Goal: Contribute content: Contribute content

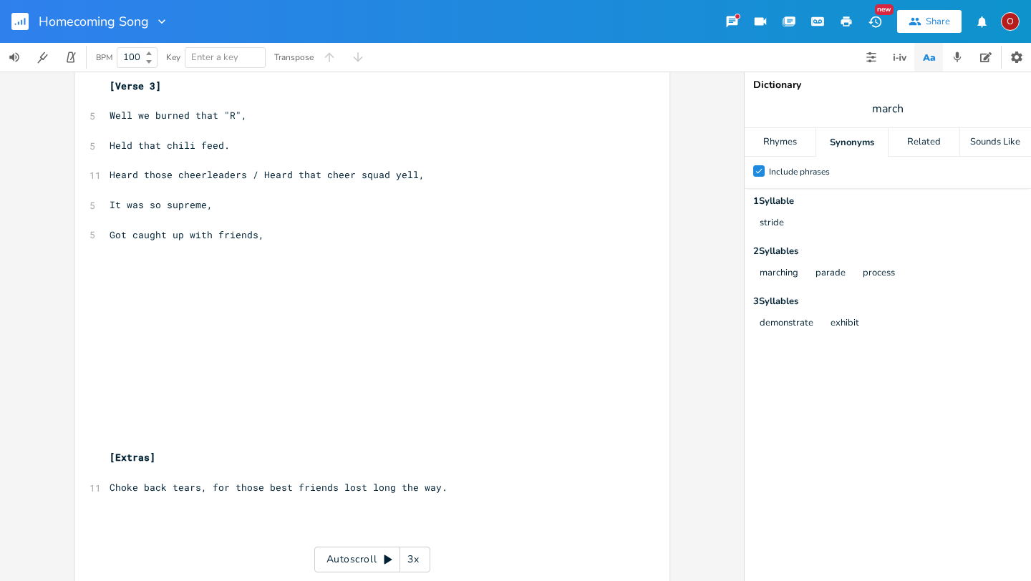
scroll to position [1325, 0]
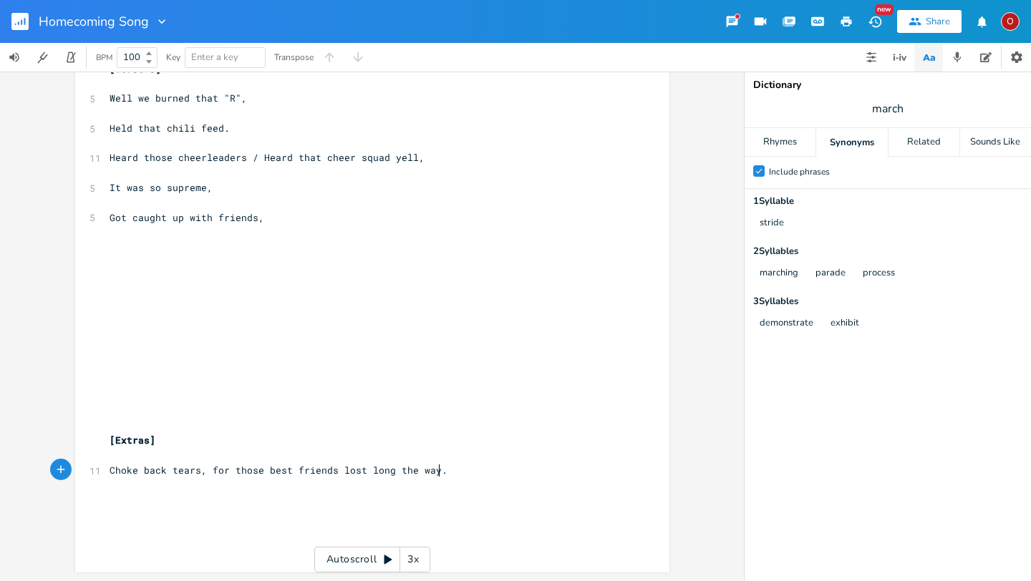
click at [476, 475] on pre "Choke back tears, for those best friends lost long the way." at bounding box center [365, 470] width 517 height 15
type textarea "(Still) Remember the hometown cheer."
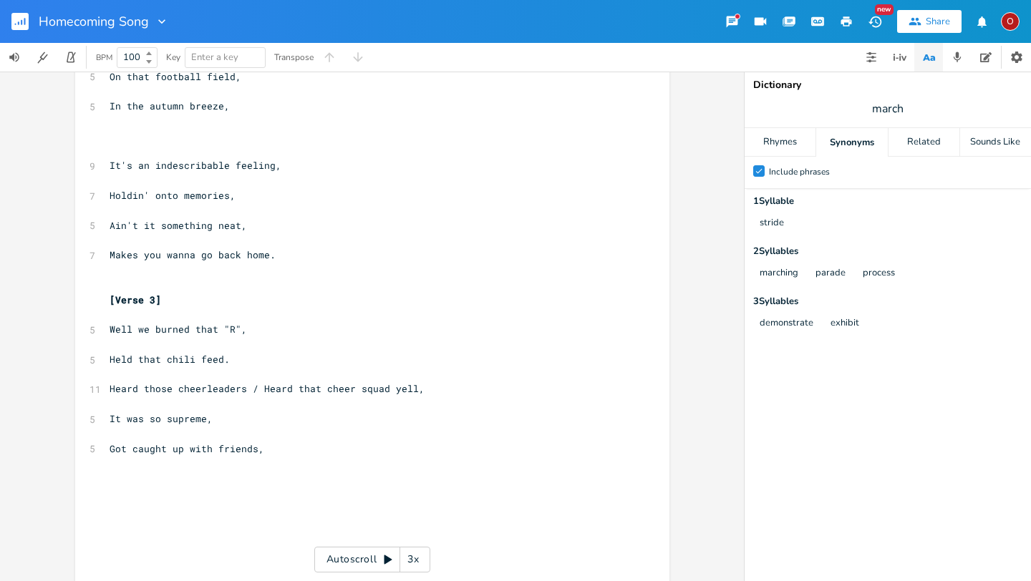
scroll to position [1091, 0]
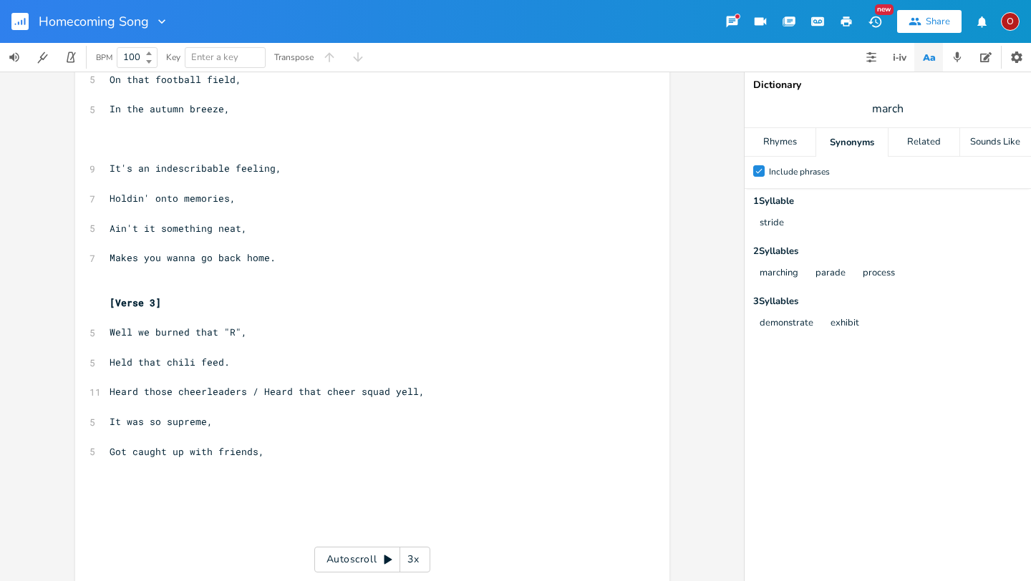
click at [188, 362] on span "Held that chili feed." at bounding box center [170, 362] width 120 height 13
type textarea "tailgate/[GEOGRAPHIC_DATA]"
click at [285, 458] on pre "Got caught up with friends," at bounding box center [365, 452] width 517 height 15
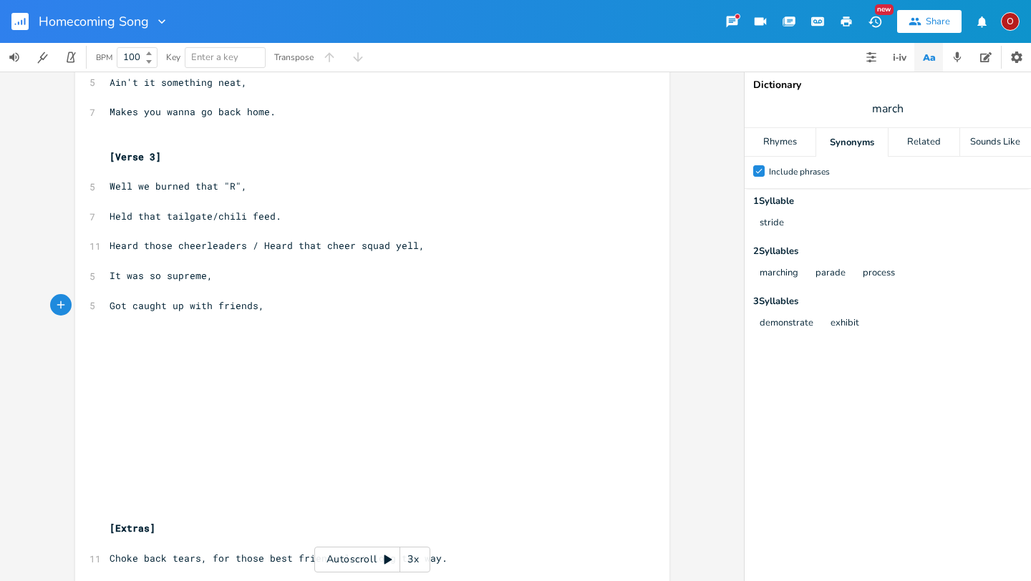
scroll to position [1236, 0]
click at [216, 187] on span "Well we burned that "R"," at bounding box center [178, 187] width 137 height 13
type textarea "(giant "R") giant letter"
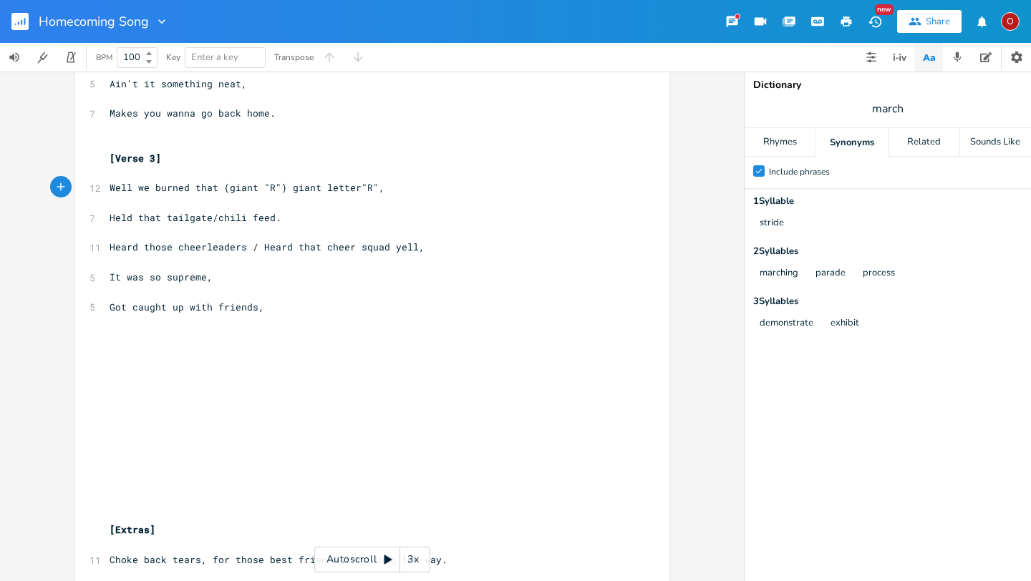
click at [364, 186] on span "Well we burned that (giant "R") giant letter"R"," at bounding box center [247, 187] width 275 height 13
click at [142, 183] on span "Well we burned that (giant "R") giant letter," at bounding box center [239, 187] width 258 height 13
click at [251, 187] on span "We burned that (giant "R") giant letter," at bounding box center [224, 187] width 229 height 13
type textarea ":"
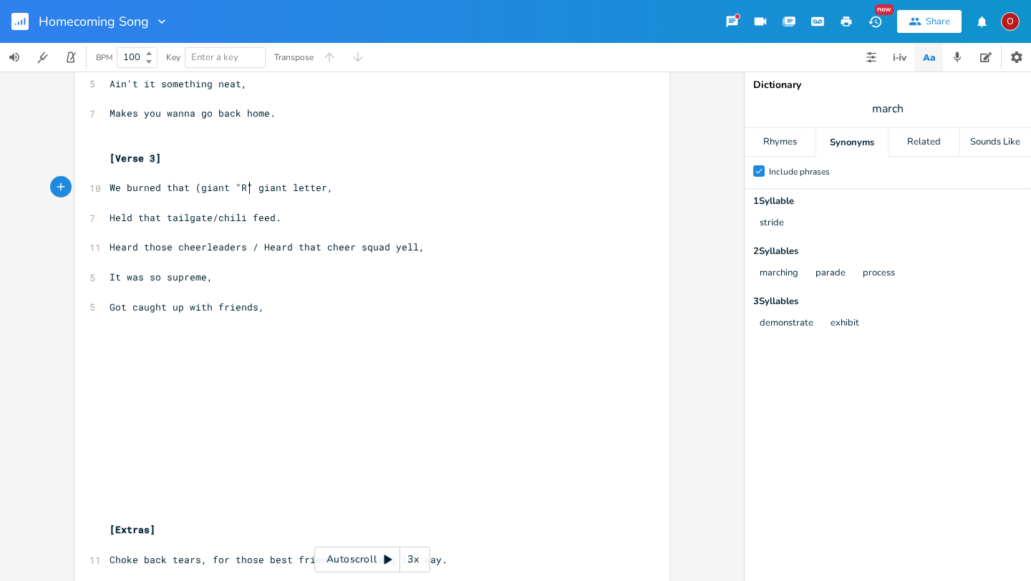
type textarea ""/"
click at [192, 185] on span "We burned that (giant "R"/ giant letter," at bounding box center [224, 187] width 229 height 13
click at [205, 217] on span "Held that tailgate/chili feed." at bounding box center [196, 217] width 172 height 13
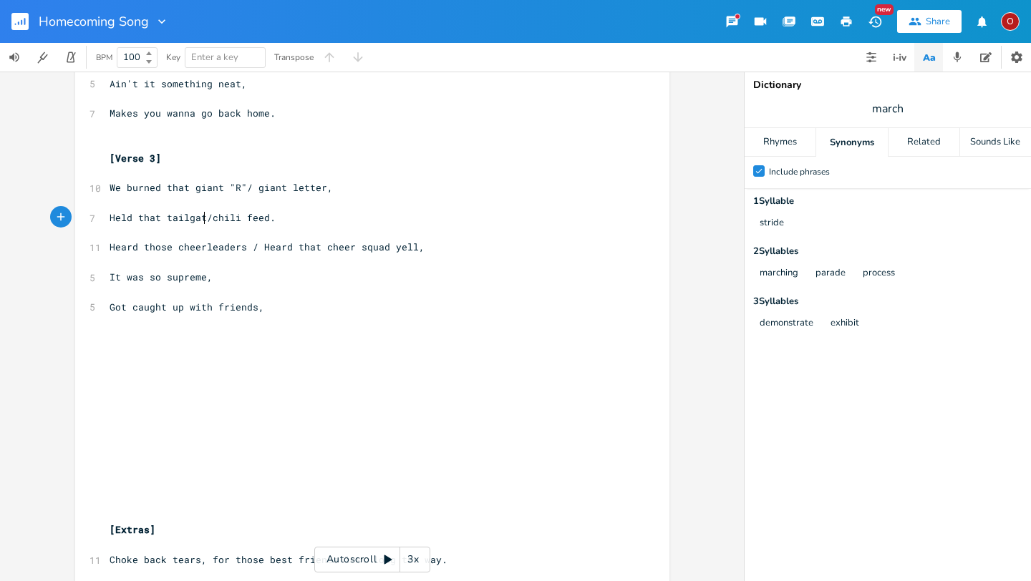
type textarea "lgate"
click at [317, 183] on span "We burned that giant "R"/ giant letter," at bounding box center [221, 187] width 223 height 13
type textarea ""r"
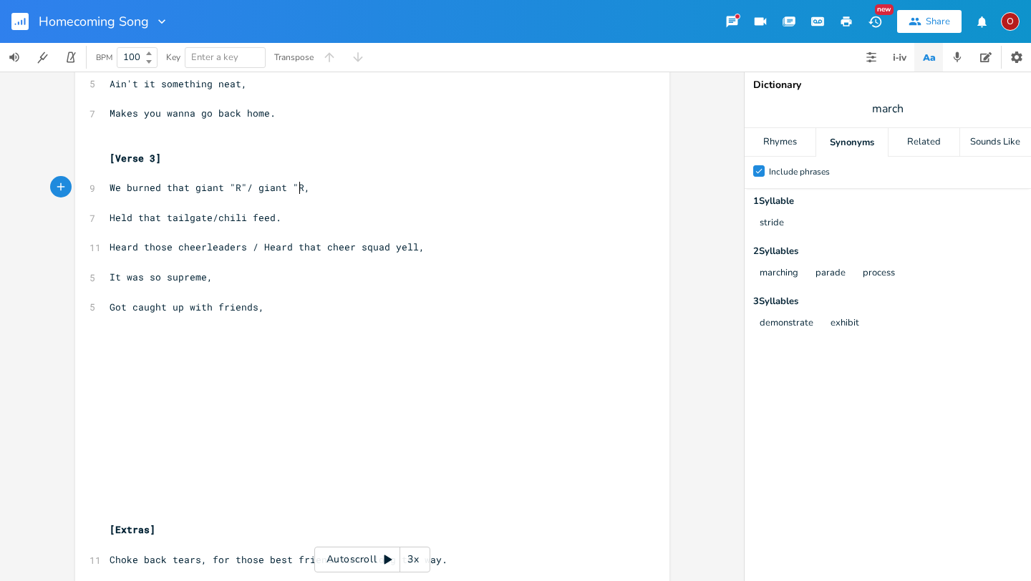
type textarea "R""
click at [239, 182] on span "We burned that giant "R"/ giant "R"," at bounding box center [213, 187] width 206 height 13
type textarea "letter"
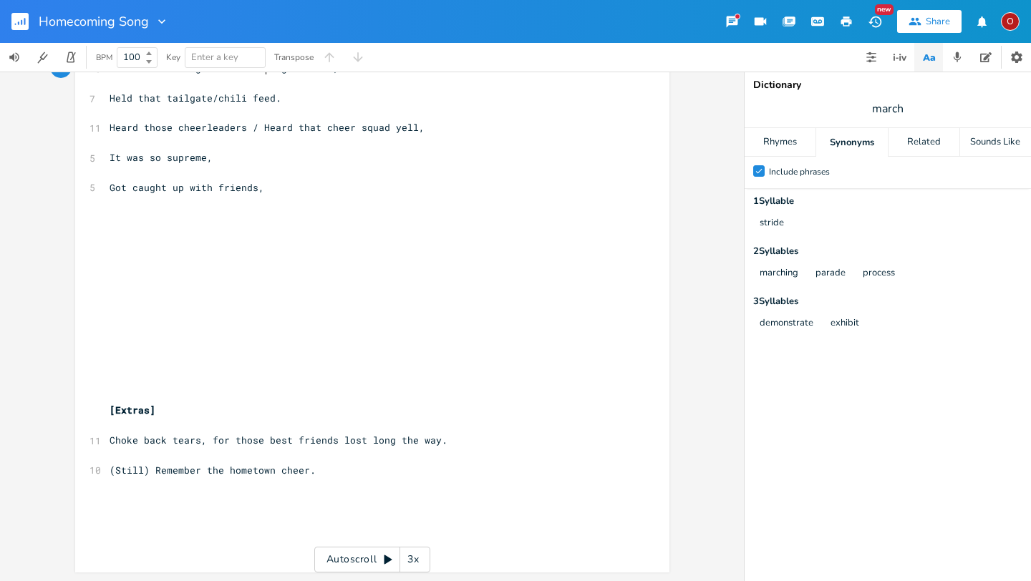
scroll to position [1354, 0]
click at [331, 474] on pre "(Still) Remember the hometown cheer." at bounding box center [365, 471] width 517 height 15
type textarea "Cheerleads"
type textarea "re"
type textarea "ers, band, football team, coaches, teea"
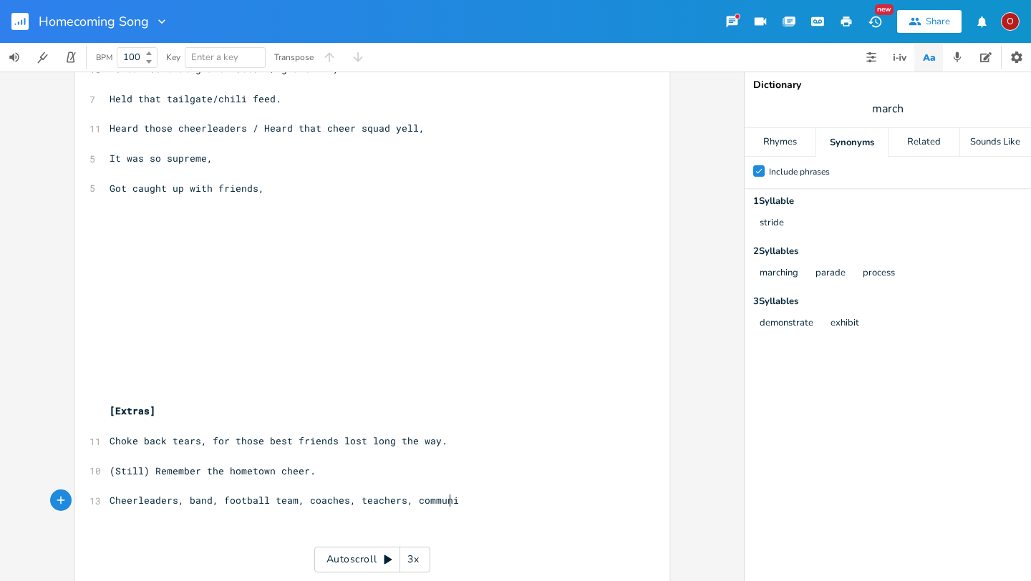
scroll to position [0, 79]
type textarea "achers, community members."
click at [107, 500] on pre "Cheerleaders, band, football team, coaches, teachers, community members." at bounding box center [365, 500] width 517 height 15
type textarea "INclu"
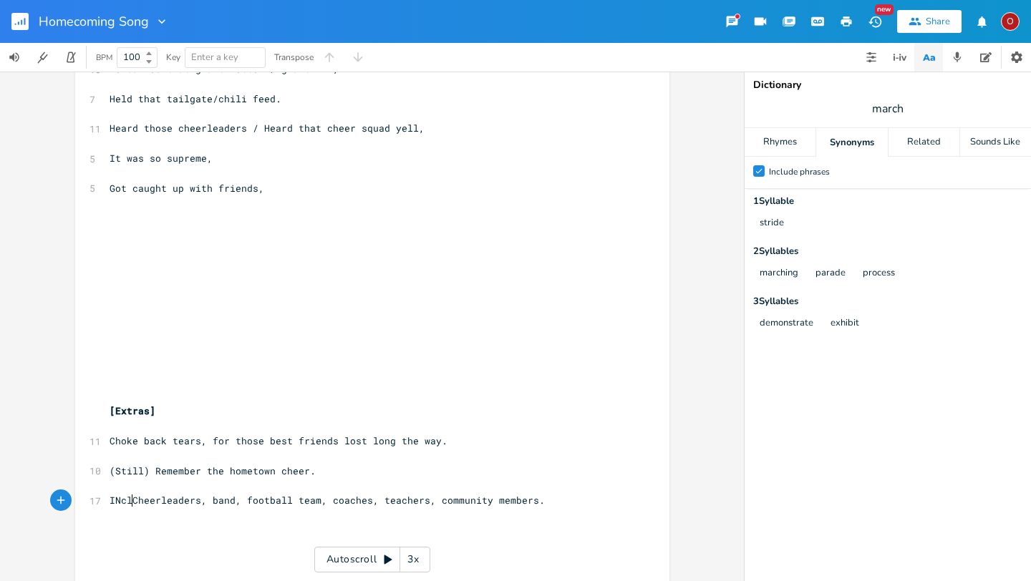
scroll to position [0, 21]
type textarea "nclude"
click at [107, 501] on pre "Include Cheerleaders, band, football team, coaches, teachers, community members." at bounding box center [365, 500] width 517 height 15
type textarea "("
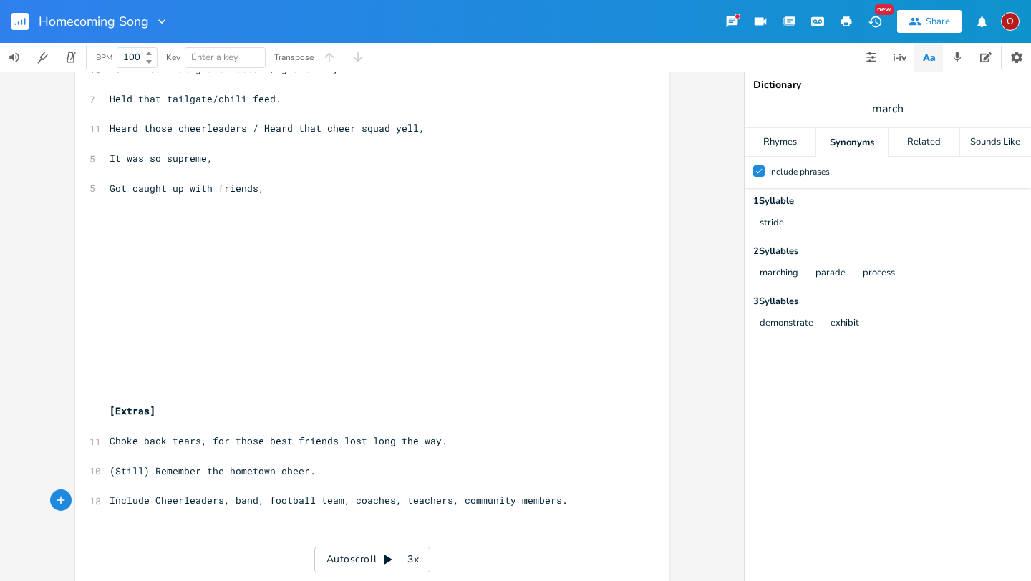
scroll to position [0, 3]
click at [552, 498] on span "(Include Cheerleaders, band, football team, coaches, teachers, community member…" at bounding box center [342, 500] width 464 height 13
type textarea ")"
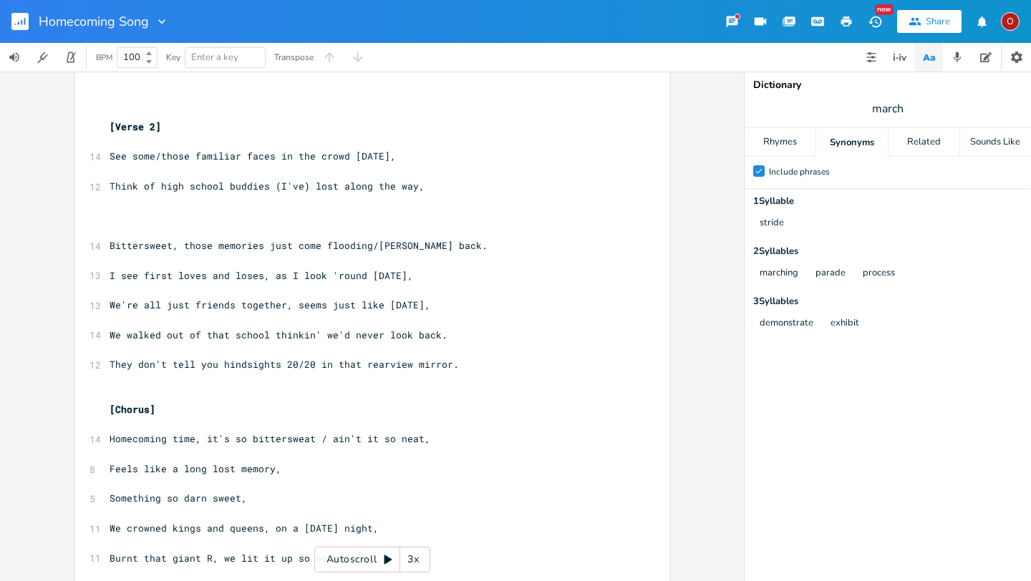
scroll to position [0, 0]
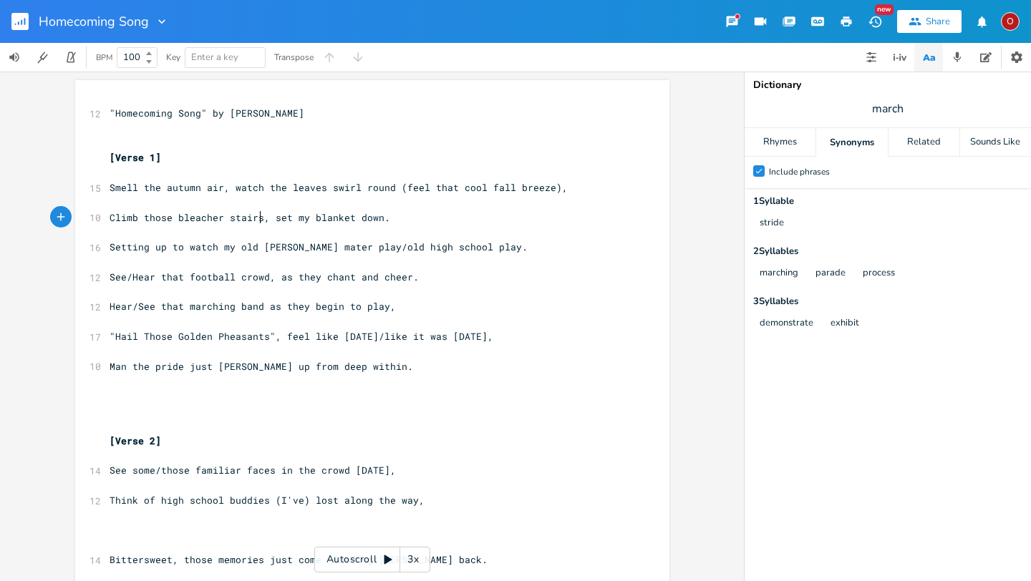
click at [254, 219] on span "Climb those bleacher stairs, set my blanket down." at bounding box center [250, 217] width 281 height 13
type textarea "/steps"
click at [345, 248] on span "Setting up to watch my old [PERSON_NAME] mater play/old high school play." at bounding box center [319, 247] width 418 height 13
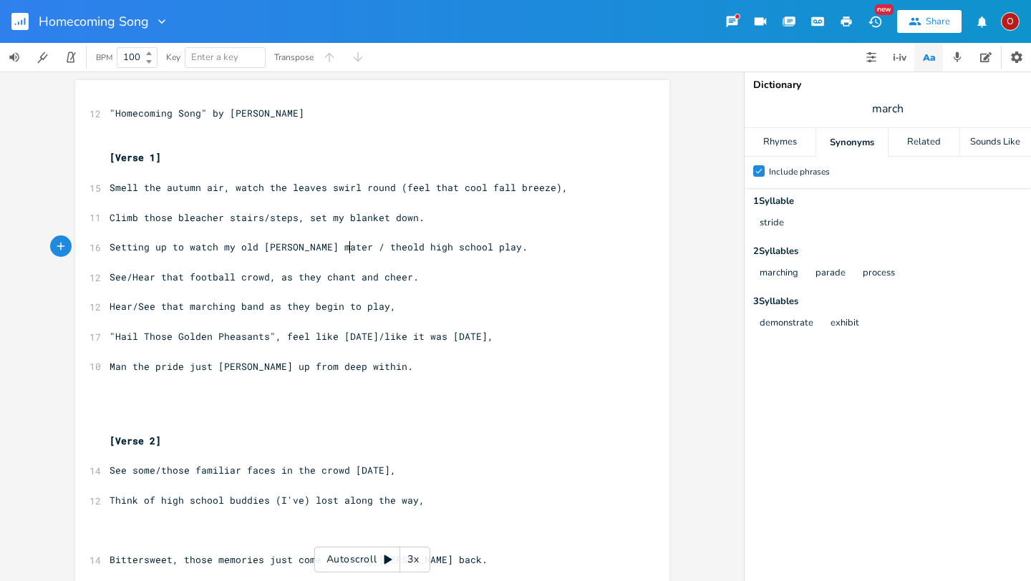
type textarea "ter / the"
click at [311, 247] on span "Setting up to watch my old [PERSON_NAME] mater / the old high school play." at bounding box center [322, 247] width 424 height 13
type textarea "my old high school play"
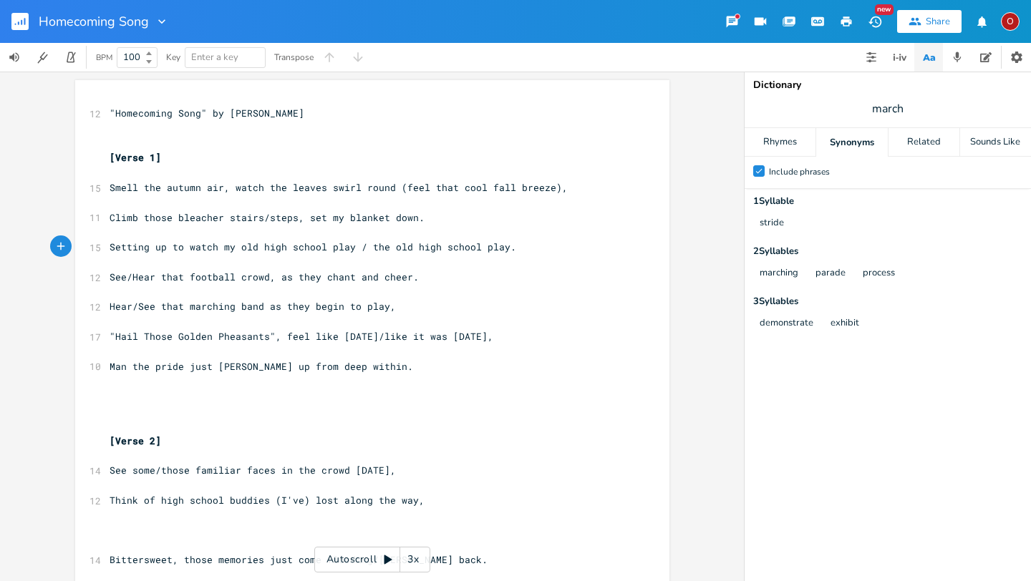
click at [497, 248] on span "Setting up to watch my old high school play / the old high school play." at bounding box center [313, 247] width 407 height 13
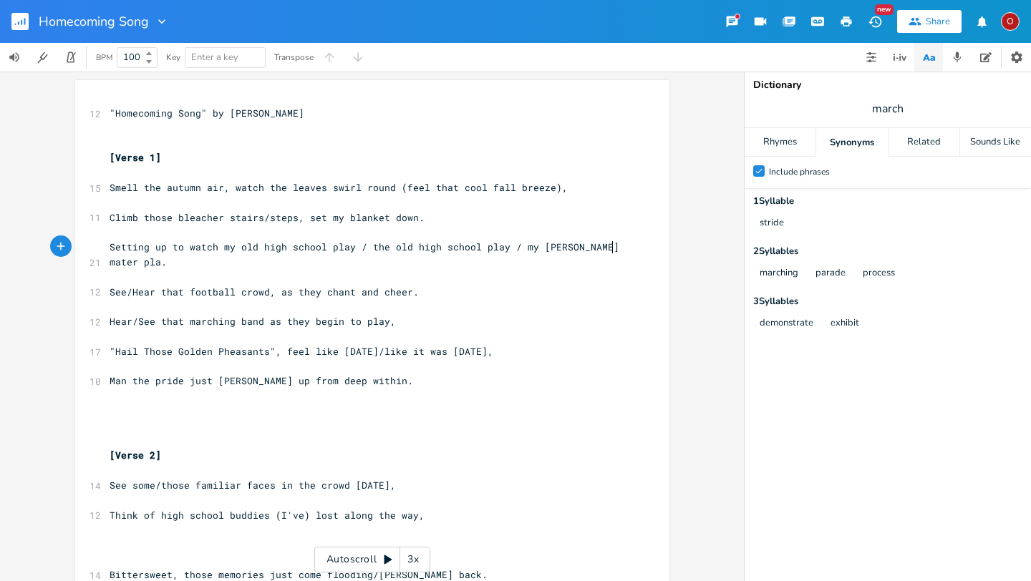
type textarea "/ my [PERSON_NAME] mater play"
click at [529, 249] on span "Setting up to watch my old high school play / the old high school play / my [PE…" at bounding box center [367, 255] width 515 height 28
type textarea "old"
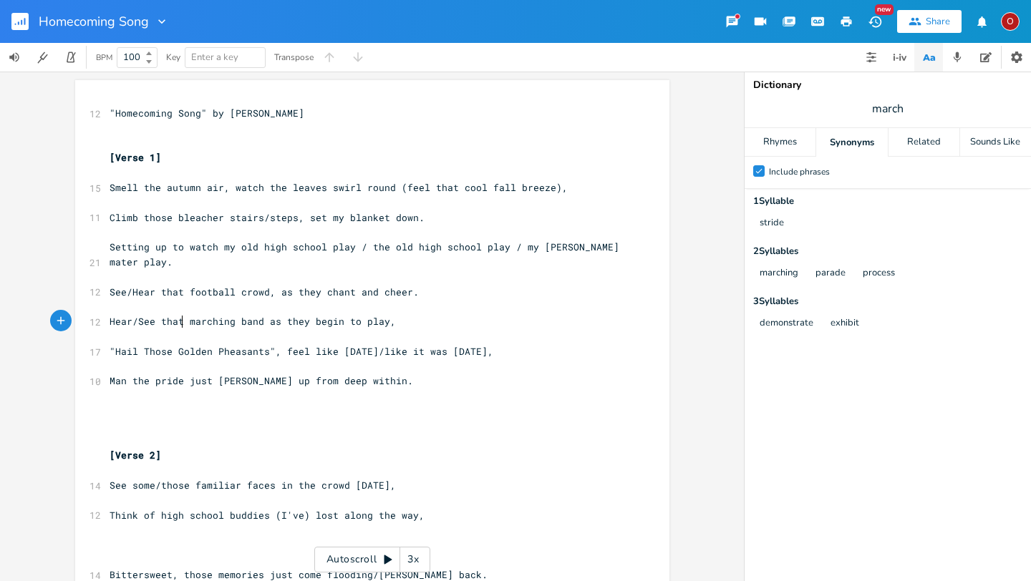
click at [175, 321] on span "Hear/See that marching band as they begin to play," at bounding box center [253, 321] width 286 height 13
type textarea "e"
click at [373, 321] on span "Hear/See the marching band as they begin to play," at bounding box center [250, 321] width 281 height 13
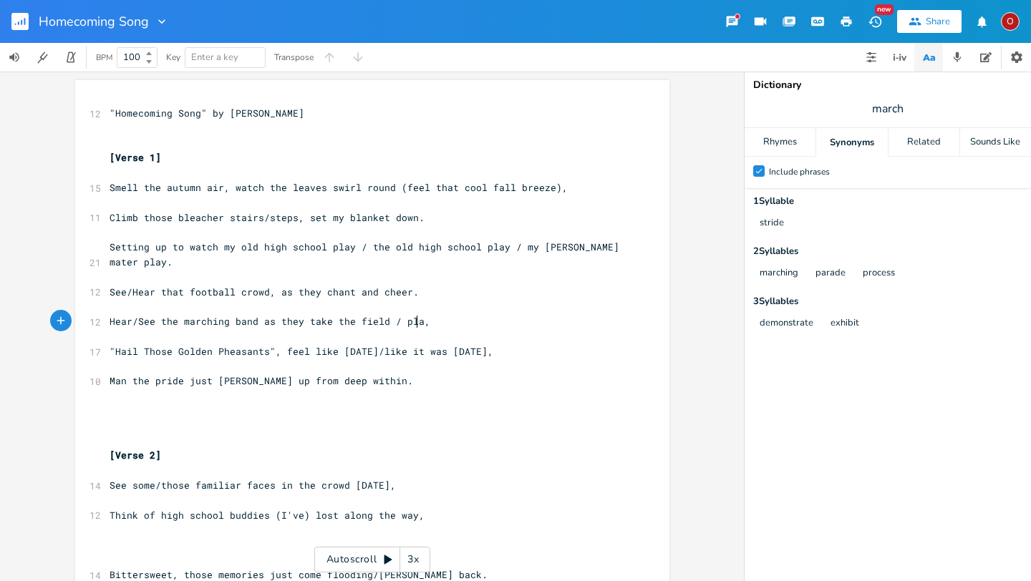
type textarea "take the field / play"
type textarea "begin to play"
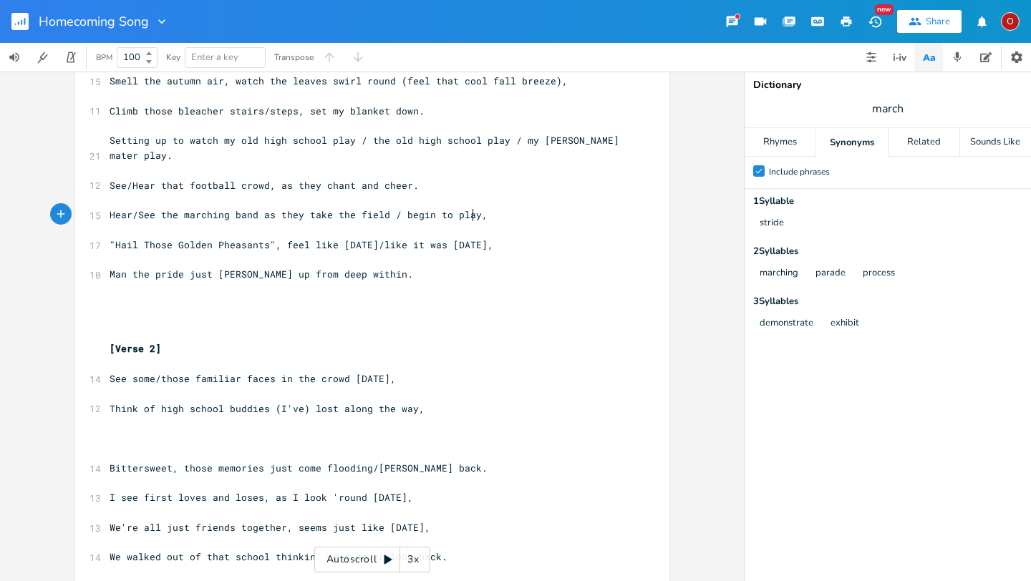
scroll to position [118, 0]
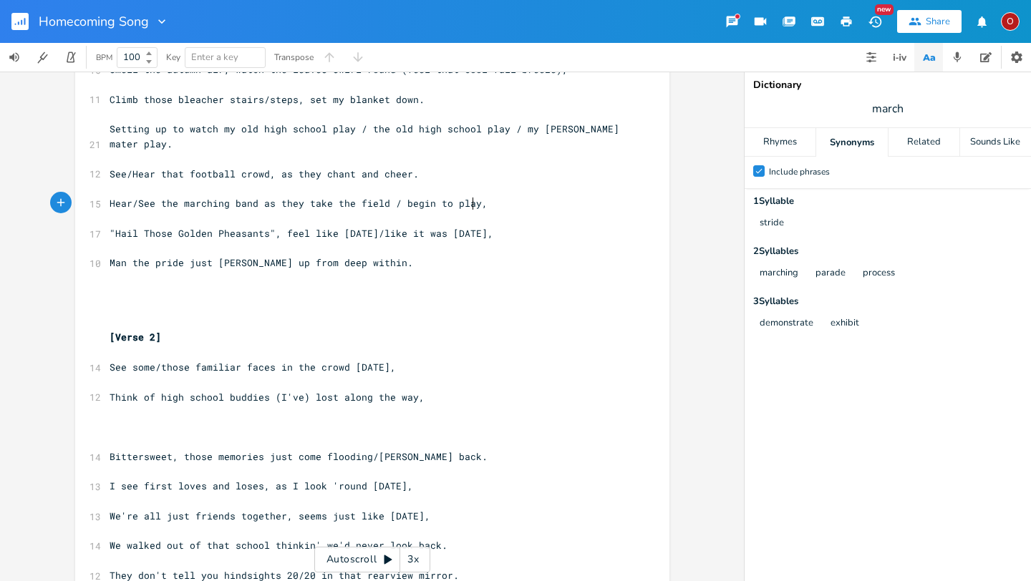
click at [265, 231] on span ""Hail Those Golden Pheasants", feel like [DATE]/like it was [DATE]," at bounding box center [302, 233] width 384 height 13
type textarea "/ tha"
type textarea "That old school song"
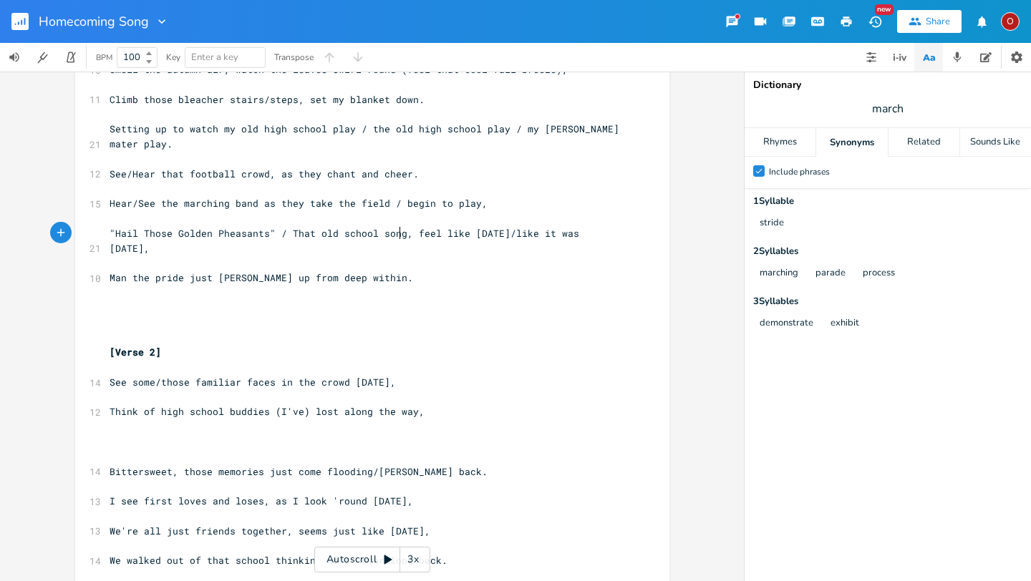
scroll to position [0, 89]
click at [428, 233] on span ""Hail Those Golden Pheasants" / That old school song, feel like [DATE]/like it …" at bounding box center [347, 241] width 475 height 28
type textarea "s"
click at [468, 234] on span ""Hail Those Golden Pheasants" / That old school song, feels like [DATE]/like it…" at bounding box center [350, 241] width 481 height 28
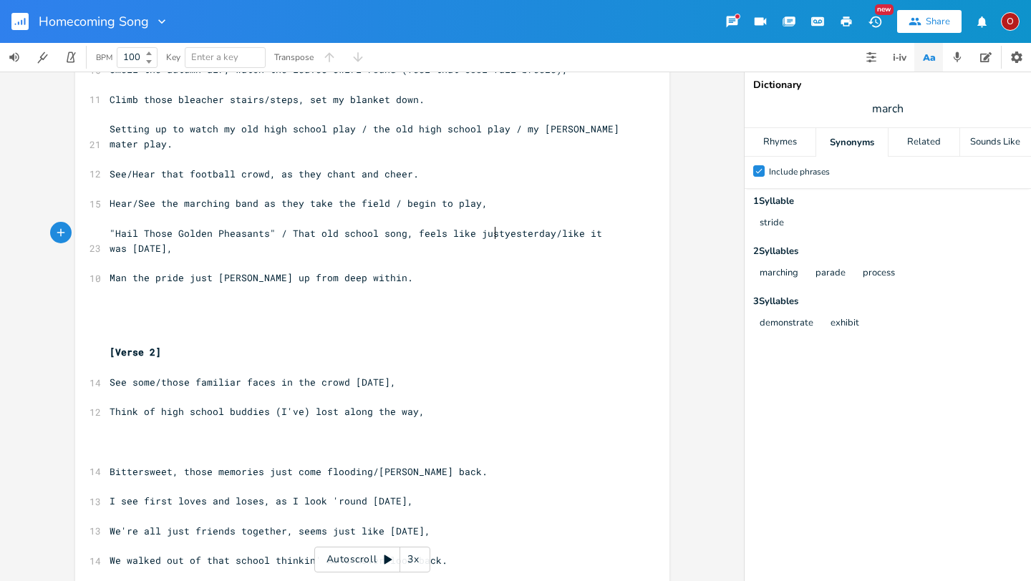
type textarea "just"
click at [128, 176] on span "See/Hear that football crowd, as they chant and cheer." at bounding box center [264, 174] width 309 height 13
click at [132, 204] on span "Hear/See the marching band as they take the field / begin to play," at bounding box center [299, 203] width 378 height 13
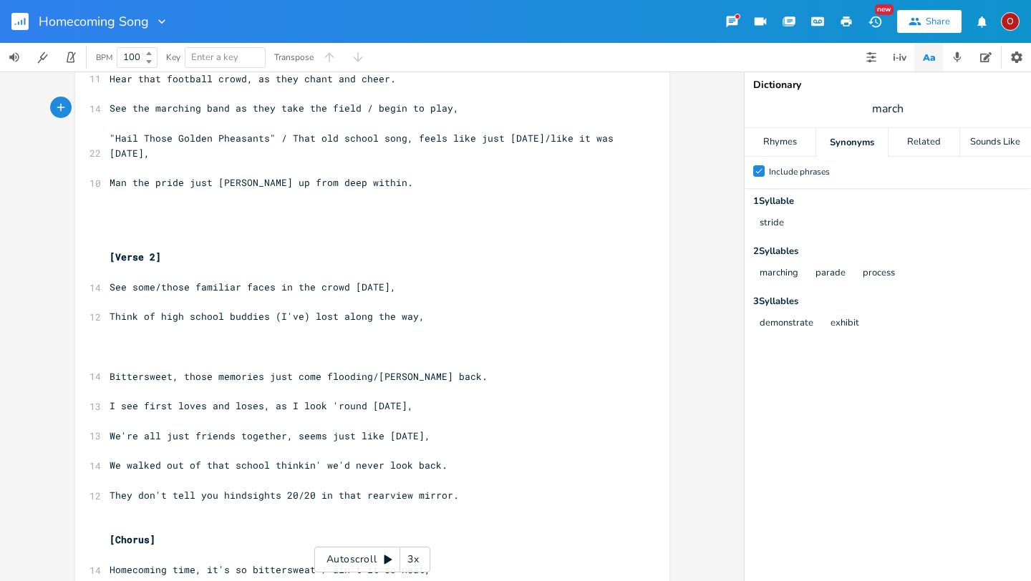
scroll to position [215, 0]
click at [283, 136] on span ""Hail Those Golden Pheasants" / That old school song, feels like just [DATE]/li…" at bounding box center [365, 144] width 510 height 28
type textarea "Playin' the anthem and"
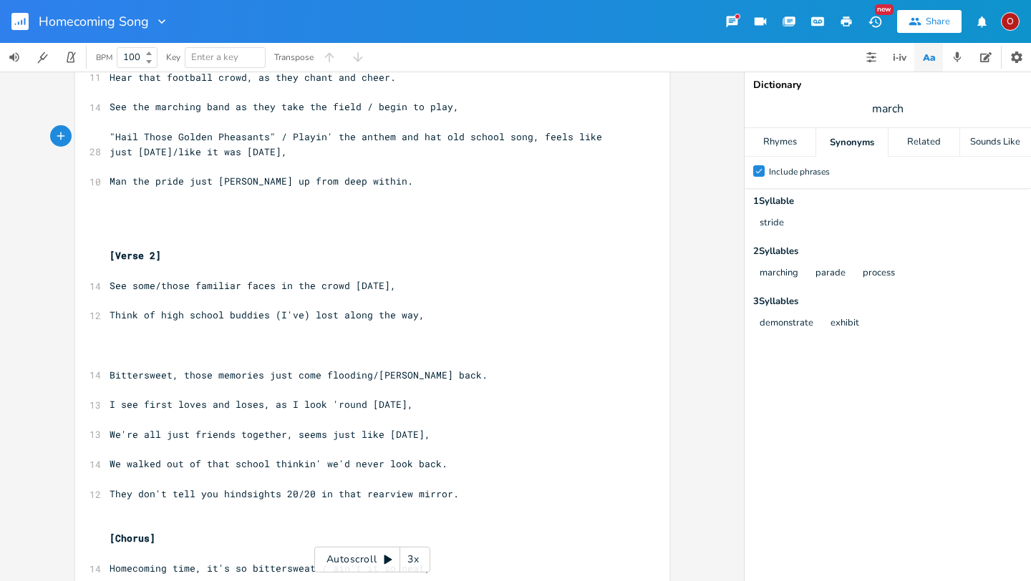
type textarea "t"
click at [523, 139] on span ""Hail Those Golden Pheasants" / Playin' the anthem and that old school song, fe…" at bounding box center [362, 144] width 504 height 28
type textarea "a"
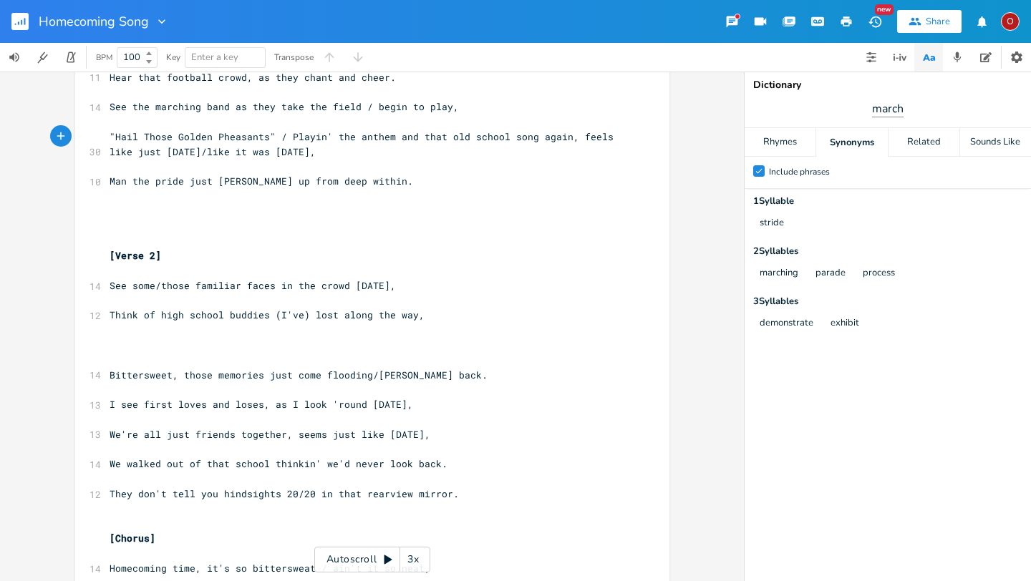
type textarea "again"
type input "again"
click at [908, 145] on div "Related" at bounding box center [923, 142] width 71 height 29
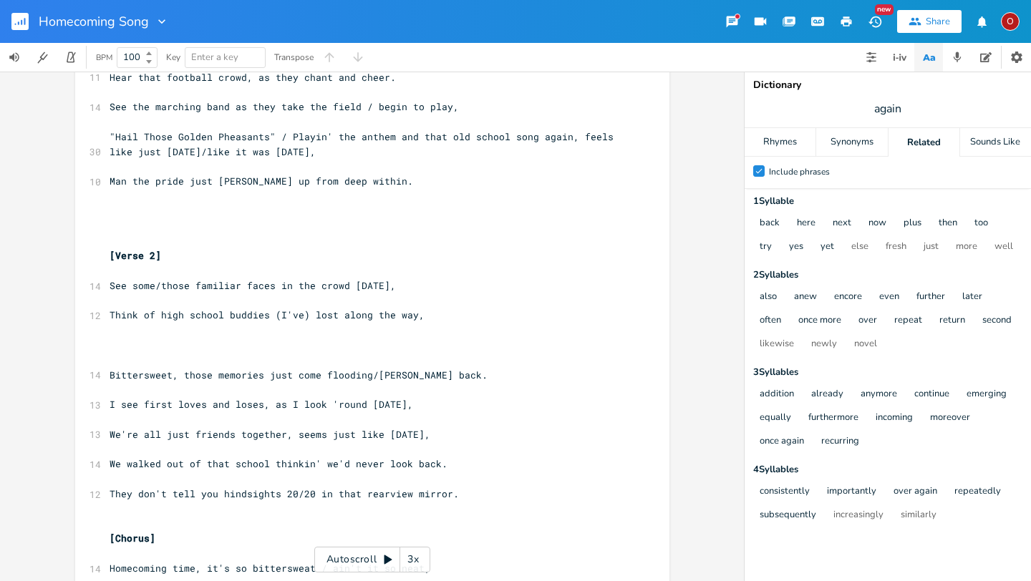
click at [568, 134] on span ""Hail Those Golden Pheasants" / Playin' the anthem and that old school song aga…" at bounding box center [365, 144] width 510 height 28
type textarea "("
click at [344, 156] on pre ""Hail Those Golden Pheasants" / Playin' the anthem and that old school song aga…" at bounding box center [365, 145] width 517 height 30
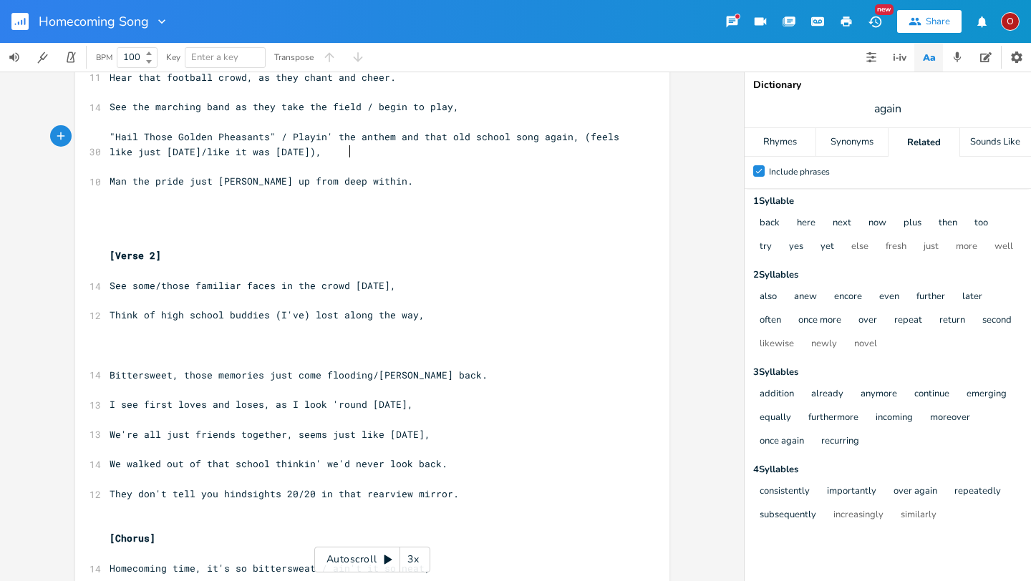
type textarea "),"
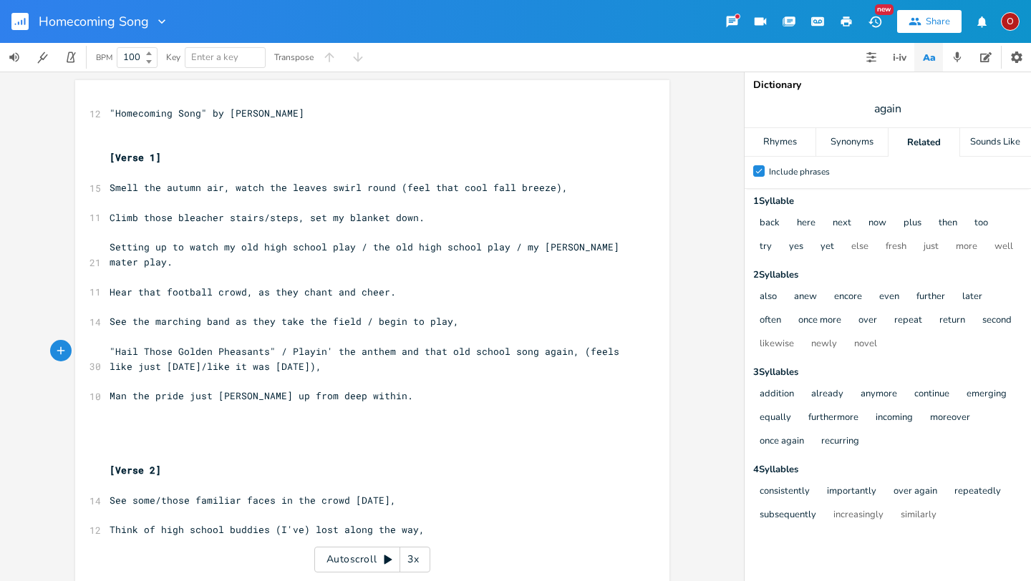
click at [228, 246] on span "Setting up to watch my old high school play / the old high school play / my [PE…" at bounding box center [367, 255] width 515 height 28
click at [362, 249] on span "Setting up to watch my old high school play / the old high school play / my [PE…" at bounding box center [367, 255] width 515 height 28
type textarea "my/"
click at [344, 246] on span "Setting up to watch my old high school play / my/the old high school play / my …" at bounding box center [336, 255] width 452 height 28
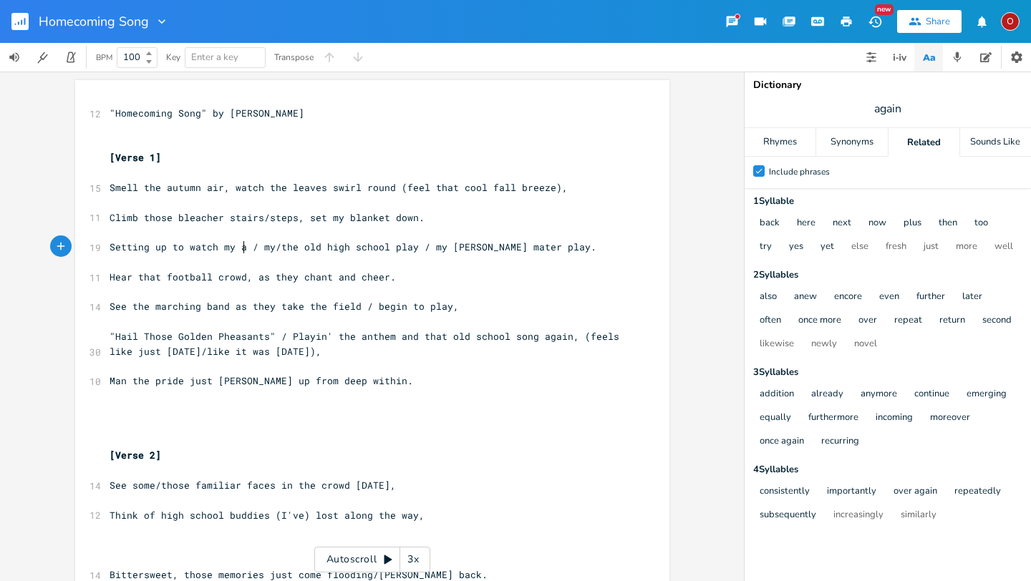
scroll to position [0, 7]
type textarea "al"
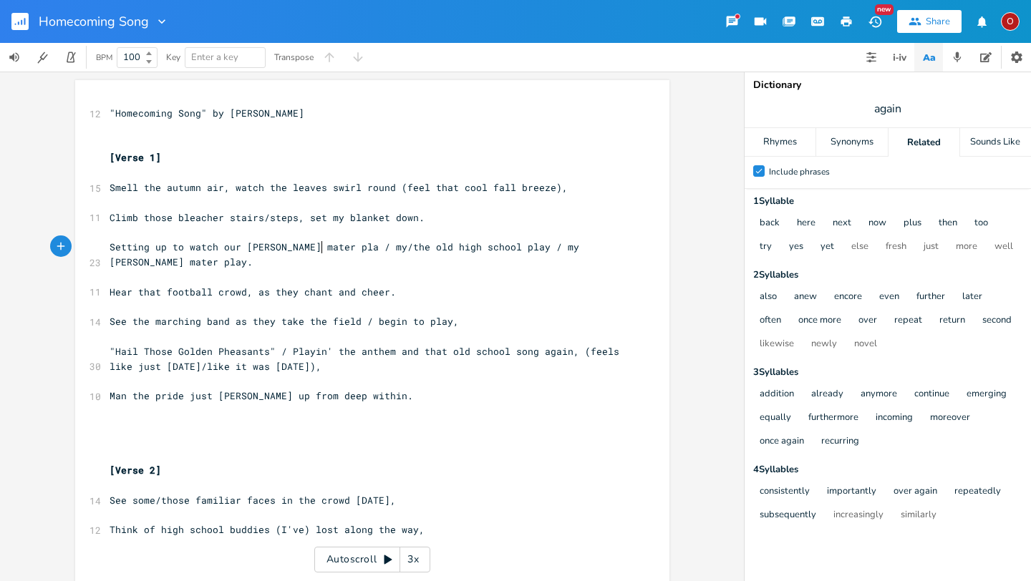
scroll to position [0, 85]
type textarea "our [PERSON_NAME] mater play,"
click at [345, 248] on span "Setting up to watch our [PERSON_NAME] mater play, / my/the old high school play…" at bounding box center [353, 255] width 487 height 28
type textarea "/"
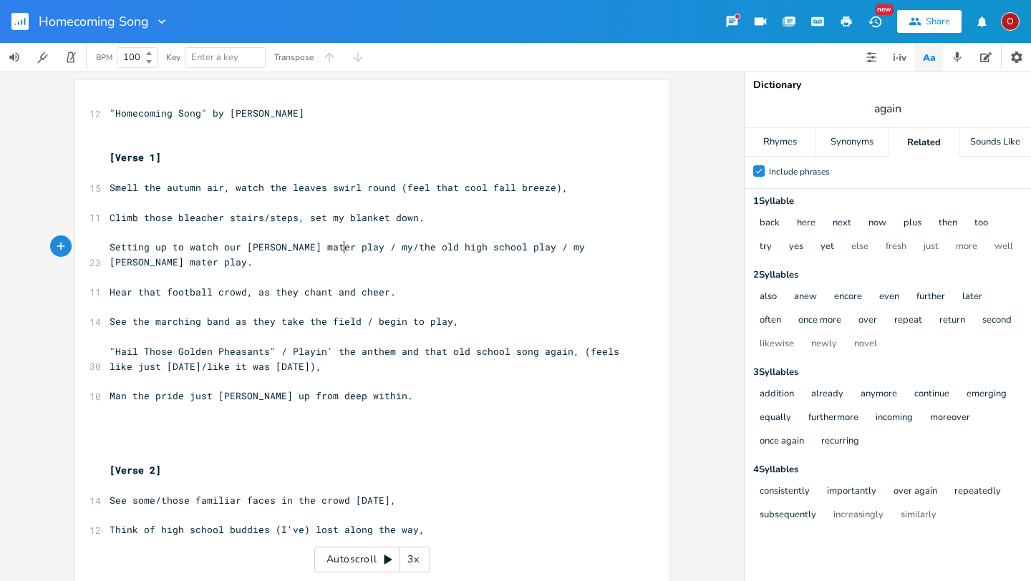
scroll to position [0, 6]
click at [232, 246] on span "Setting up to watch our [PERSON_NAME] mater play / my/the old high school play …" at bounding box center [350, 255] width 481 height 28
type textarea ";my"
type textarea "/my"
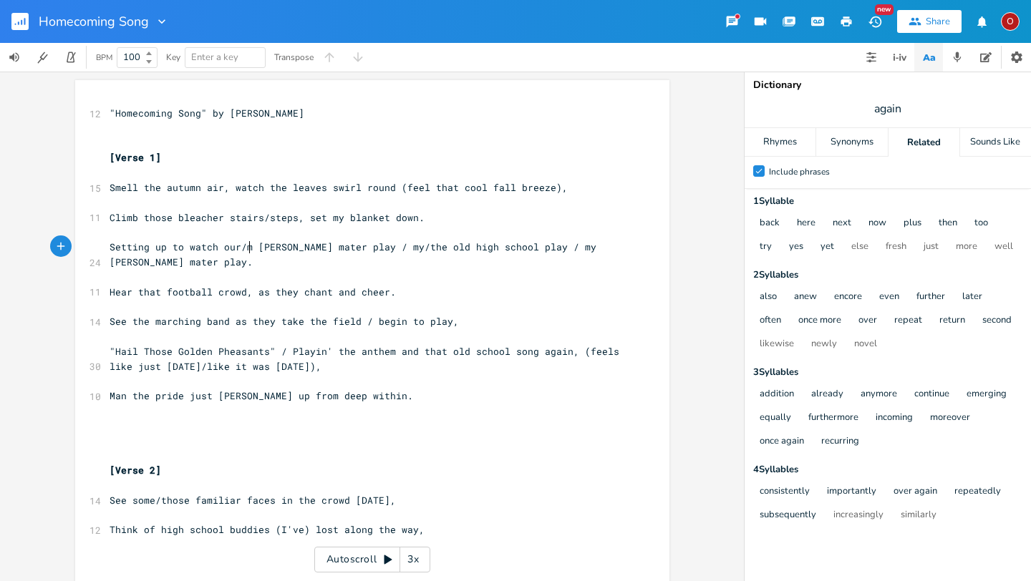
scroll to position [0, 14]
click at [598, 246] on span "Setting up to watch our/my [PERSON_NAME] mater play / my/the old high school pl…" at bounding box center [359, 255] width 498 height 28
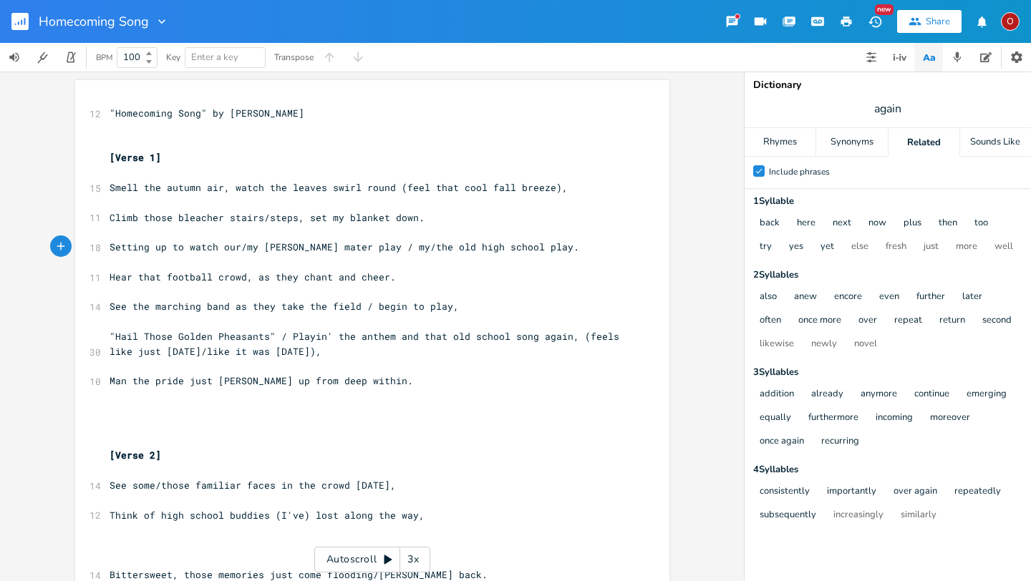
click at [438, 308] on span "See the marching band as they take the field / begin to play," at bounding box center [284, 306] width 349 height 13
click at [351, 337] on span ""Hail Those Golden Pheasants" / Playin' the anthem and that old school song aga…" at bounding box center [367, 344] width 515 height 28
type textarea "national"
click at [322, 338] on span ""Hail Those Golden Pheasants" / Playin' the national anthem and that old school…" at bounding box center [353, 344] width 487 height 28
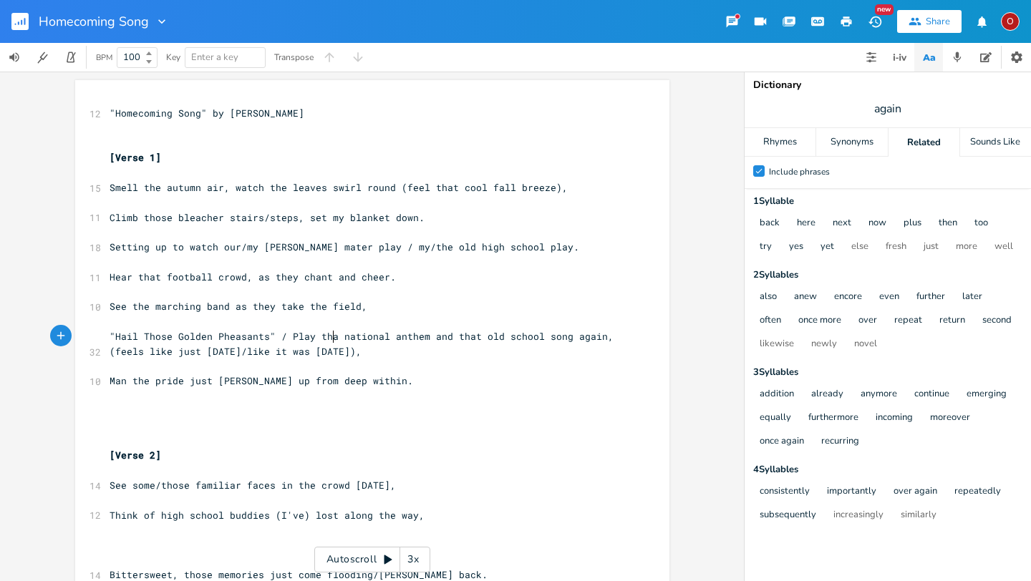
type textarea "at"
click at [283, 337] on span ""Hail Those Golden Pheasants" / Play that national anthem and that old school s…" at bounding box center [367, 344] width 515 height 28
click at [264, 335] on span ""Hail Those Golden Pheasants" / Play that national anthem and that old school s…" at bounding box center [367, 344] width 515 height 28
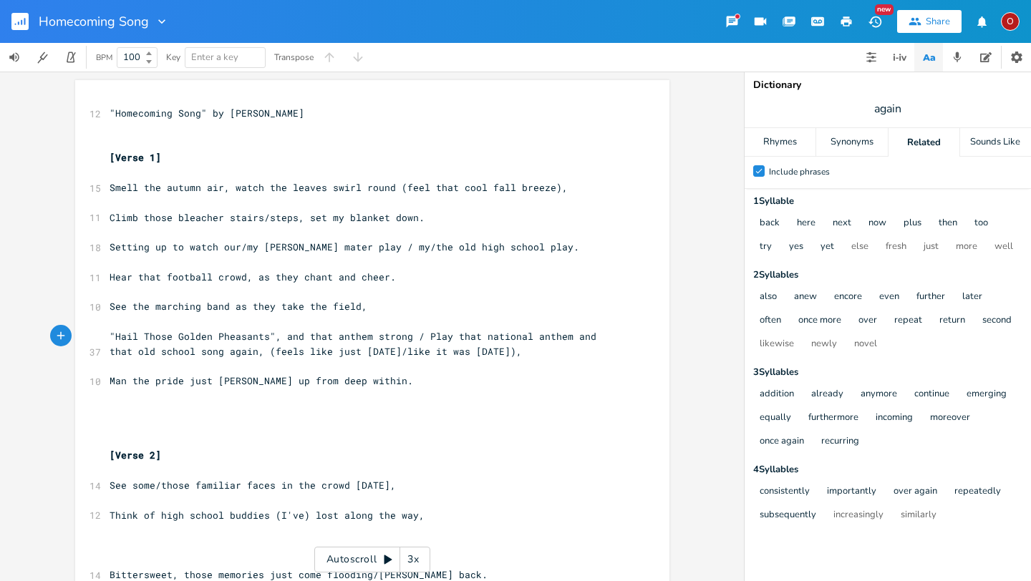
type textarea ", and that anthem strong,"
type textarea "s [DATE]),"
drag, startPoint x: 515, startPoint y: 352, endPoint x: 233, endPoint y: 350, distance: 282.1
click at [233, 350] on span ""Hail Those Golden Pheasants", and that anthem strong, / Play that national ant…" at bounding box center [359, 344] width 498 height 28
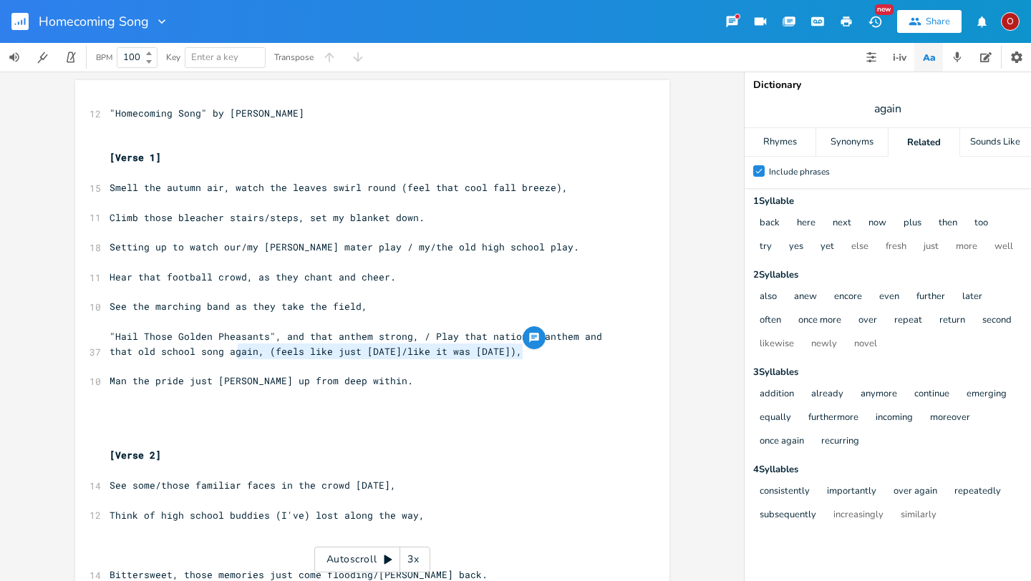
type textarea "​(feels like just [DATE]/like it was [DATE]),"
click at [267, 352] on span ""Hail Those Golden Pheasants", and that anthem strong, / Play that national ant…" at bounding box center [359, 344] width 498 height 28
type textarea "​"
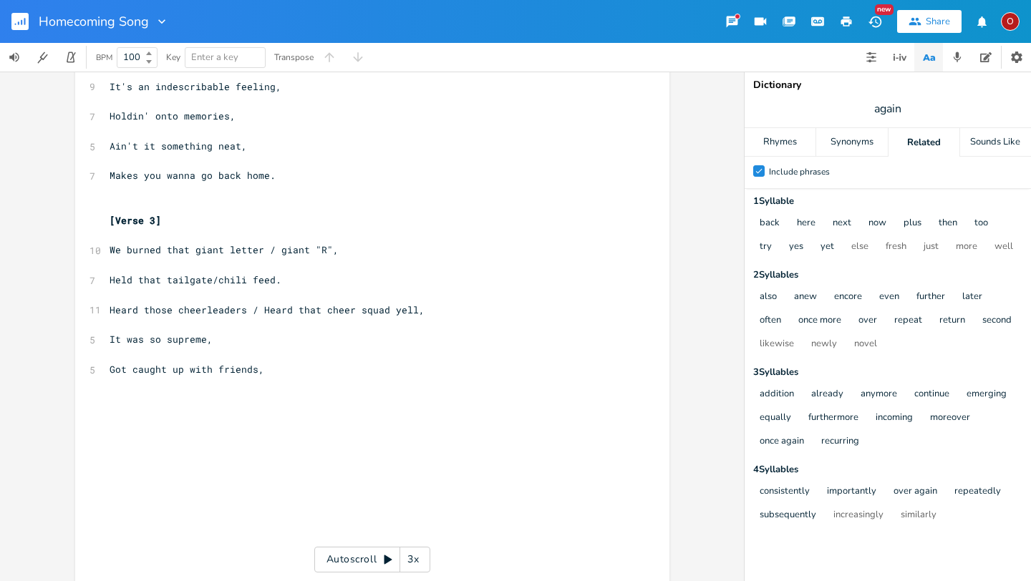
scroll to position [1170, 0]
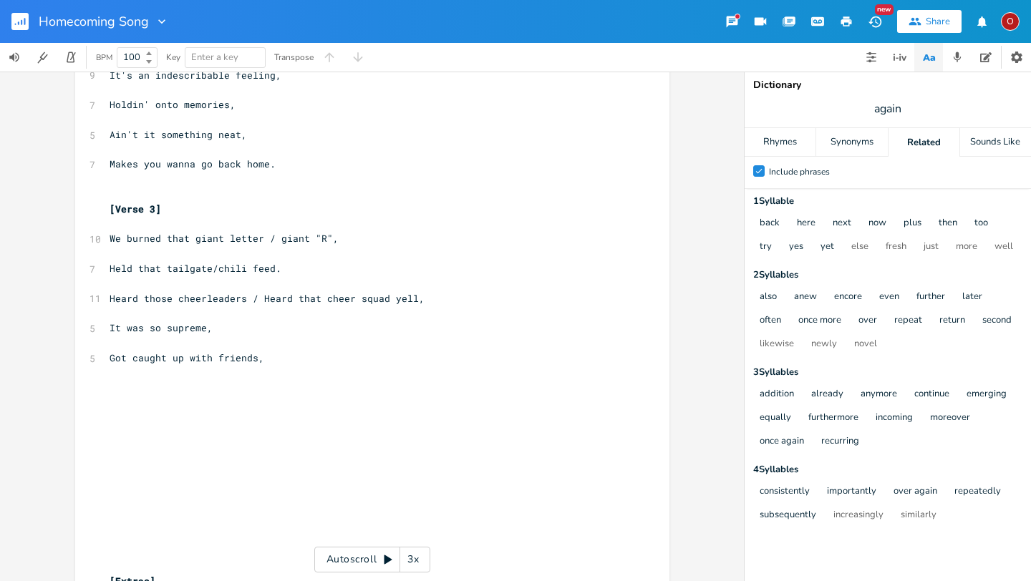
click at [298, 362] on pre "Got caught up with friends," at bounding box center [365, 358] width 517 height 15
type textarea "​"
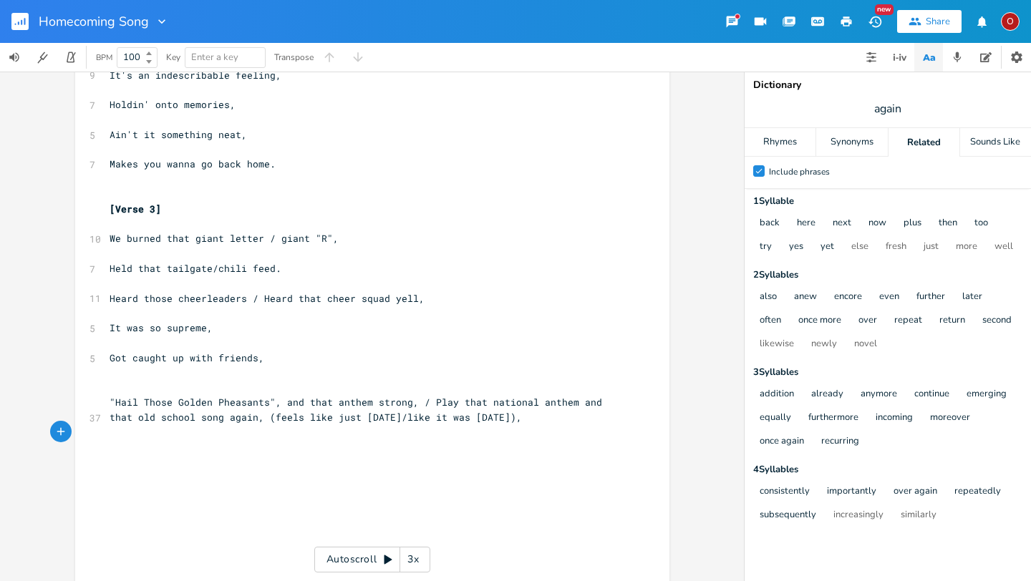
click at [232, 418] on span ""Hail Those Golden Pheasants", and that anthem strong, / Play that national ant…" at bounding box center [359, 410] width 498 height 28
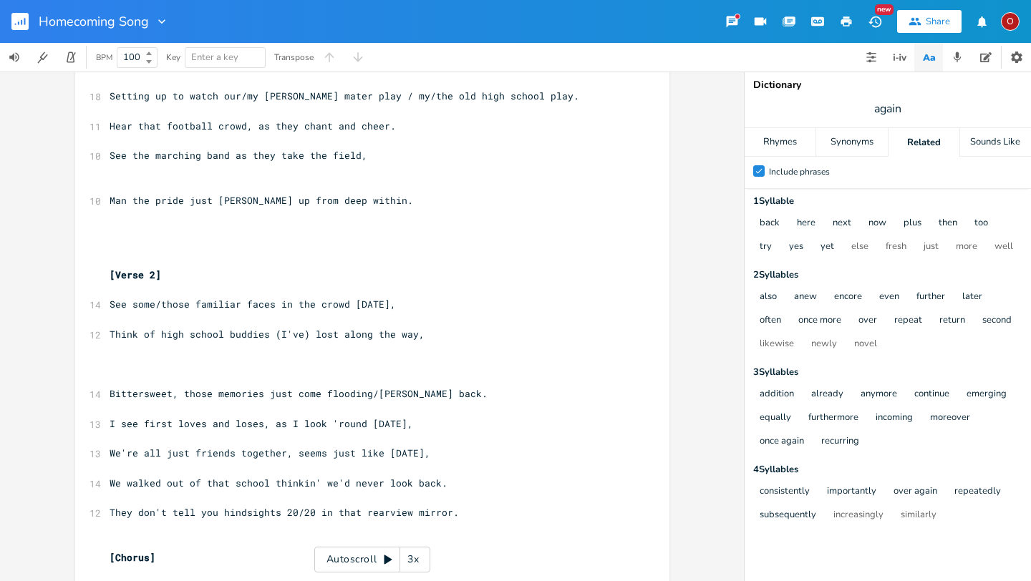
scroll to position [0, 0]
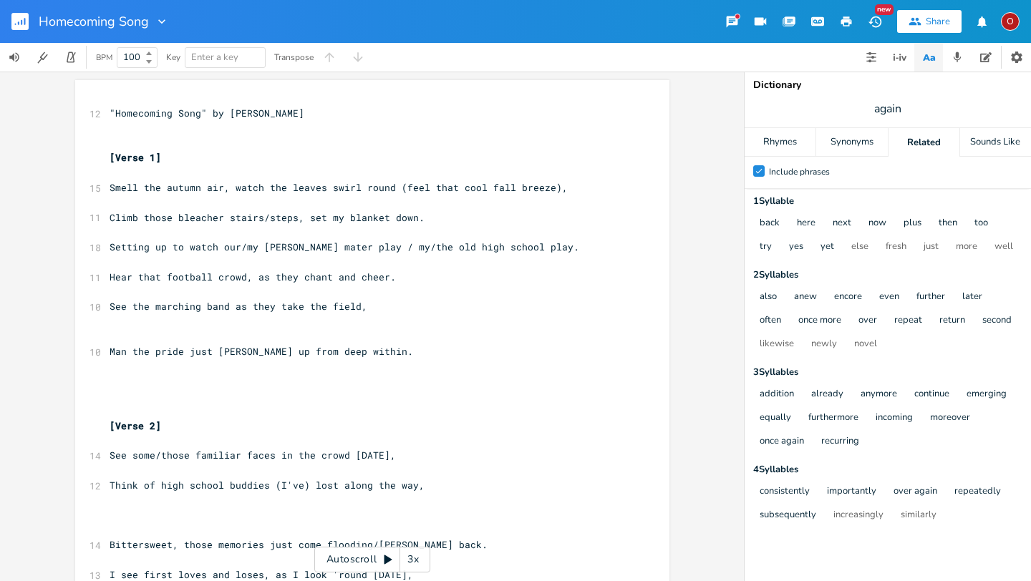
click at [110, 321] on pre "​" at bounding box center [365, 321] width 517 height 15
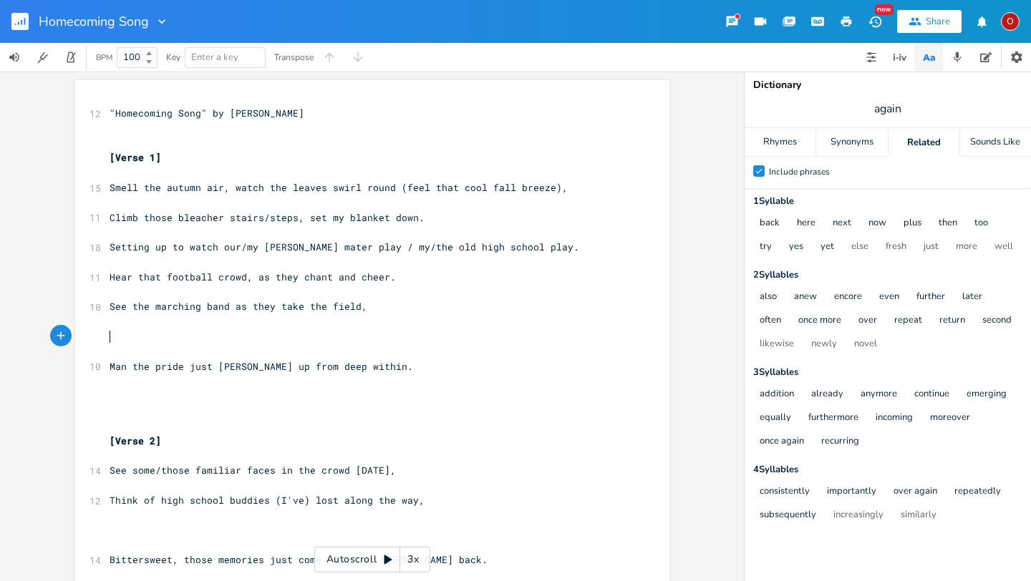
type textarea "​"
paste textarea
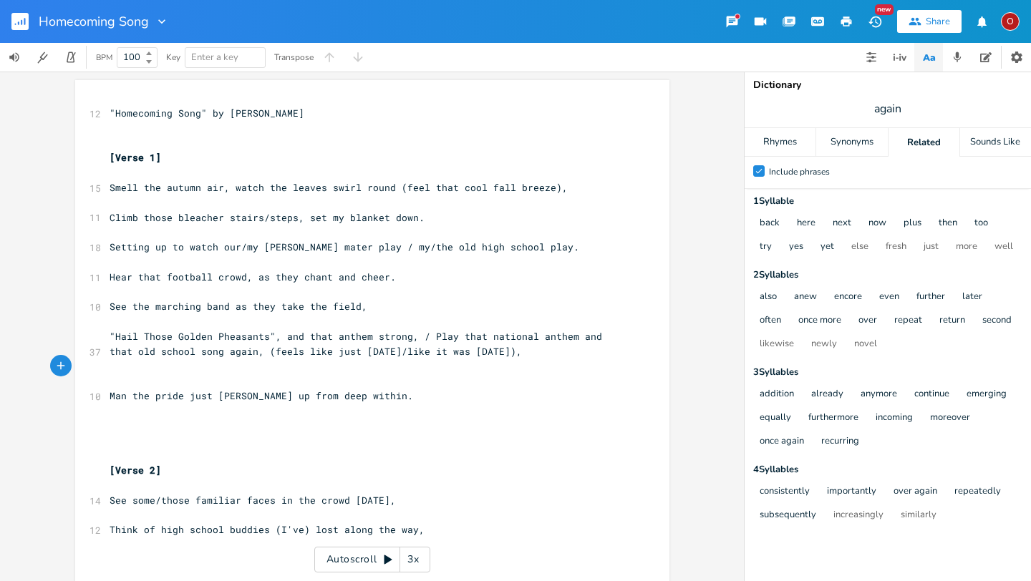
click at [516, 357] on span ""Hail Those Golden Pheasants", and that anthem strong, / Play that national ant…" at bounding box center [359, 344] width 498 height 28
click at [263, 374] on pre "​" at bounding box center [365, 381] width 517 height 15
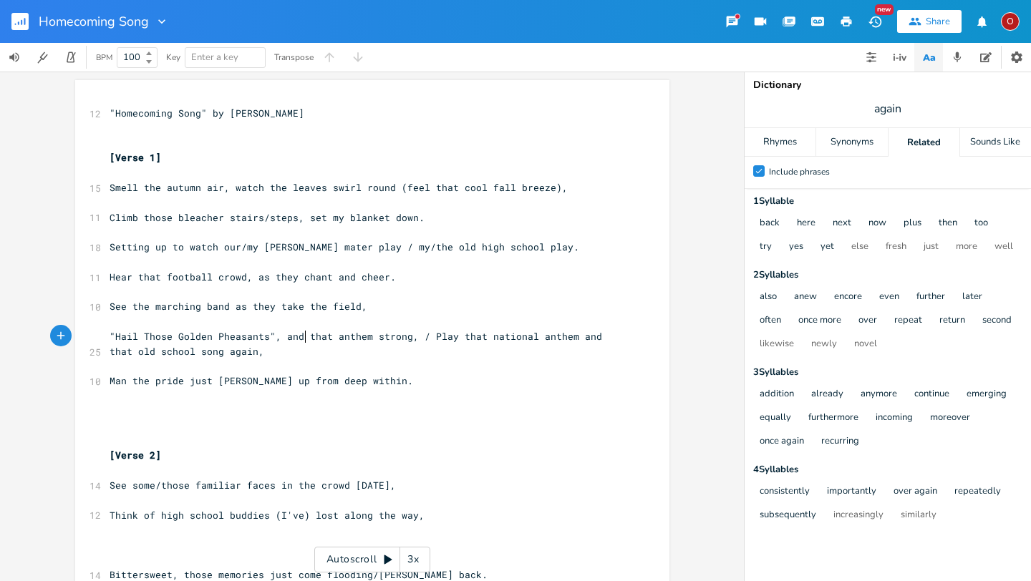
click at [300, 336] on span ""Hail Those Golden Pheasants", and that anthem strong, / Play that national ant…" at bounding box center [359, 344] width 498 height 28
type textarea "they played"
click at [366, 337] on span ""Hail Those Golden Pheasants", they played that anthem strong, / Play that nati…" at bounding box center [350, 344] width 481 height 28
type textarea "our"
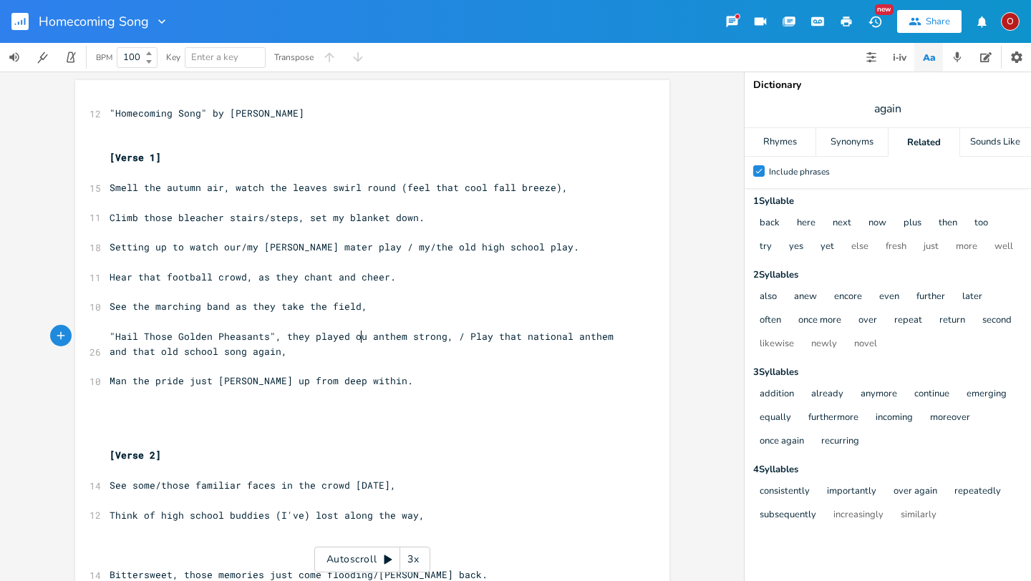
scroll to position [0, 13]
click at [110, 334] on span ""Hail Those Golden Pheasants", they played our anthem strong, / Play that natio…" at bounding box center [367, 344] width 515 height 28
type textarea "Played"
click at [379, 335] on span "Played "Hail Those Golden Pheasants", they played our anthem strong, / Play tha…" at bounding box center [367, 344] width 515 height 28
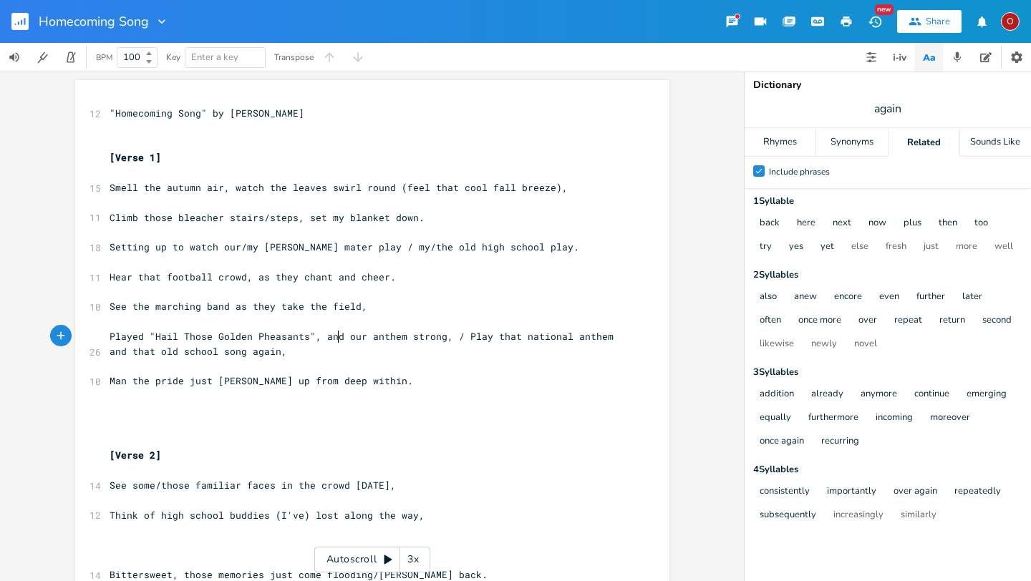
scroll to position [0, 15]
type textarea "and first"
click at [467, 338] on span "Played "Hail Those Golden Pheasants", and first our anthem strong, / Play that …" at bounding box center [362, 344] width 504 height 28
type textarea "ong"
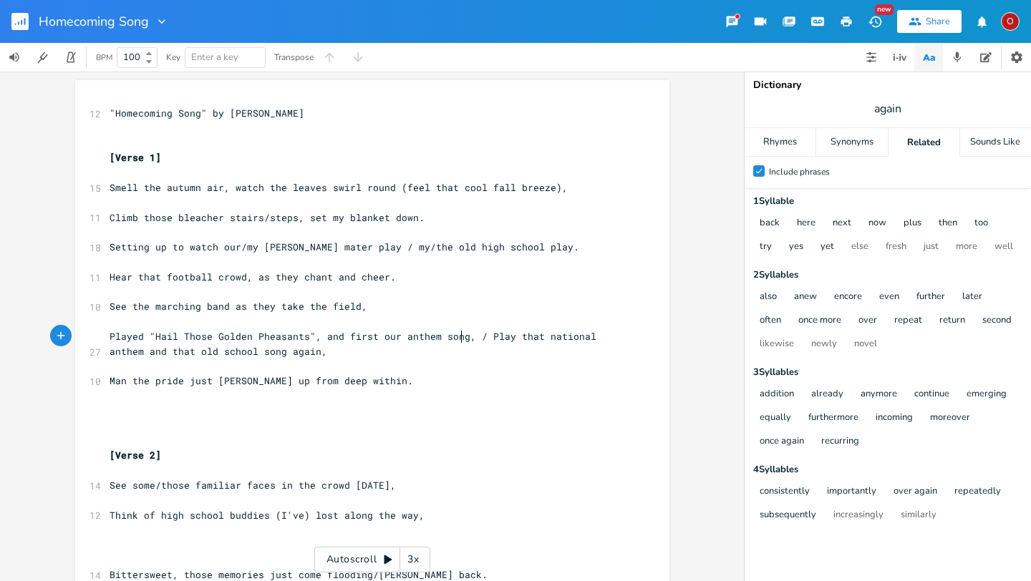
scroll to position [0, 15]
click at [385, 359] on pre "​" at bounding box center [365, 366] width 517 height 15
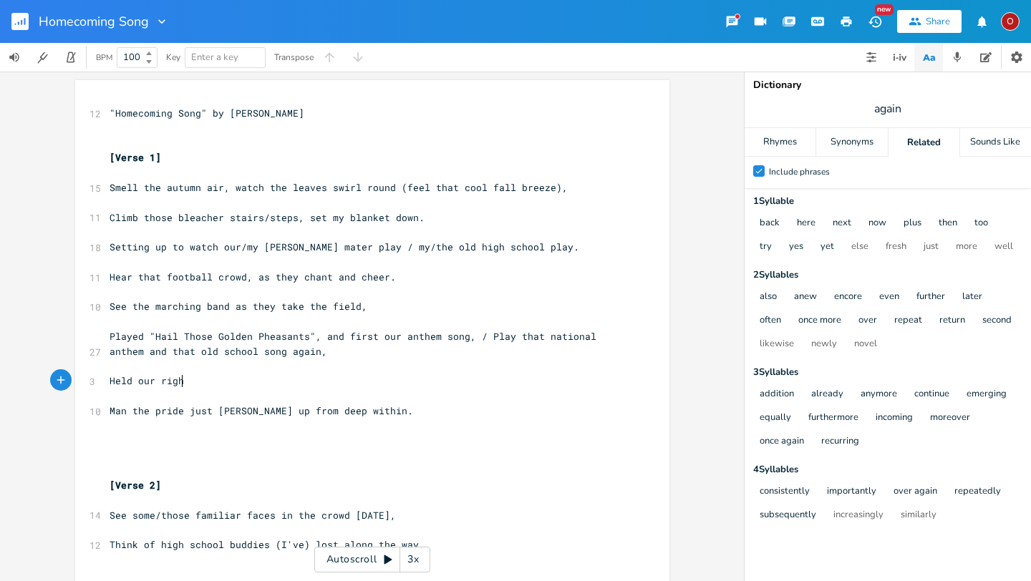
scroll to position [0, 59]
type textarea "Held our right hand over,"
type textarea "r our hearts"
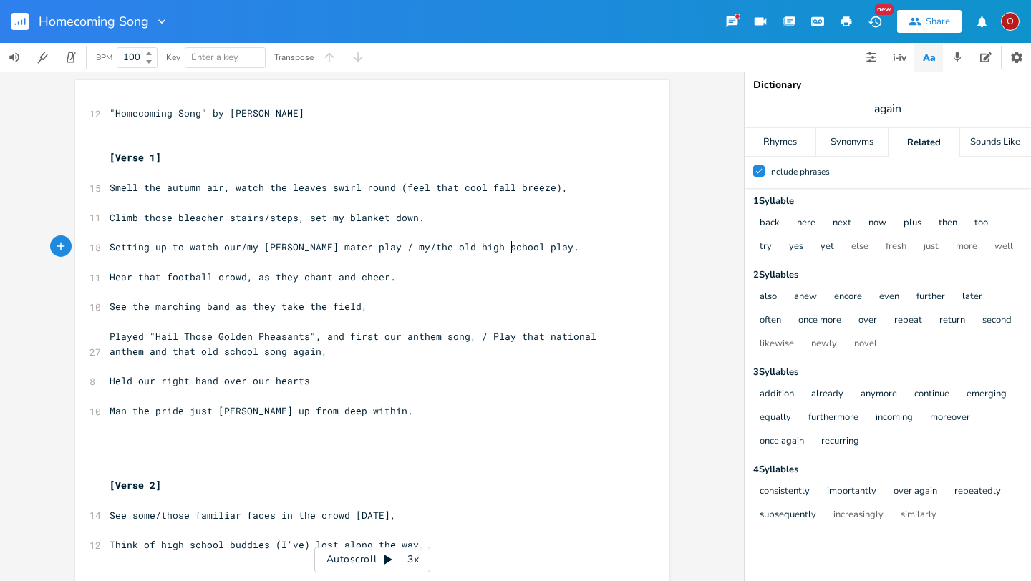
click at [507, 247] on span "Setting up to watch our/my [PERSON_NAME] mater play / my/the old high school pl…" at bounding box center [345, 247] width 470 height 13
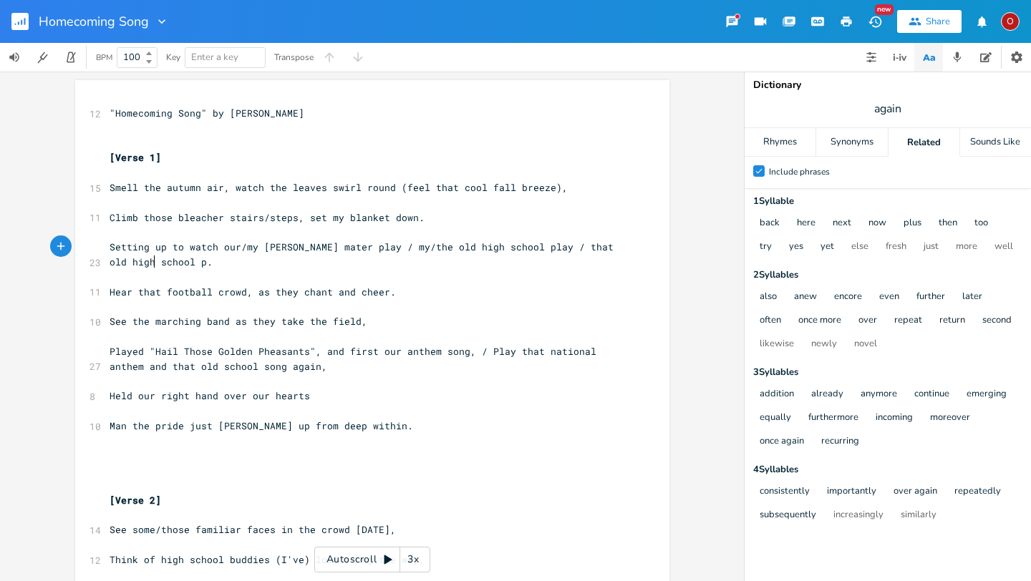
type textarea "/ that old high school play"
click at [312, 368] on span "Played "Hail Those Golden Pheasants", and first our anthem song, / Play that na…" at bounding box center [356, 359] width 493 height 28
click at [499, 353] on span "Played "Hail Those Golden Pheasants", and first our anthem song, / Play that na…" at bounding box center [356, 359] width 493 height 28
type textarea "ed"
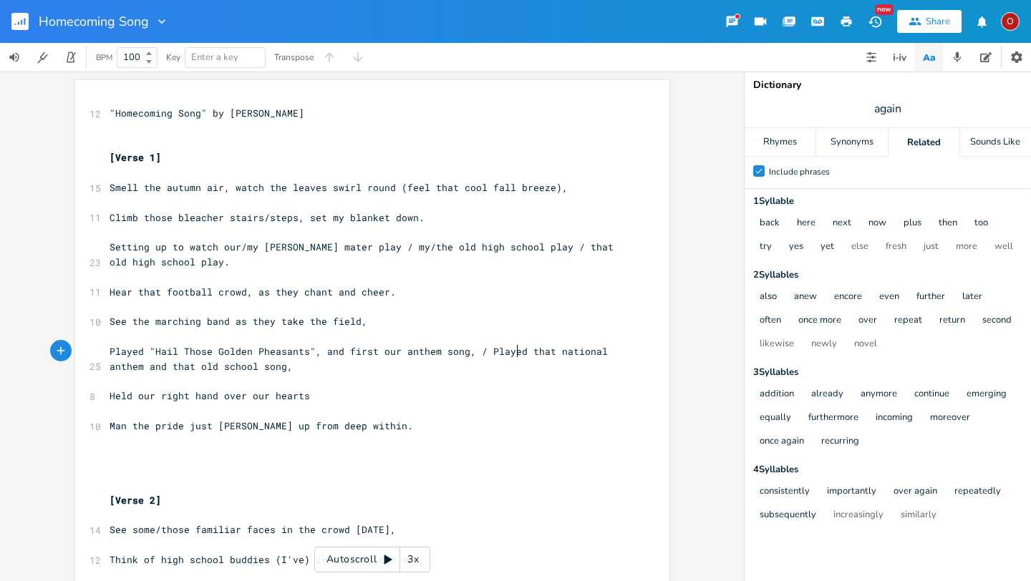
scroll to position [0, 9]
click at [309, 394] on pre "Held our right hand over our hearts" at bounding box center [365, 396] width 517 height 15
type textarea "Stood with our hand over hearts and s"
type textarea "we sang along."
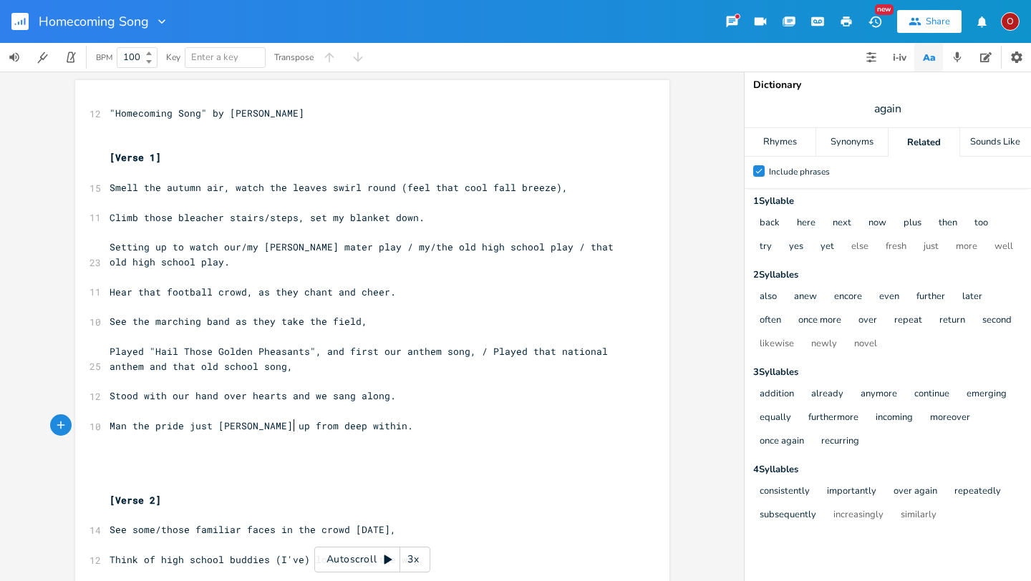
click at [289, 425] on span "Man the pride just [PERSON_NAME] up from deep within." at bounding box center [262, 425] width 304 height 13
type textarea "("
click at [316, 425] on span "Man the pride just [PERSON_NAME] up from (deep within." at bounding box center [264, 425] width 309 height 13
type textarea ")"
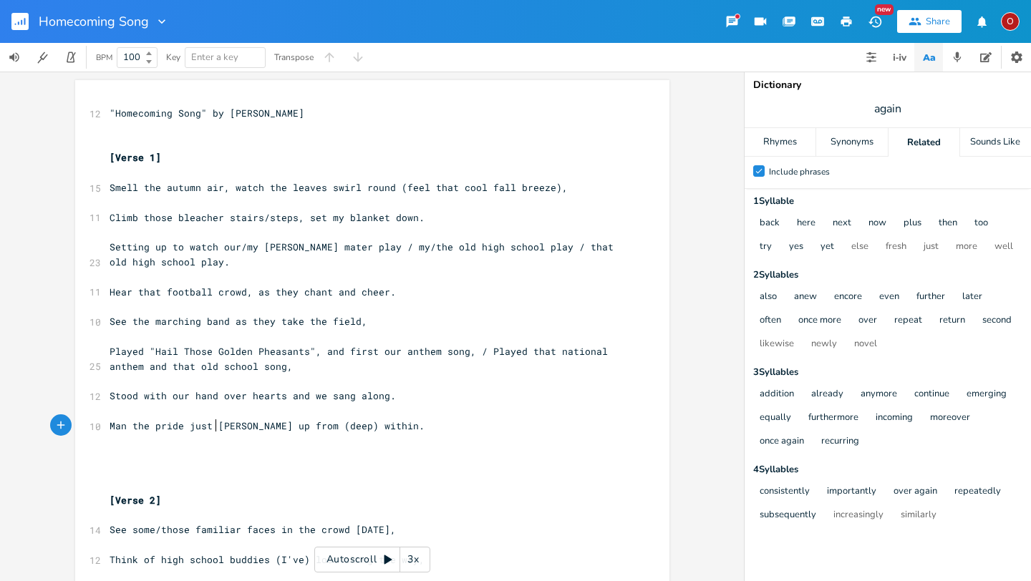
click at [210, 425] on span "Man the pride just [PERSON_NAME] up from (deep) within." at bounding box center [267, 425] width 315 height 13
type textarea "swells/"
click at [322, 368] on pre "Played "Hail Those Golden Pheasants", and first our anthem song, / Played that …" at bounding box center [365, 359] width 517 height 30
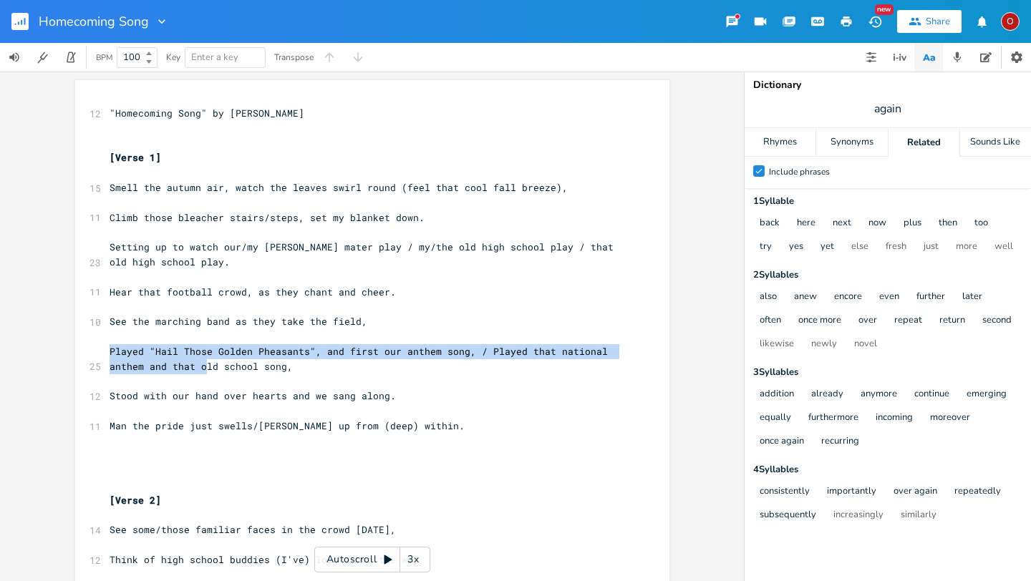
drag, startPoint x: 101, startPoint y: 348, endPoint x: 198, endPoint y: 363, distance: 98.5
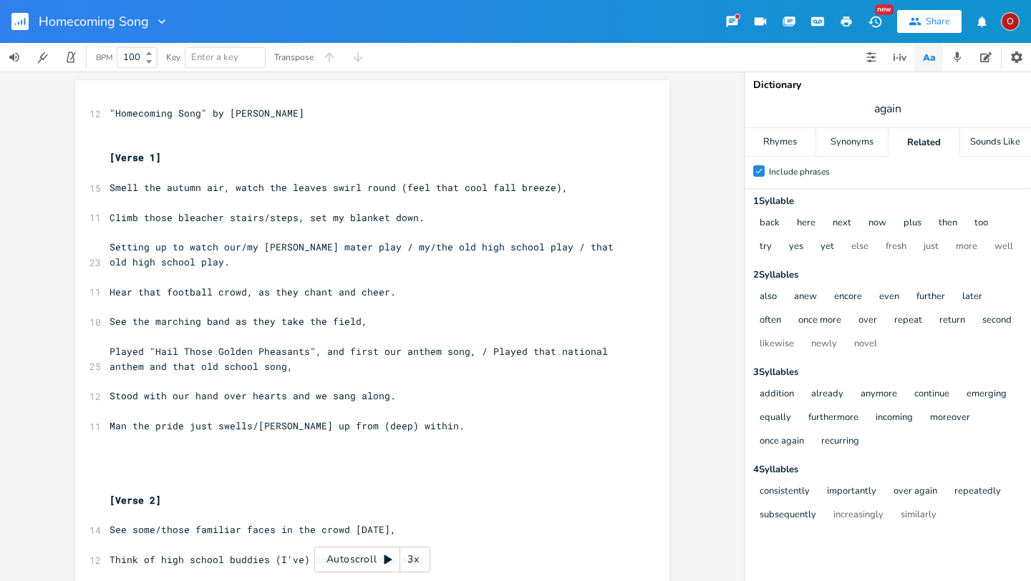
scroll to position [0, 0]
type textarea "Played "Hail Those Gold"
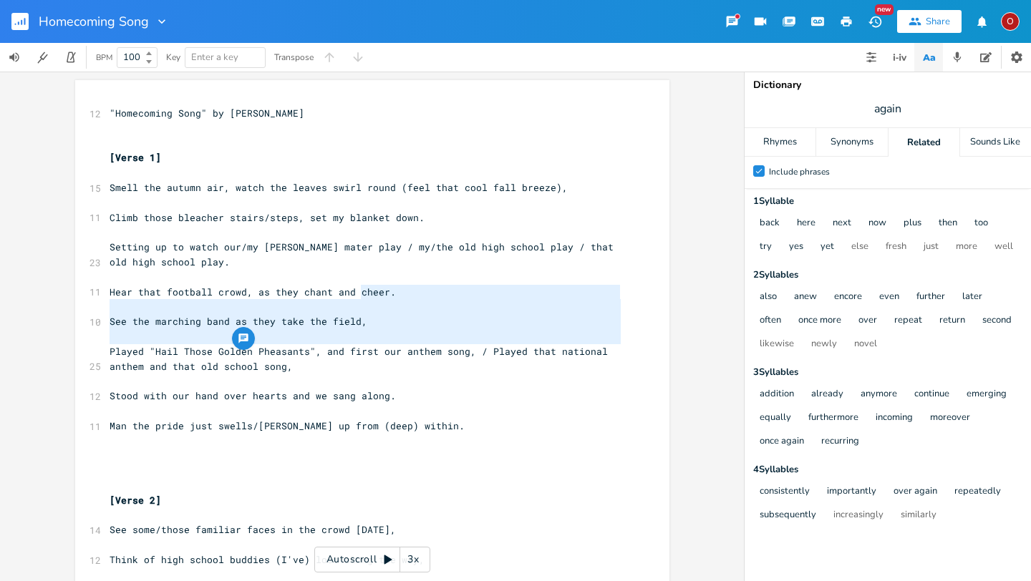
type textarea "See the marching band as they take the field,"
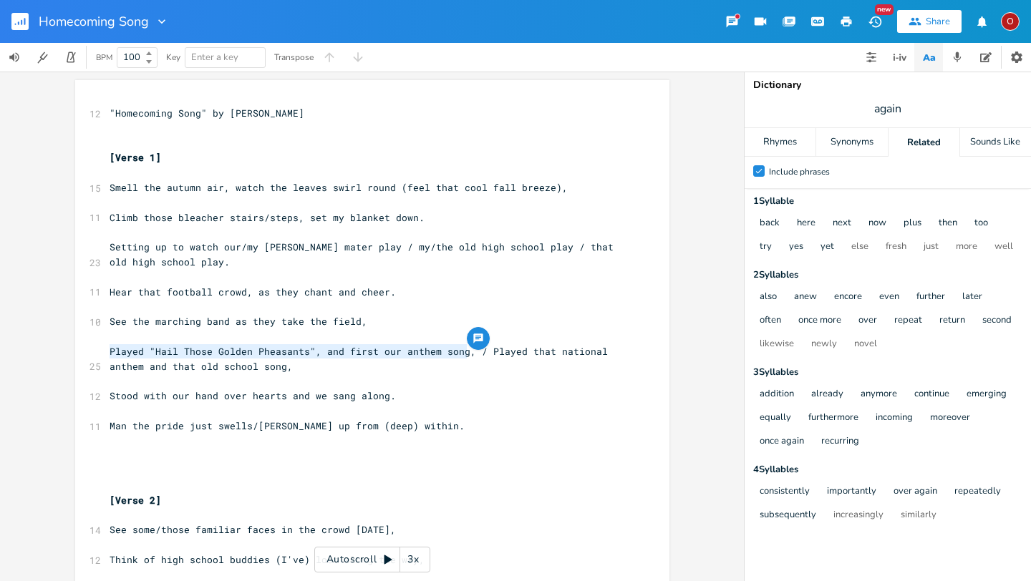
drag, startPoint x: 103, startPoint y: 351, endPoint x: 462, endPoint y: 357, distance: 359.4
click at [462, 357] on pre "Played "Hail Those Golden Pheasants", and first our anthem song, / Played that …" at bounding box center [365, 359] width 517 height 30
type textarea "​"
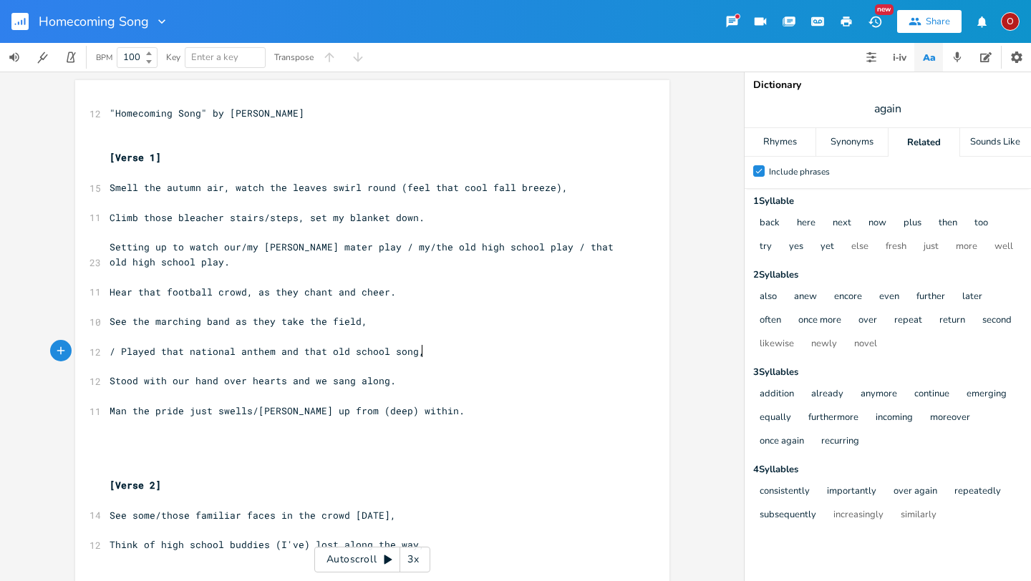
click at [448, 352] on pre "/ Played that national anthem and that old school song," at bounding box center [365, 351] width 517 height 15
type textarea "​"
paste textarea
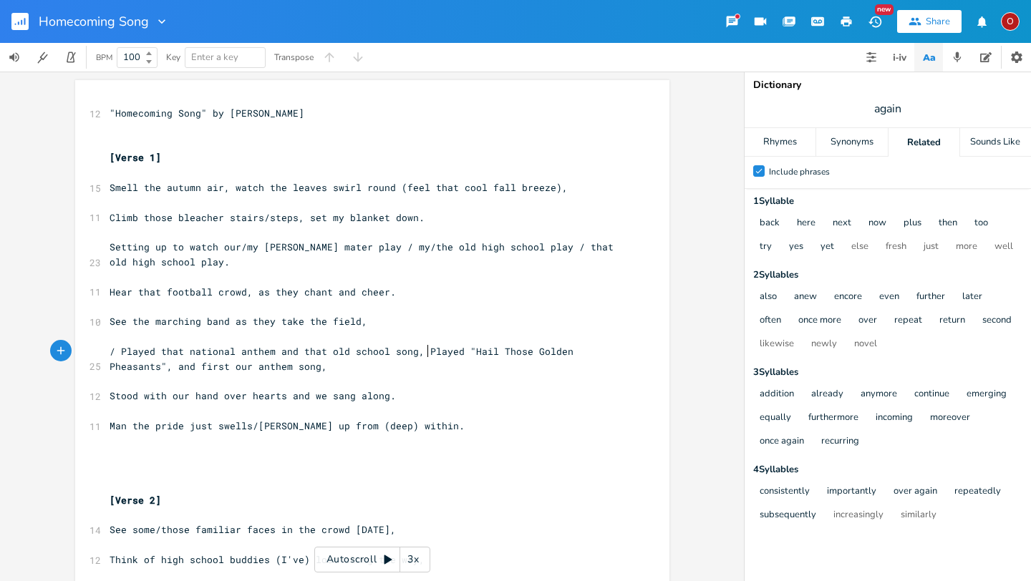
click at [423, 346] on span "/ Played that national anthem and that old school song, Played "Hail Those Gold…" at bounding box center [345, 359] width 470 height 28
type textarea "/"
click at [528, 352] on span "/ Played that national anthem and that old school song / Played "Hail Those Gol…" at bounding box center [347, 359] width 475 height 28
type textarea "e"
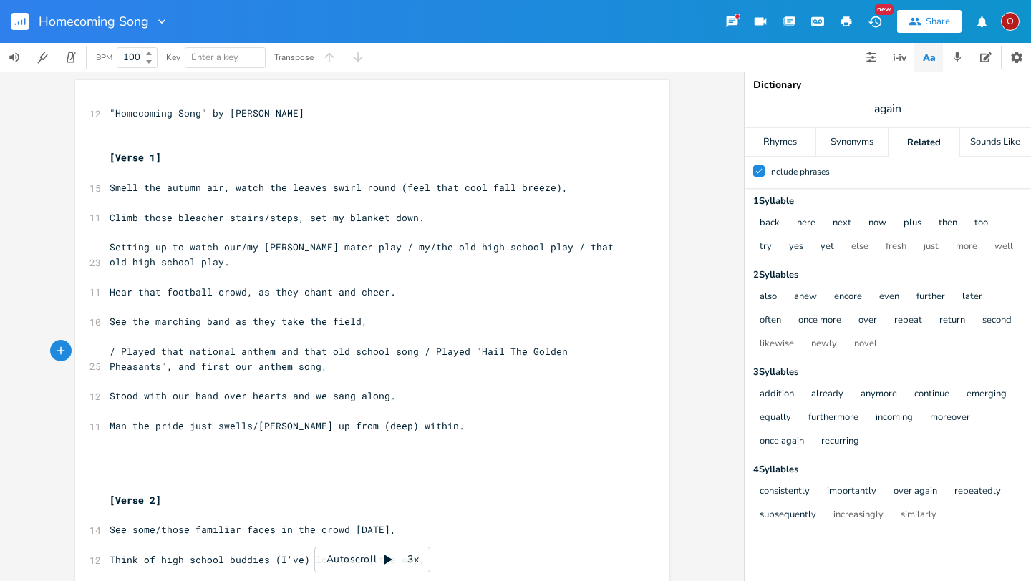
scroll to position [0, 5]
click at [120, 349] on span "/ Played that national anthem and that old school song / Played "Hail The Golde…" at bounding box center [342, 359] width 464 height 28
click at [155, 366] on span "Played that national anthem and that old school song / Played "Hail The Golden …" at bounding box center [336, 359] width 452 height 28
click at [298, 397] on span "Stood with our hand over hearts and we sang along." at bounding box center [253, 395] width 286 height 13
type textarea "s"
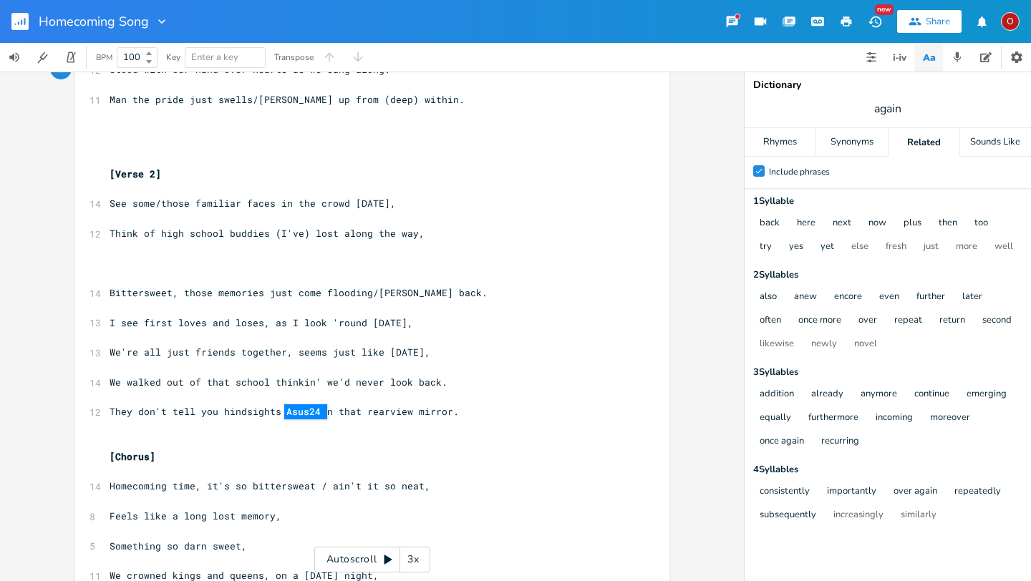
scroll to position [330, 0]
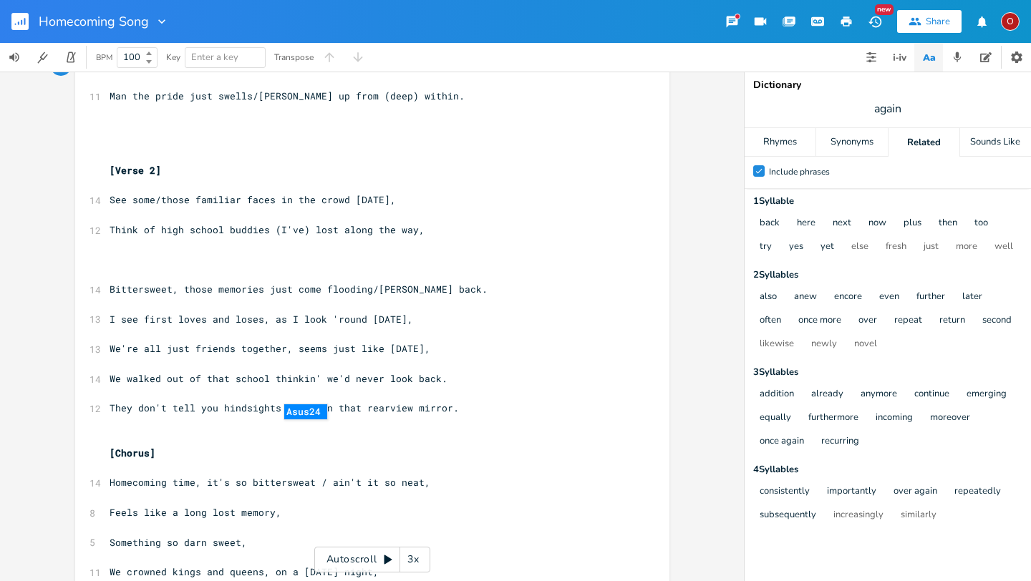
click at [139, 320] on span "I see first loves and loses, as I look 'round [DATE]," at bounding box center [262, 319] width 304 height 13
type textarea "See"
click at [280, 319] on span "See first loves and loses, as I look 'round [DATE]," at bounding box center [256, 319] width 292 height 13
type textarea "we"
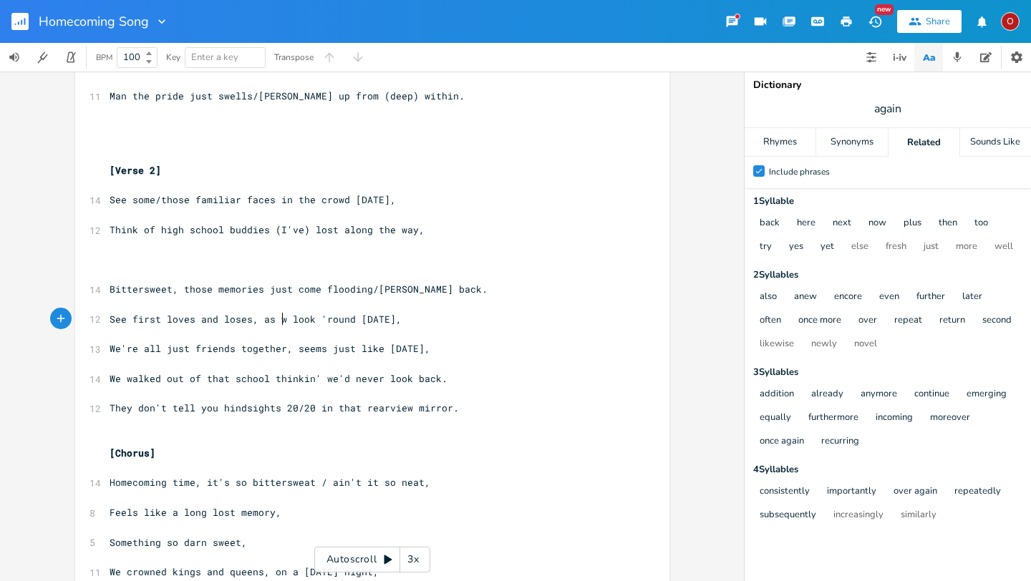
scroll to position [0, 12]
click at [134, 261] on pre "​" at bounding box center [365, 260] width 517 height 15
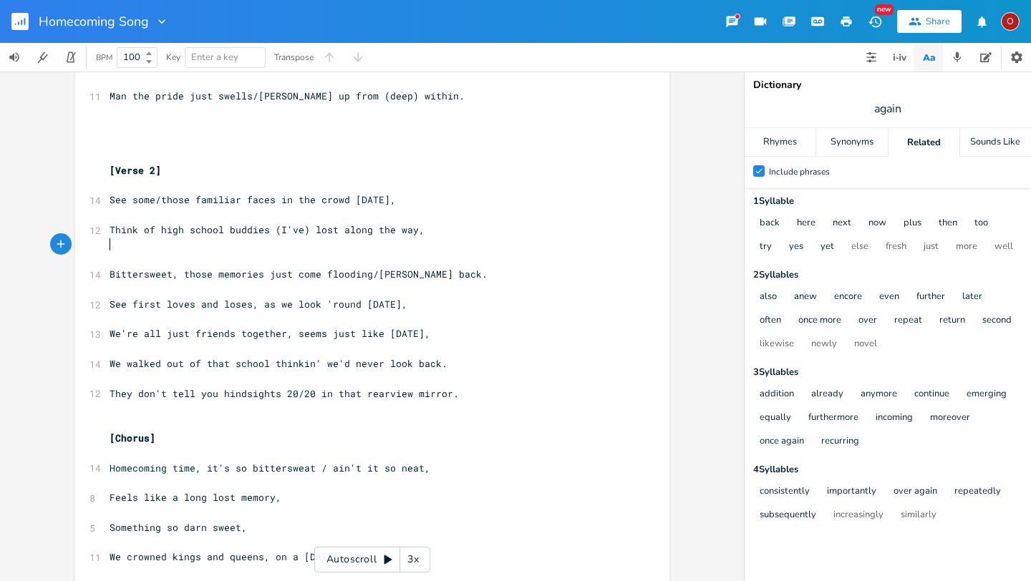
type textarea "="
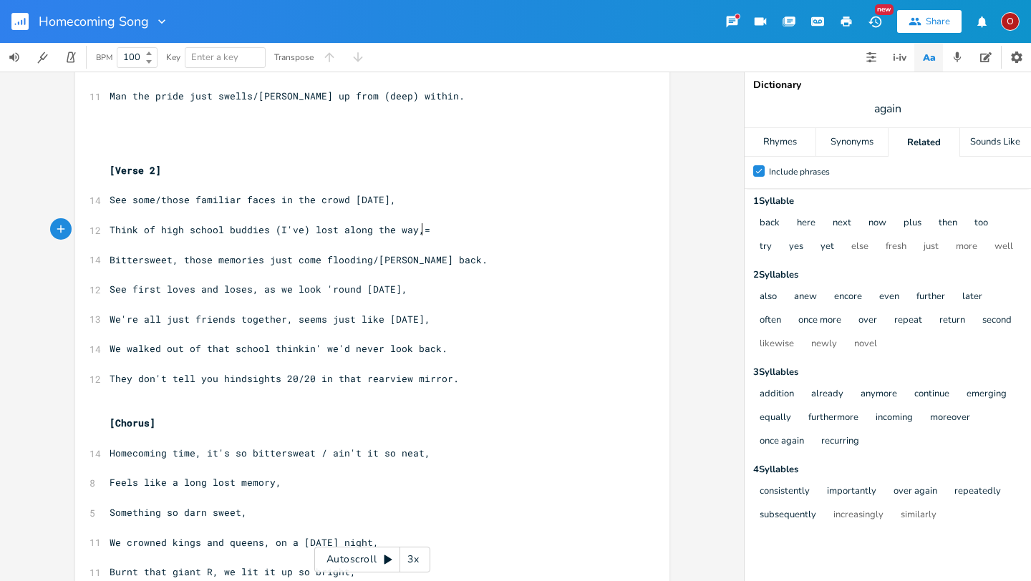
scroll to position [0, 6]
click at [435, 259] on span "Bittersweet, those memories just come flooding/[PERSON_NAME] back." at bounding box center [299, 259] width 378 height 13
type textarea "of our [DATE]"
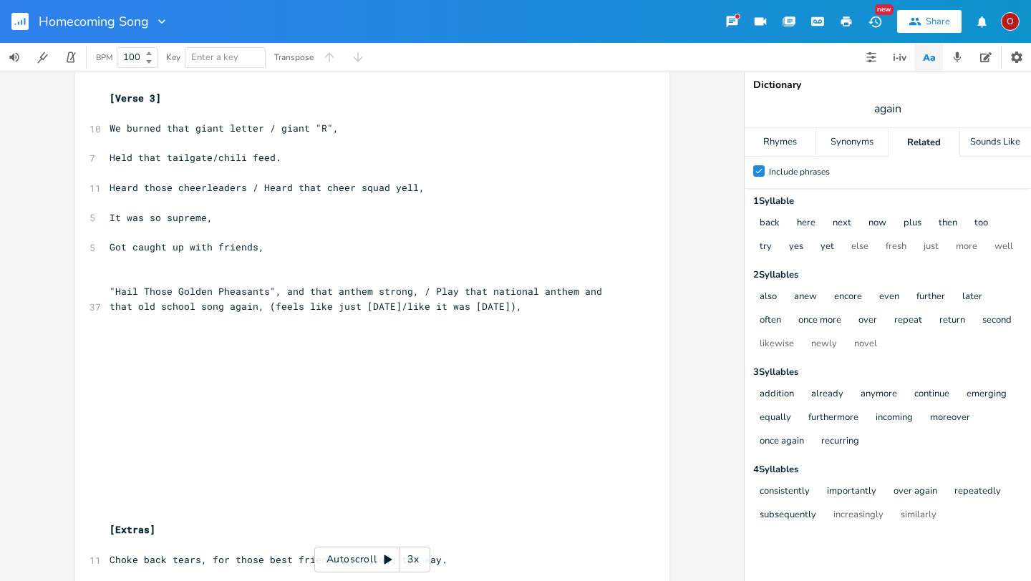
scroll to position [1337, 0]
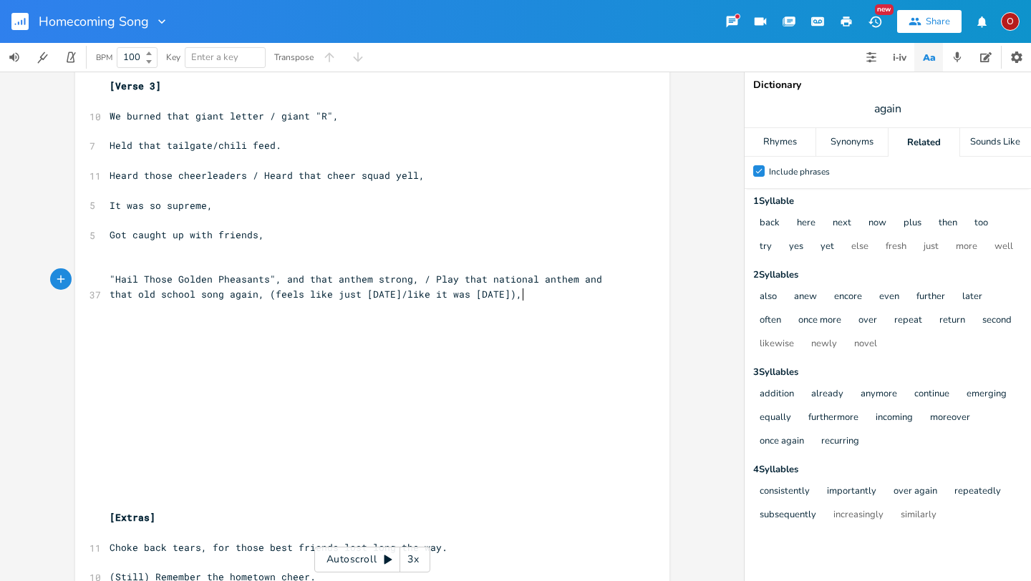
click at [548, 300] on pre ""Hail Those Golden Pheasants", and that anthem strong, / Play that national ant…" at bounding box center [365, 287] width 517 height 30
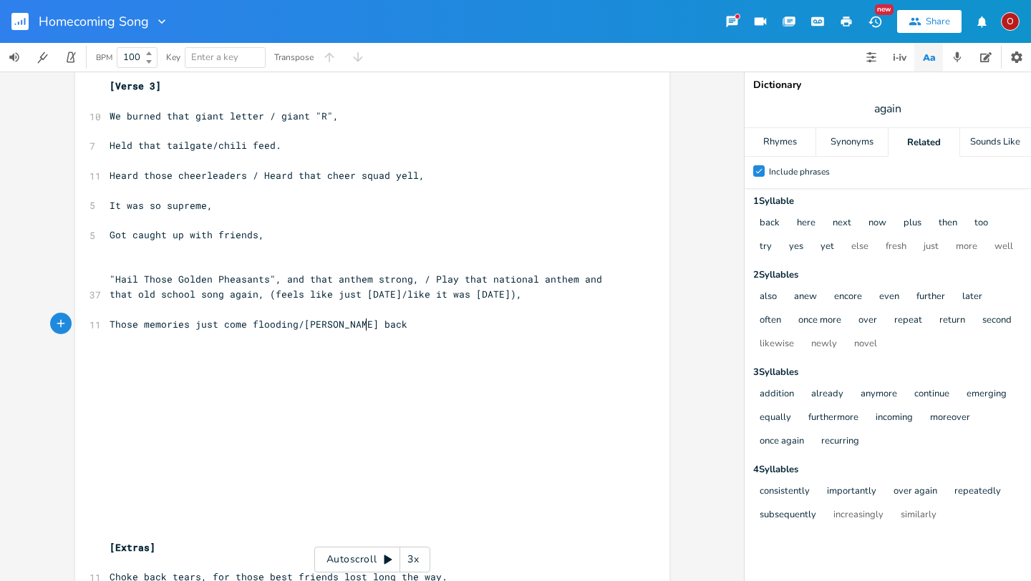
type textarea "Those memories just come flooding/[PERSON_NAME] back."
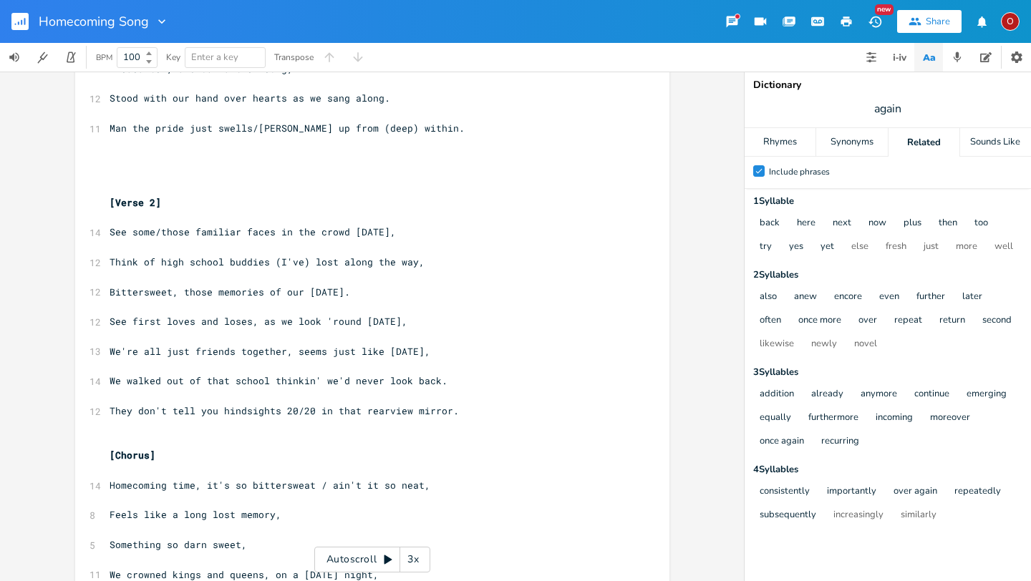
scroll to position [300, 0]
click at [178, 291] on span "Bittersweet, those memories of our [DATE]." at bounding box center [230, 289] width 241 height 13
type textarea "t to feel"
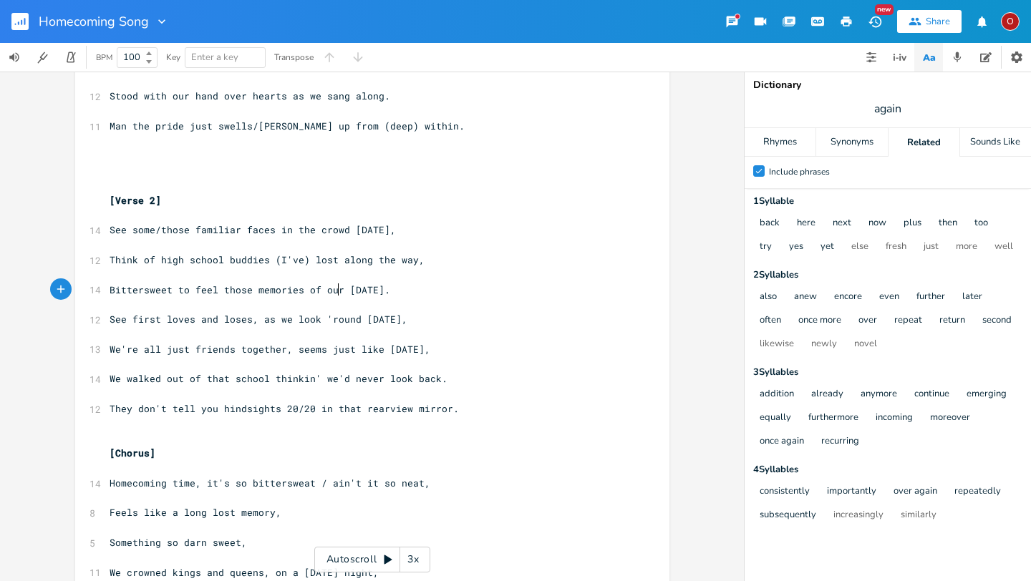
click at [334, 291] on span "Bittersweet to feel those memories of our [DATE]." at bounding box center [250, 289] width 281 height 13
click at [233, 321] on span "See first loves and loses, as we look 'round [DATE]," at bounding box center [259, 319] width 298 height 13
type textarea "s"
click at [161, 348] on span "We're all just friends together, seems just like [DATE]," at bounding box center [270, 349] width 321 height 13
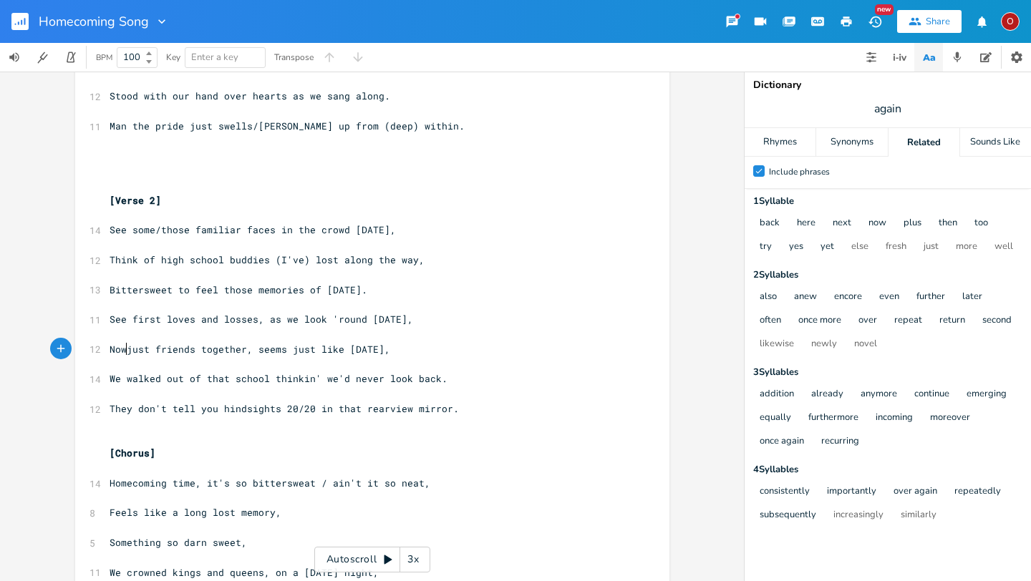
type textarea "Now"
click at [290, 351] on span "Now just friends together, seems just like [DATE]," at bounding box center [253, 349] width 286 height 13
click at [278, 347] on span "Now just friends together, just like [DATE]," at bounding box center [236, 349] width 252 height 13
type textarea "seems"
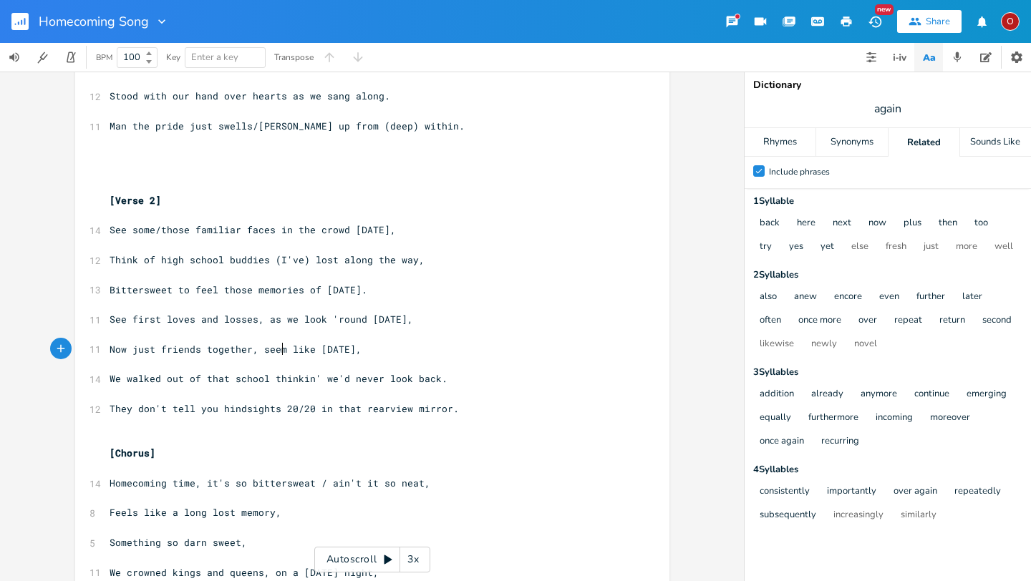
scroll to position [0, 26]
click at [155, 381] on span "We walked out of that school thinkin' we'd never look back." at bounding box center [279, 378] width 338 height 13
click at [398, 346] on pre "Now just friends together, seems like [DATE]," at bounding box center [365, 349] width 517 height 15
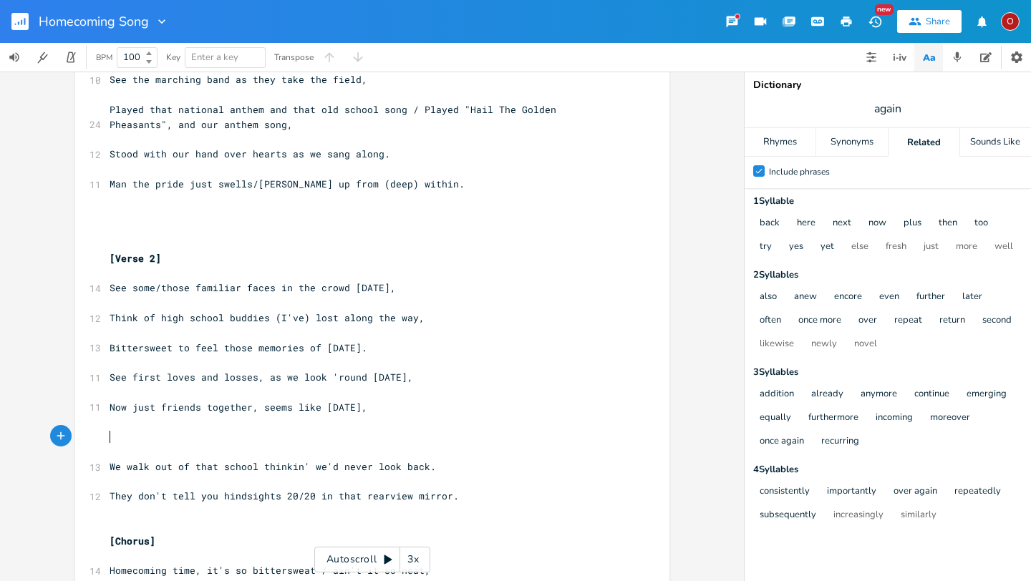
scroll to position [251, 0]
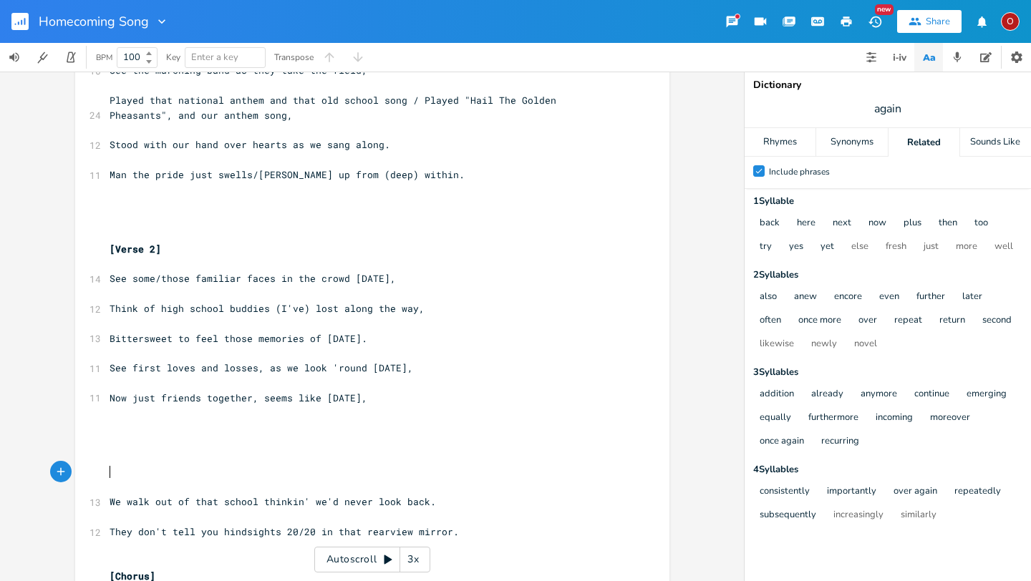
click at [107, 414] on pre "​" at bounding box center [365, 412] width 517 height 15
type textarea "-"
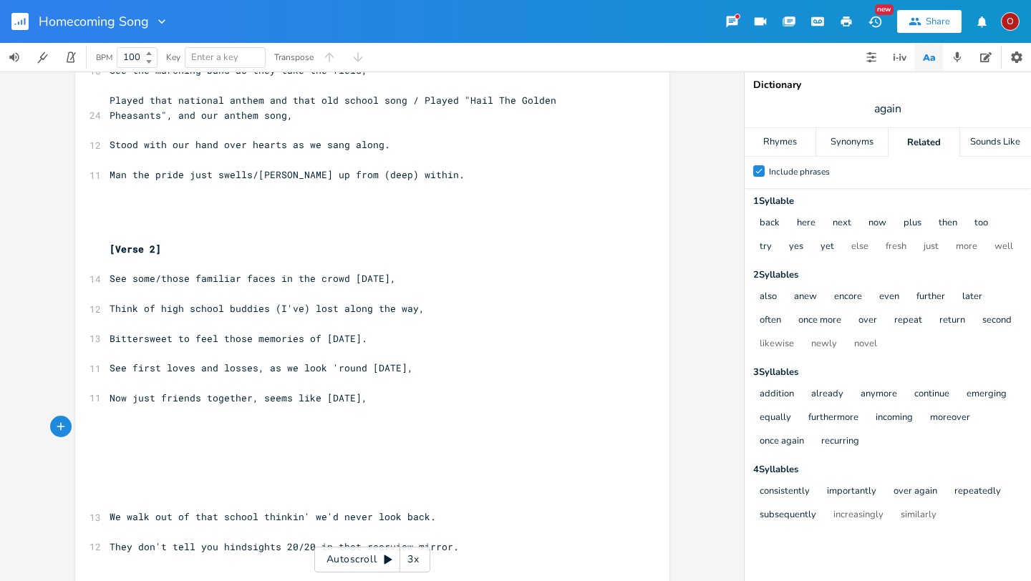
type textarea "-"
click at [112, 467] on pre "​" at bounding box center [365, 472] width 517 height 15
type textarea "-"
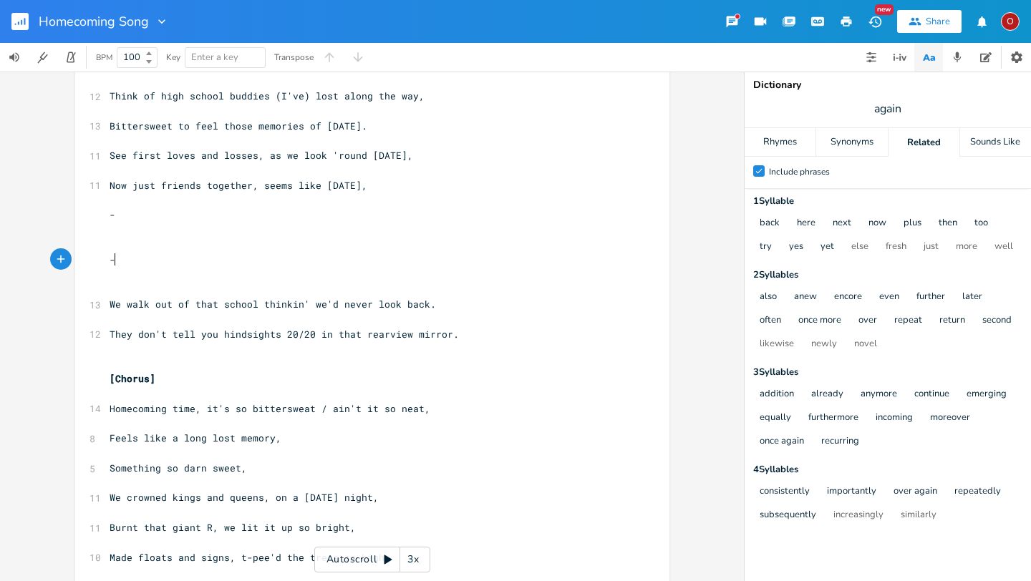
scroll to position [465, 0]
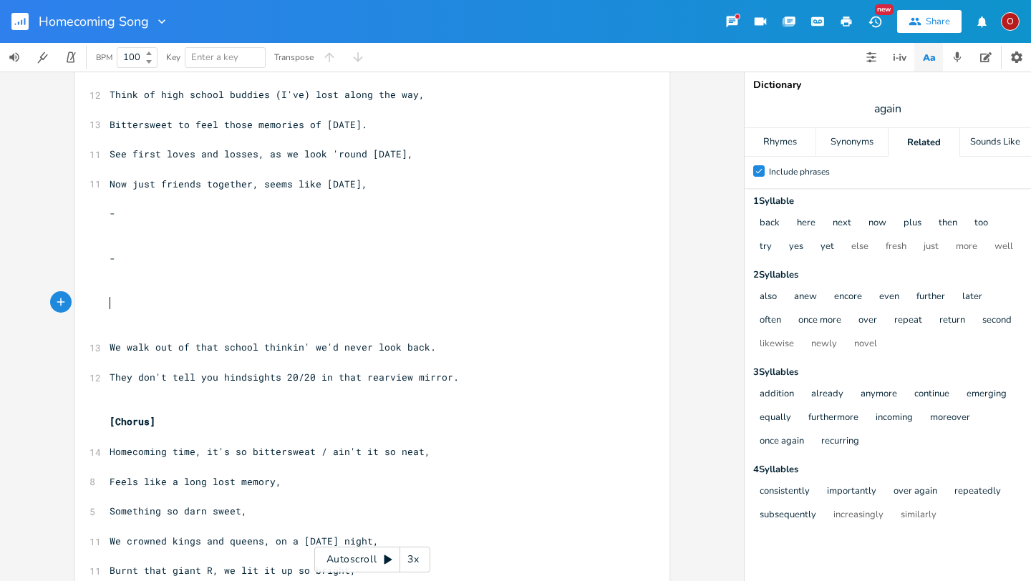
type textarea "-"
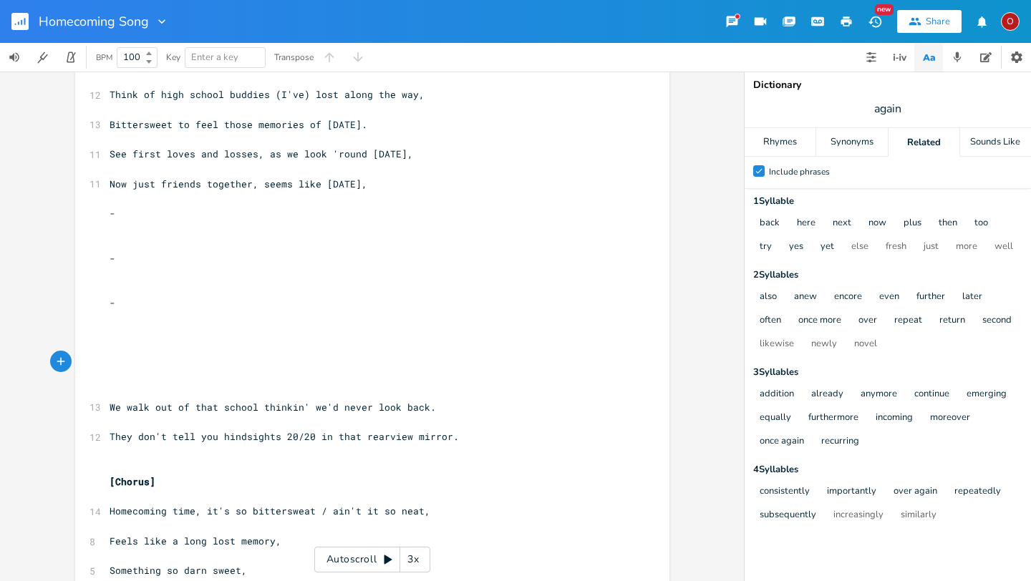
click at [124, 213] on pre "-" at bounding box center [365, 213] width 517 height 15
click at [301, 94] on span "Think of high school buddies (I've) lost along the way," at bounding box center [267, 94] width 315 height 13
click at [218, 122] on span "Bittersweet to feel those memories of [DATE]." at bounding box center [239, 124] width 258 height 13
click at [273, 124] on span "Bittersweet those memories of [DATE]." at bounding box center [216, 124] width 212 height 13
type textarea "our"
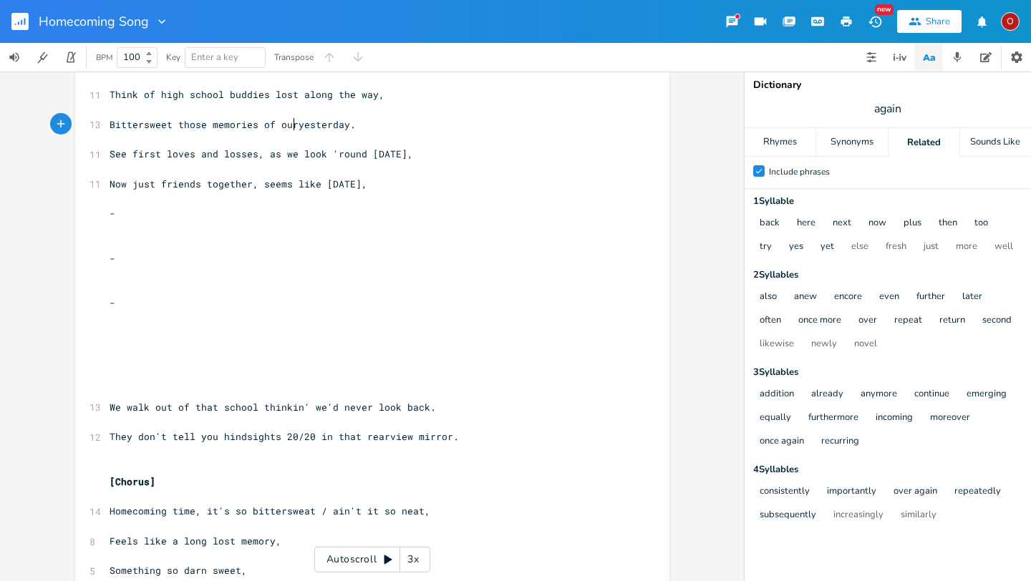
scroll to position [0, 16]
click at [127, 182] on span "Now just friends together, seems like [DATE]," at bounding box center [239, 184] width 258 height 13
type textarea "we're"
click at [125, 217] on pre "-" at bounding box center [365, 213] width 517 height 15
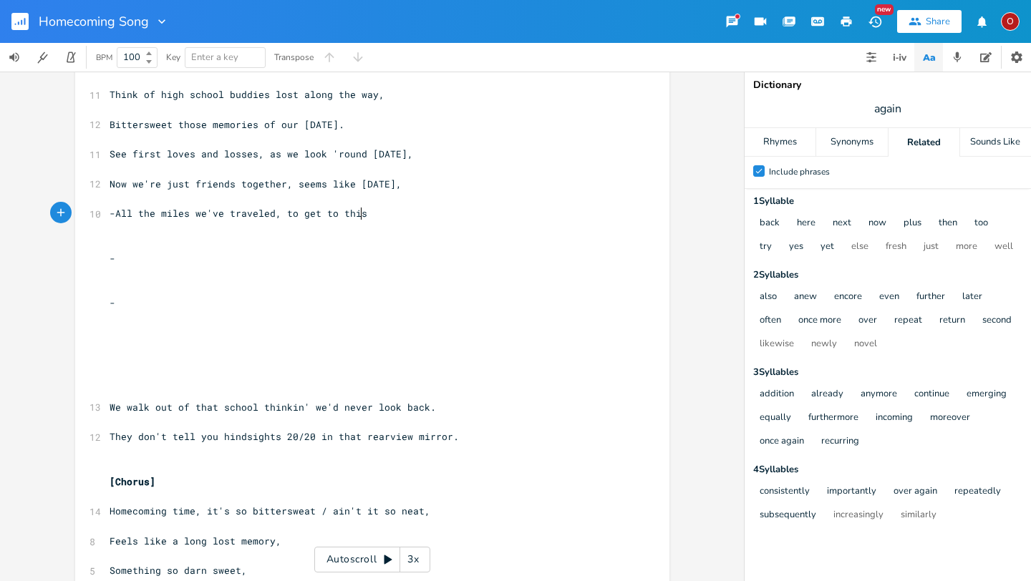
scroll to position [0, 178]
type textarea "All the miles we've traveled, to get to this [DATE]."
type textarea "day"
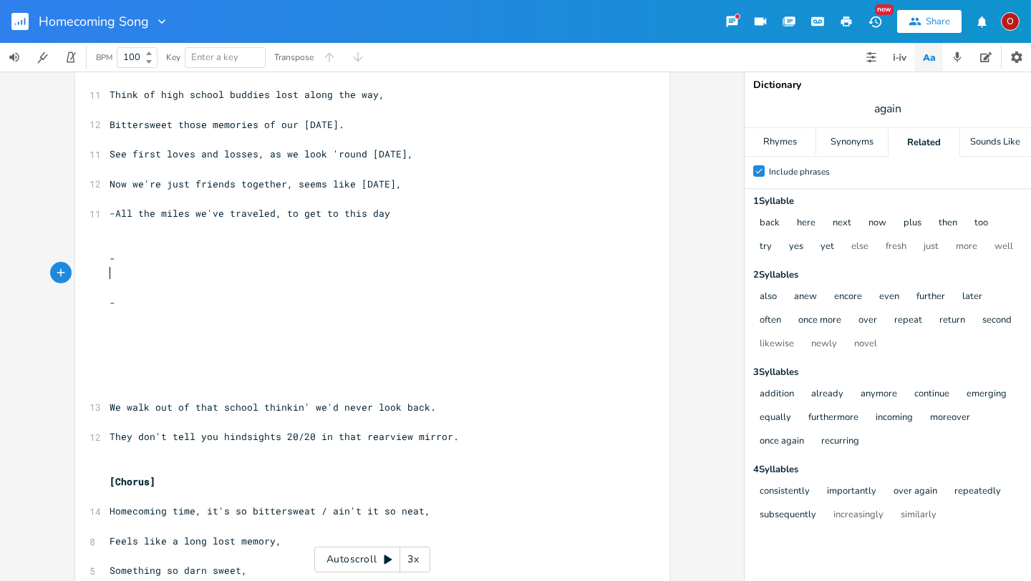
click at [157, 267] on pre "​" at bounding box center [365, 273] width 517 height 15
click at [111, 213] on span "-All the miles we've traveled, to get to this day" at bounding box center [250, 213] width 281 height 13
click at [126, 257] on pre "-" at bounding box center [365, 258] width 517 height 15
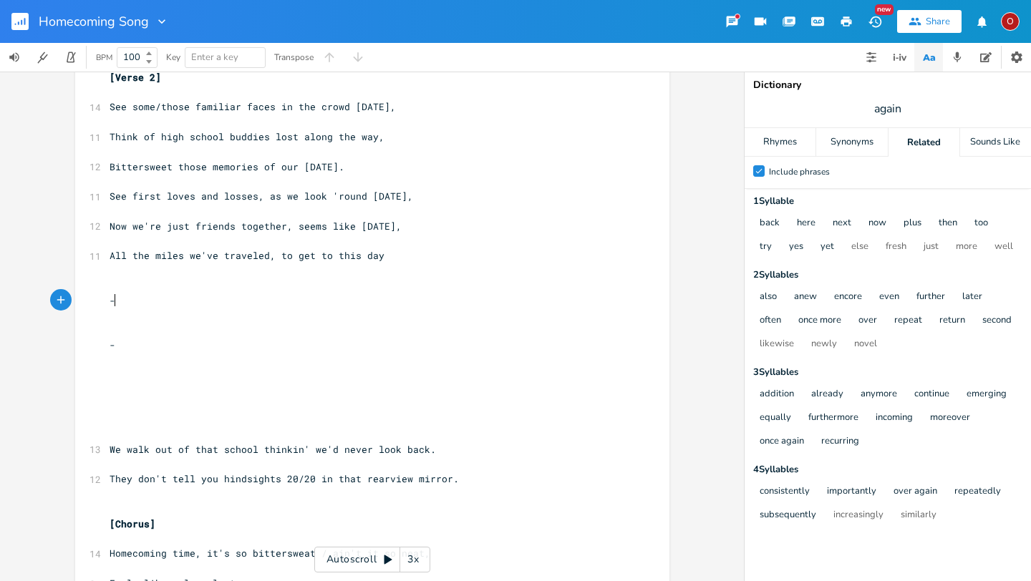
scroll to position [409, 0]
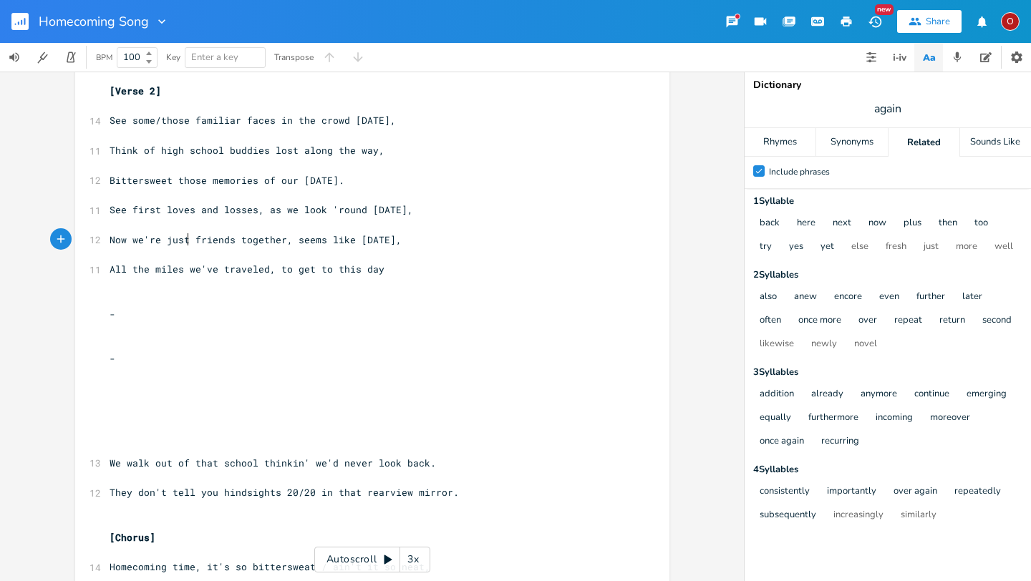
click at [183, 242] on span "Now we're just friends together, seems like [DATE]," at bounding box center [256, 239] width 292 height 13
click at [210, 271] on span "All the miles we've traveled, to get to this day" at bounding box center [247, 269] width 275 height 13
type textarea "emories"
click at [256, 272] on span "All the memories traveled, to get to this day" at bounding box center [239, 269] width 258 height 13
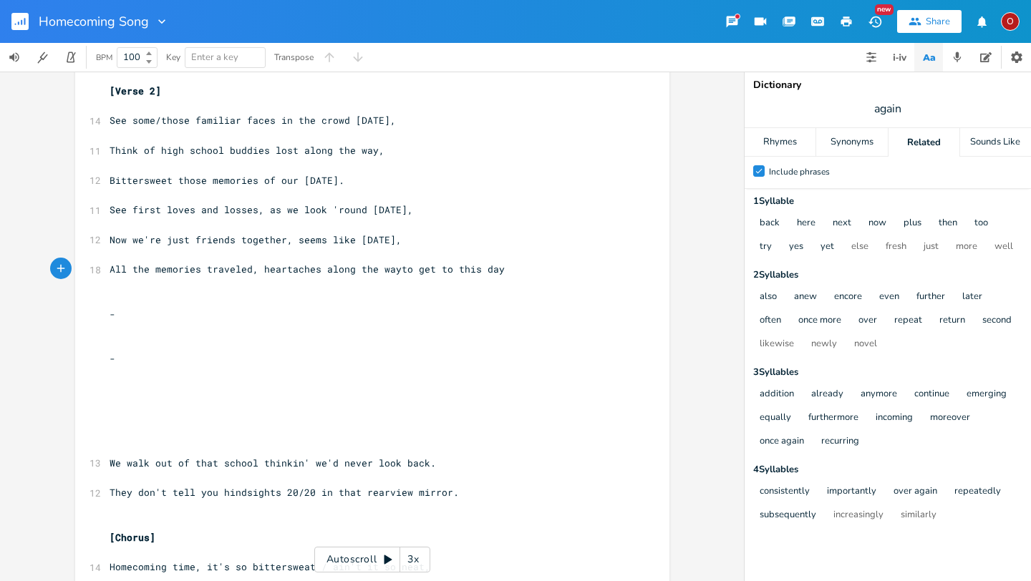
type textarea "heartaches along the way,"
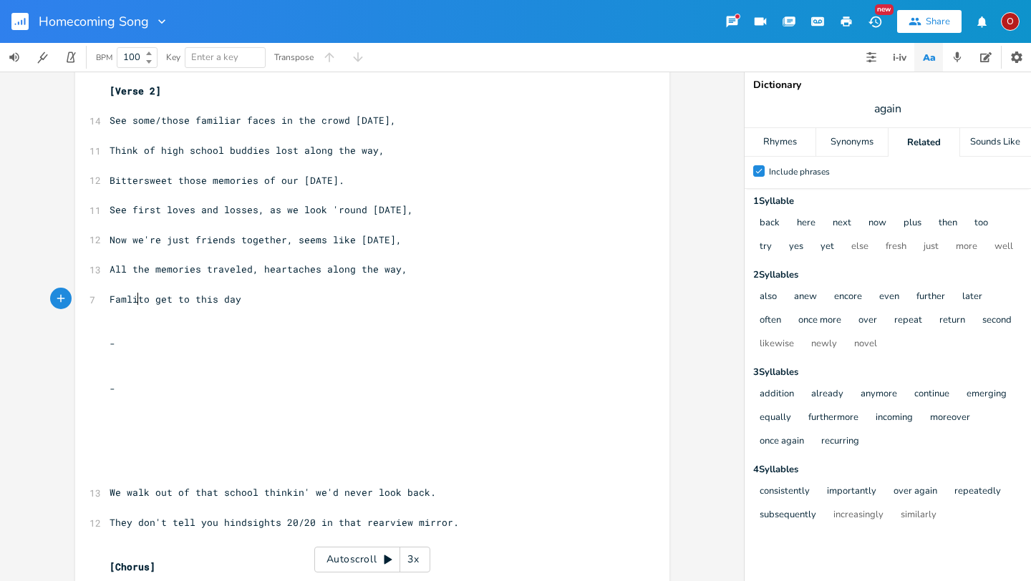
type textarea "Famlie"
type textarea "ilies go"
type textarea "rown up, moved a"
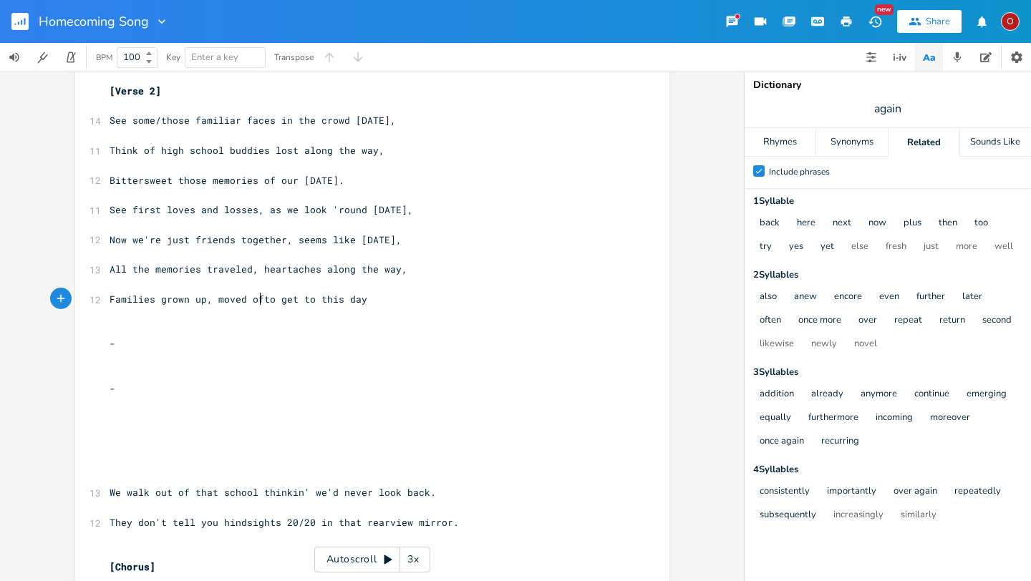
scroll to position [0, 10]
type textarea "off,"
click at [325, 268] on span "All the memories traveled, heartaches along the way," at bounding box center [259, 269] width 298 height 13
type textarea "'"
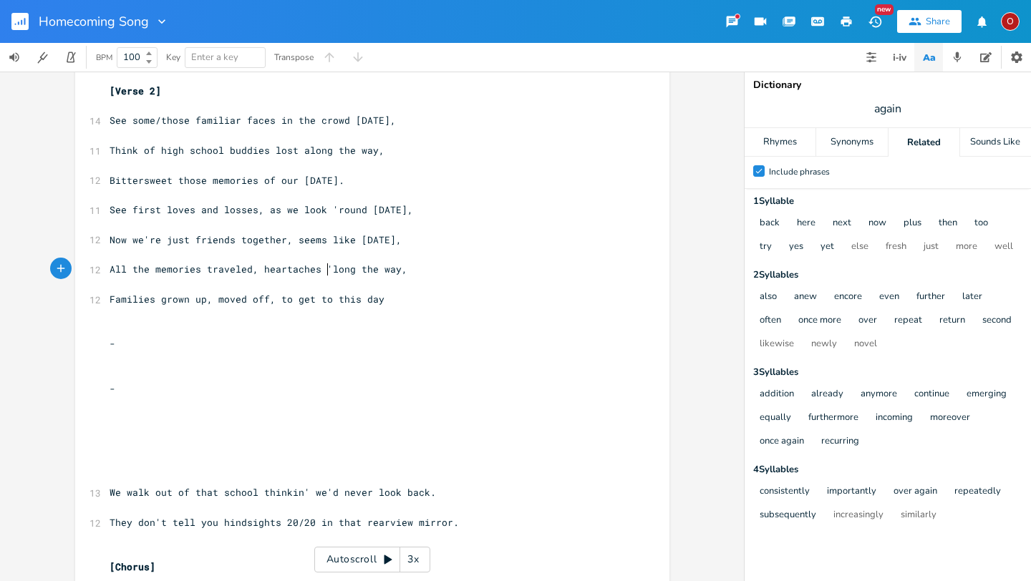
scroll to position [0, 2]
click at [271, 301] on span "Families grown up, moved off, to get to this day" at bounding box center [247, 299] width 275 height 13
type textarea "but we still can say,"
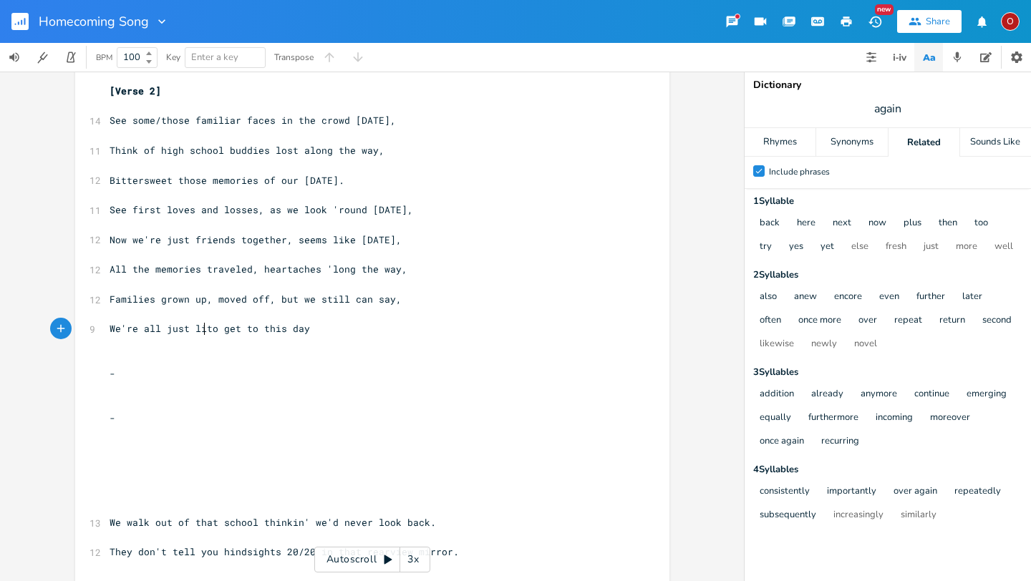
type textarea "We're all just like"
type textarea "friends"
type textarea "all fe"
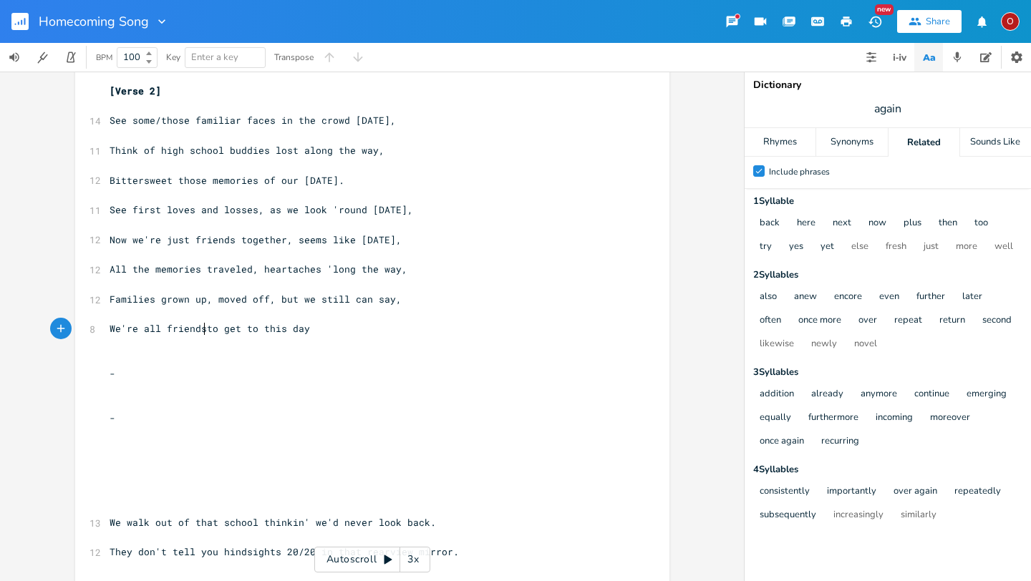
type textarea "riends"
click at [213, 326] on pre "We're all friends" at bounding box center [365, 328] width 517 height 15
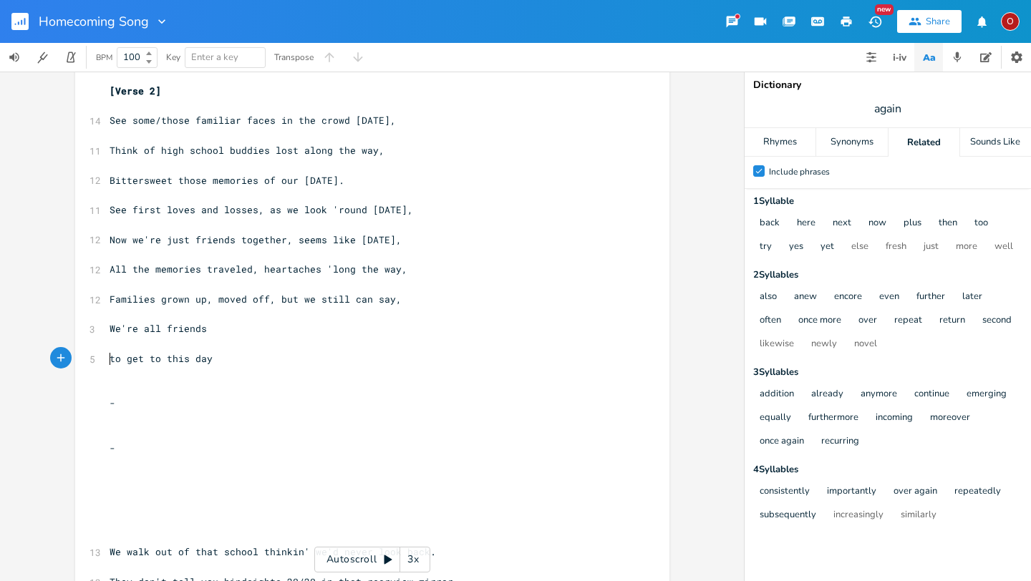
click at [110, 355] on span "to get to this day" at bounding box center [161, 358] width 103 height 13
click at [216, 325] on pre "We're all friends" at bounding box center [365, 328] width 517 height 15
click at [194, 271] on span "All the memories traveled, heartaches 'long the way," at bounding box center [259, 269] width 298 height 13
type textarea "/miles"
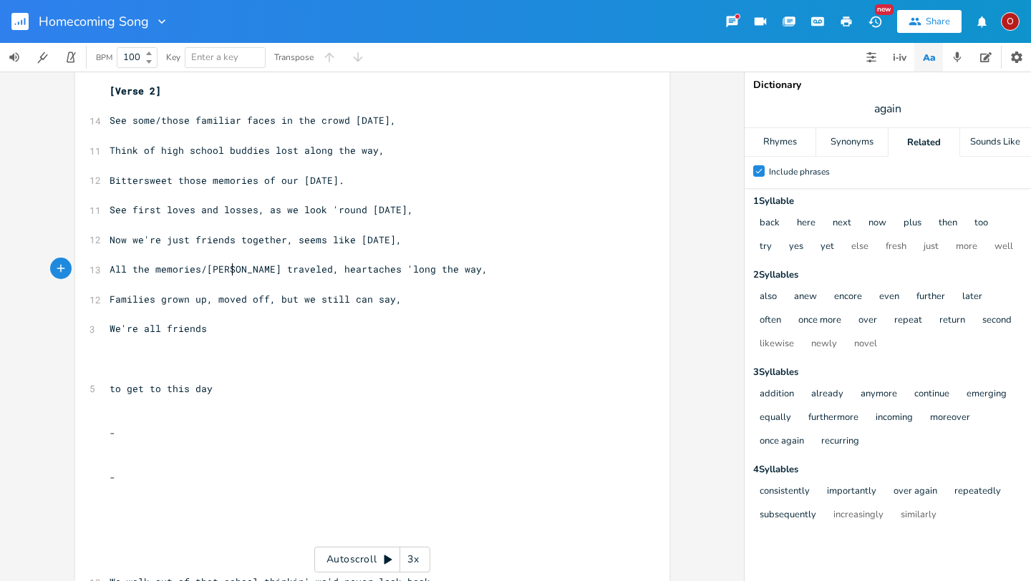
click at [261, 299] on span "Families grown up, moved off, but we still can say," at bounding box center [256, 299] width 292 height 13
type textarea "and moved on/"
type textarea "/"
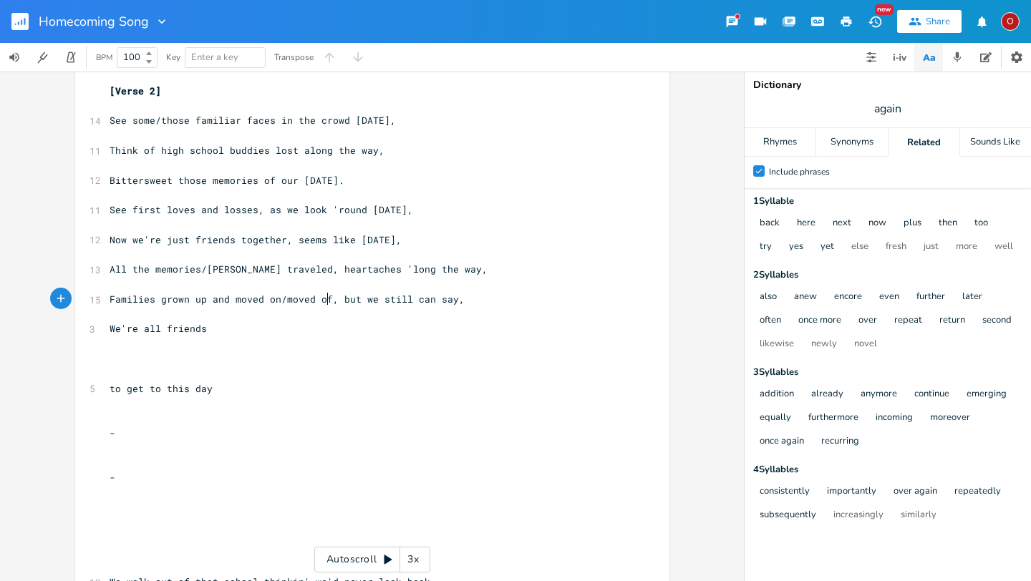
type textarea "/moved off"
click at [278, 301] on span "Families grown up and moved on/moved off, but we still can say," at bounding box center [290, 299] width 361 height 13
type textarea ","
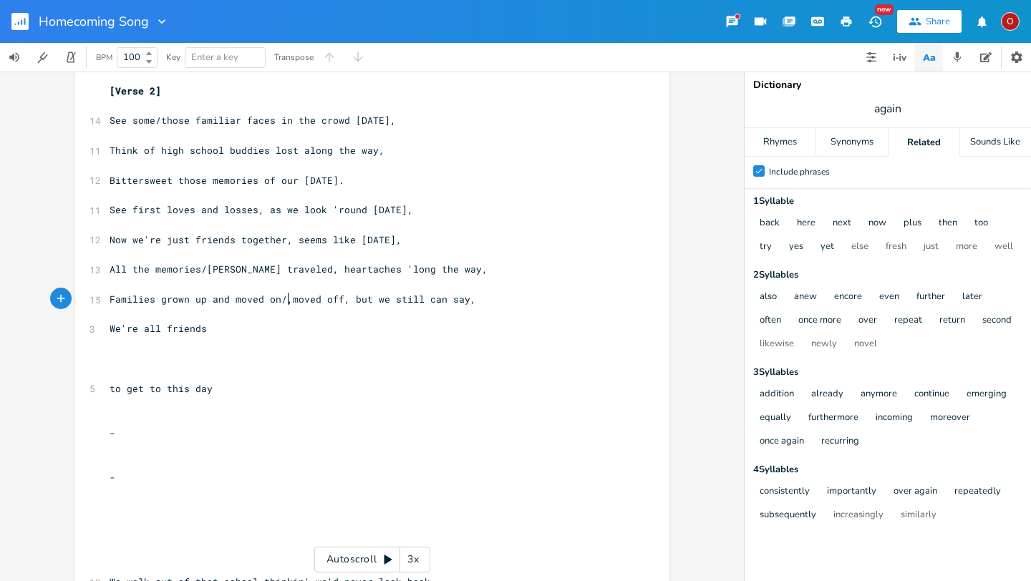
click at [457, 299] on span "Families grown up and moved on/,moved off, but we still can say," at bounding box center [293, 299] width 367 height 13
type textarea "parents gone away"
click at [346, 301] on span "Families grown up and moved on/,moved off, parents gone away," at bounding box center [284, 299] width 349 height 13
type textarea "some"
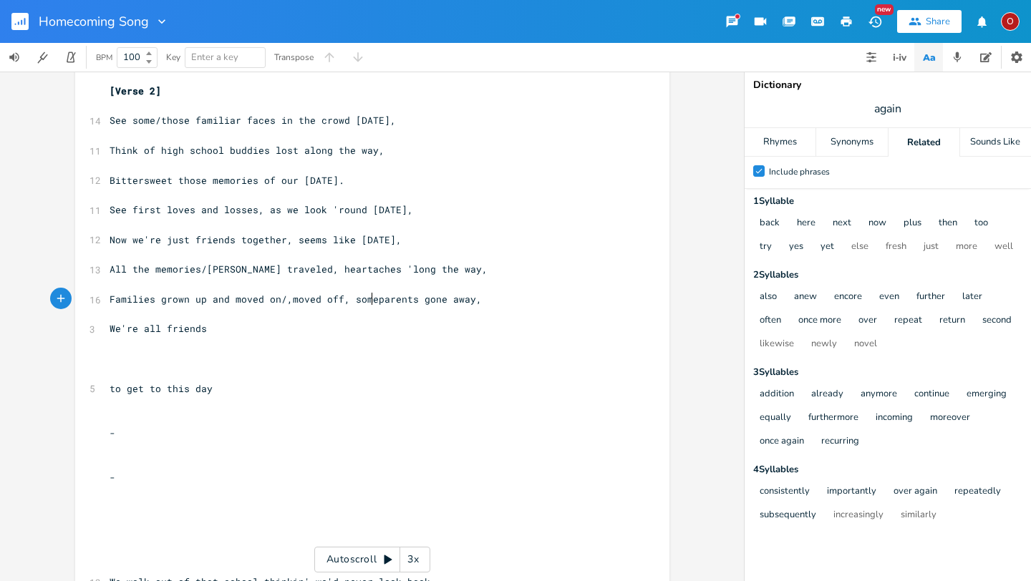
scroll to position [0, 24]
click at [486, 300] on pre "Families grown up and moved on/,moved off, some parents gone away," at bounding box center [365, 299] width 517 height 15
click at [226, 334] on pre "We're all friends" at bounding box center [365, 328] width 517 height 15
click at [191, 239] on span "Now we're just friends together, seems like [DATE]," at bounding box center [256, 239] width 292 height 13
type textarea "just"
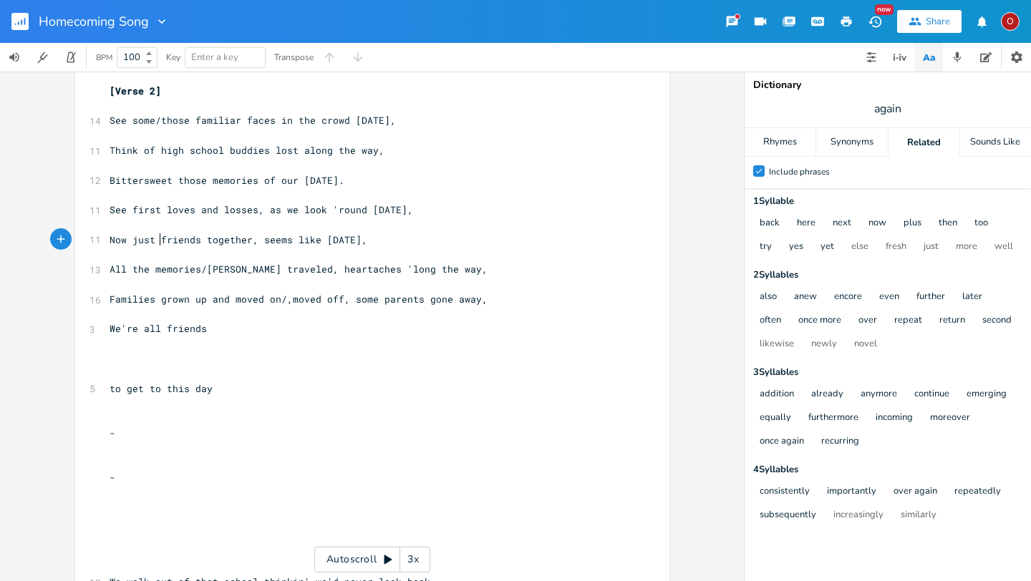
scroll to position [0, 17]
type textarea "/All just"
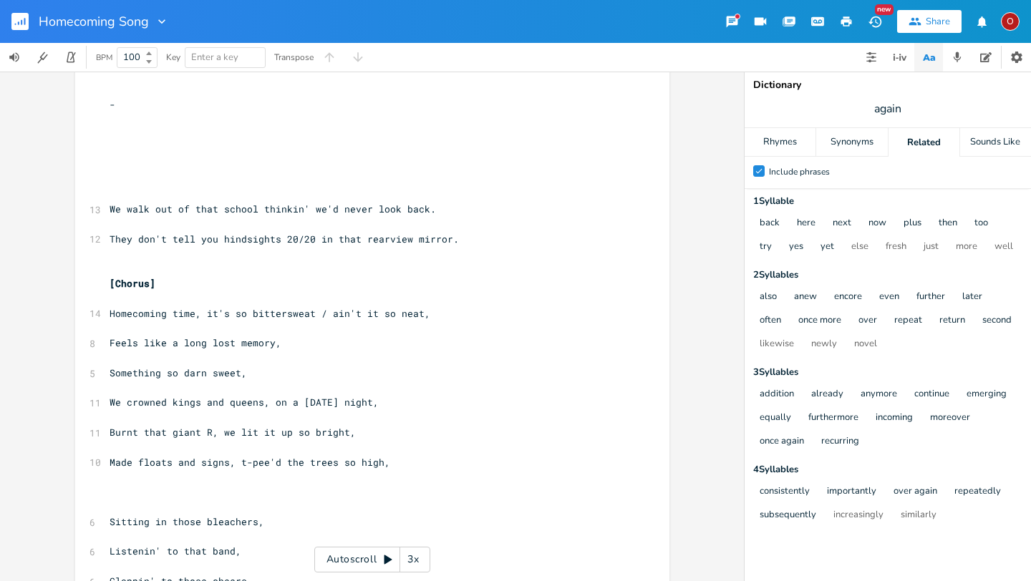
scroll to position [783, 0]
click at [144, 206] on span "We walk out of that school thinkin' we'd never look back." at bounding box center [273, 208] width 326 height 13
type textarea "ed"
click at [401, 212] on span "We walked out of that school thinkin' we'd never look back." at bounding box center [279, 208] width 338 height 13
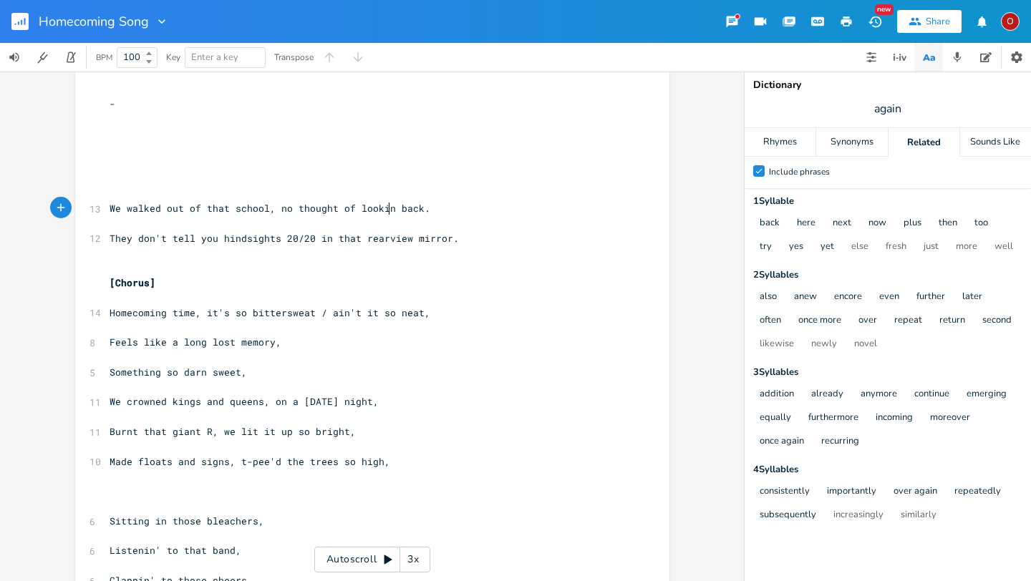
type textarea ", no thought of lookin'"
click at [435, 203] on pre "We walked out of that school, no thought of lookin' back." at bounding box center [365, 208] width 517 height 15
type textarea ","
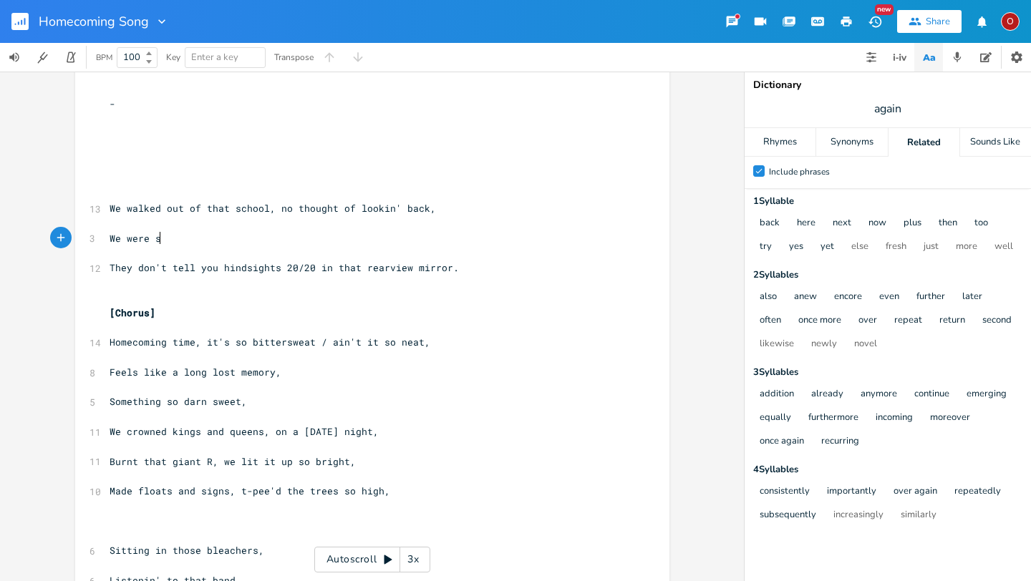
scroll to position [0, 50]
type textarea "We were so headstrong,"
click at [482, 241] on pre "We were so headstrong," at bounding box center [365, 238] width 517 height 15
click at [269, 271] on span "They don't tell you hindsights 20/20 in that rearview mirror." at bounding box center [284, 267] width 349 height 13
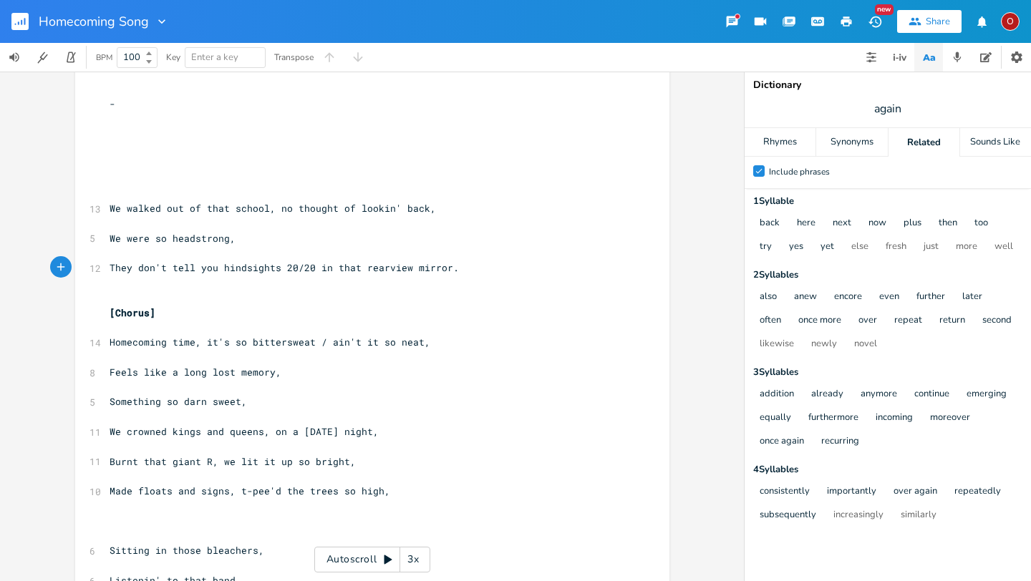
type textarea "'"
click at [311, 271] on span "They don't tell you hindsight's 20/20 in that rearview mirror." at bounding box center [287, 267] width 355 height 13
type textarea "/better"
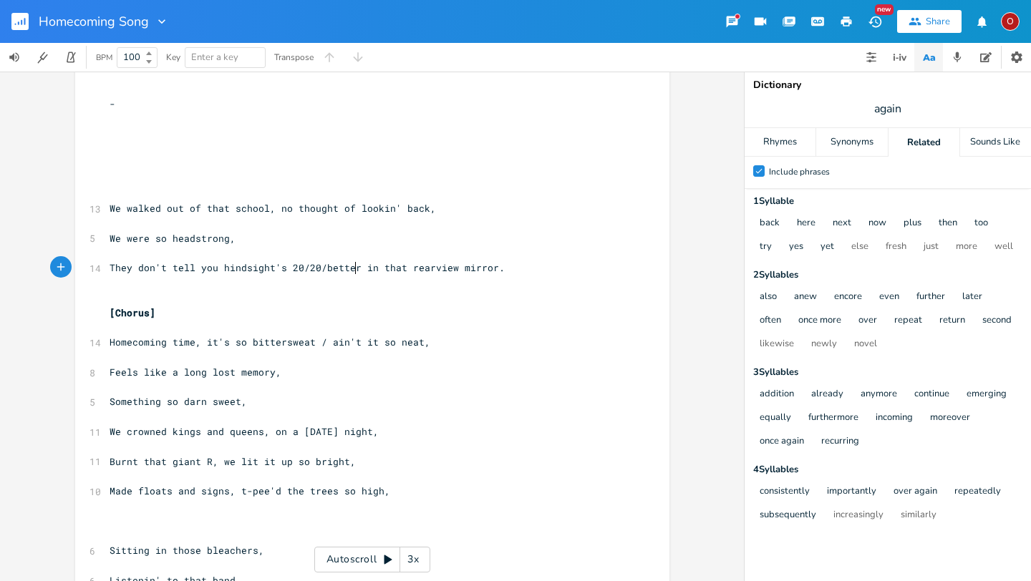
click at [317, 267] on span "They don't tell you hindsight's 20/20/better in that rearview mirror." at bounding box center [307, 267] width 395 height 13
click at [316, 263] on span "They don't tell you hindsight's better in that rearview mirror." at bounding box center [290, 267] width 361 height 13
type textarea "/(20/20)"
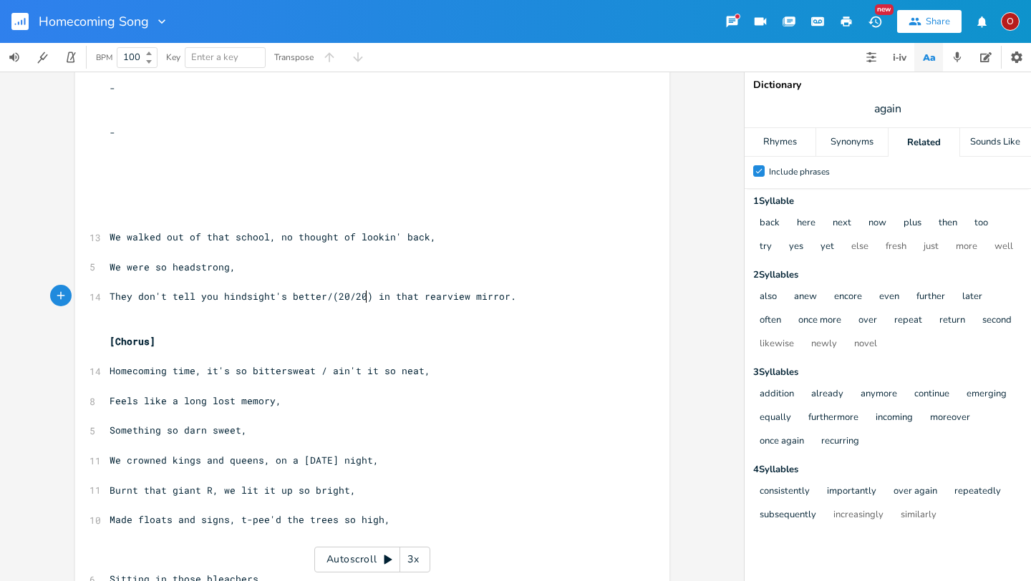
scroll to position [752, 0]
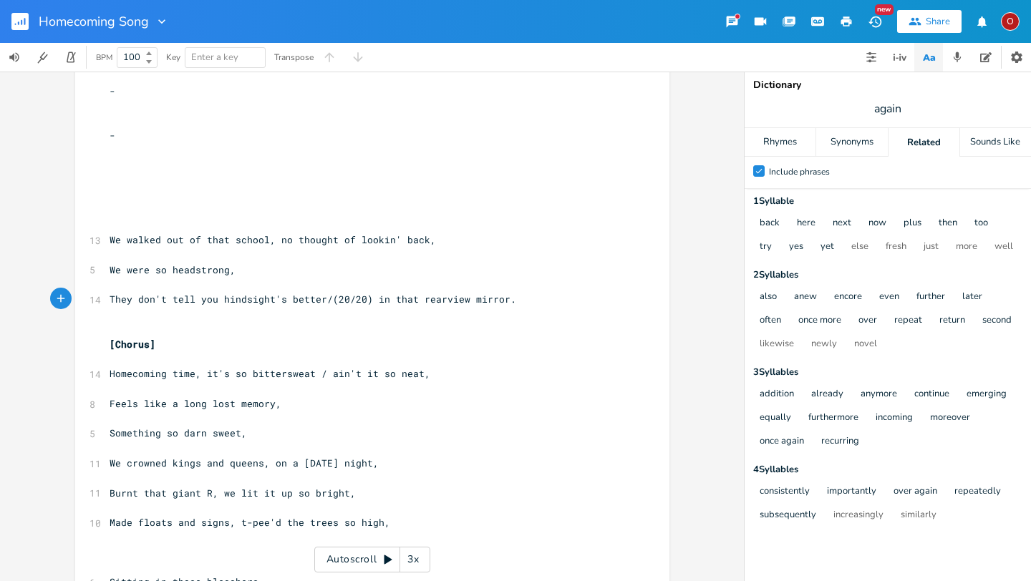
click at [228, 238] on span "We walked out of that school, no thought of lookin' back," at bounding box center [273, 239] width 326 height 13
type textarea "old"
click at [232, 271] on span "We were so headstrong," at bounding box center [173, 269] width 126 height 13
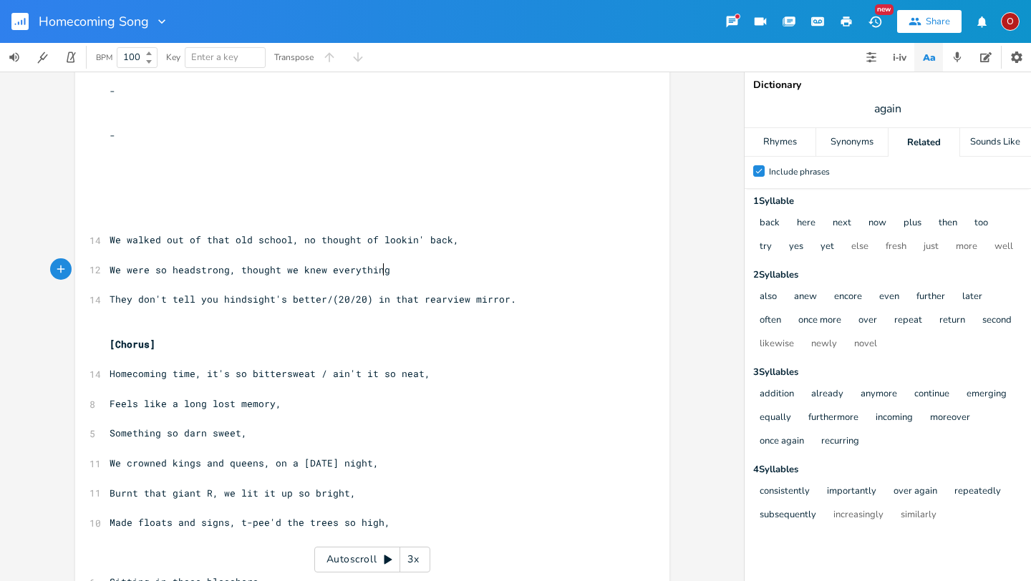
type textarea "thought we knew everything,"
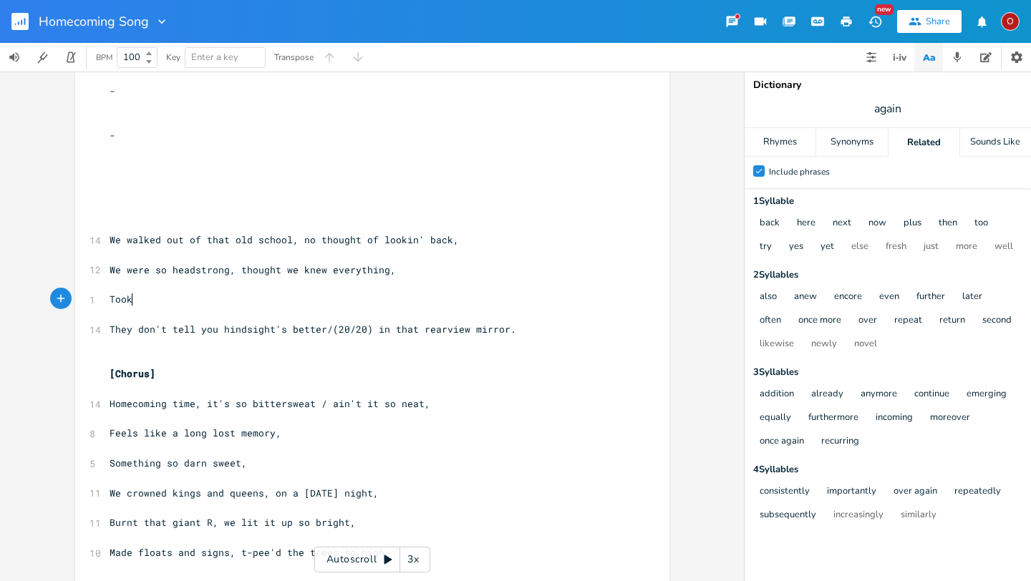
scroll to position [0, 19]
type textarea "Took a couple of yearts"
type textarea "s"
type textarea "few long years, and some lookin' back,"
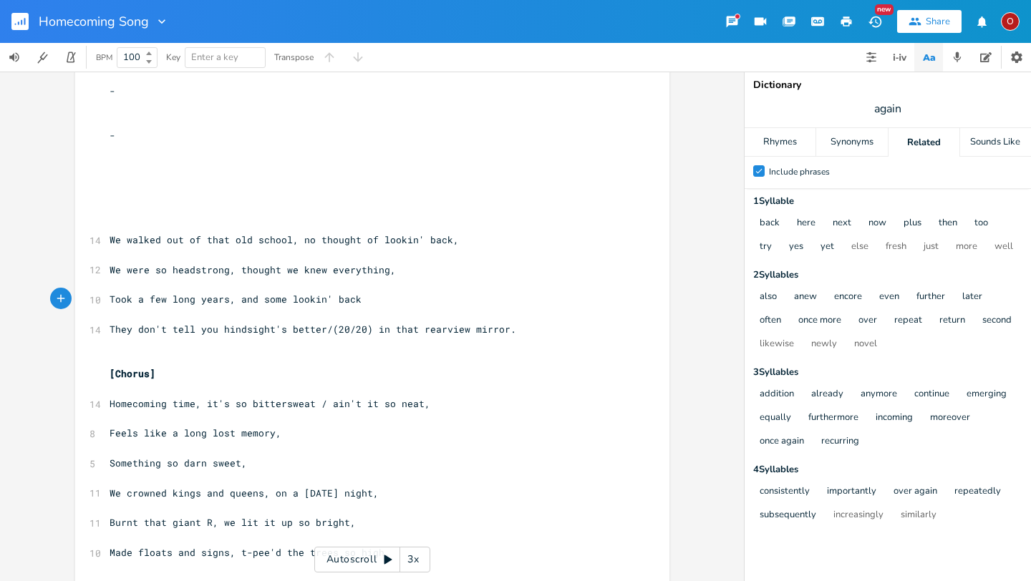
scroll to position [0, 163]
click at [379, 273] on span "We were so headstrong, thought we knew everything," at bounding box center [253, 269] width 286 height 13
type textarea "couldn't hold us back"
click at [351, 301] on span "Took a few long years, and some lookin' back," at bounding box center [239, 299] width 258 height 13
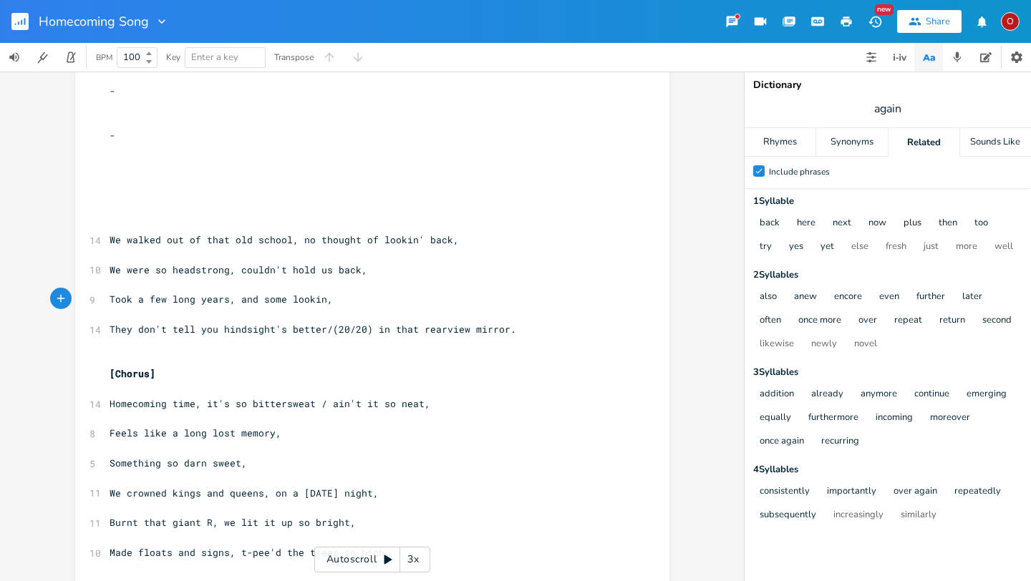
type textarea "kin;"
type textarea "growin' 'til we"
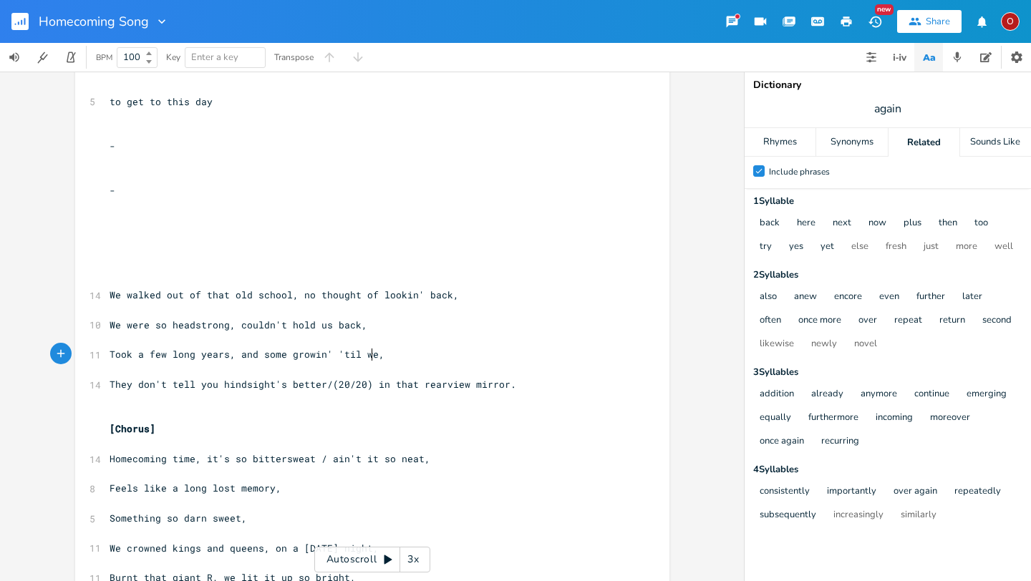
scroll to position [669, 0]
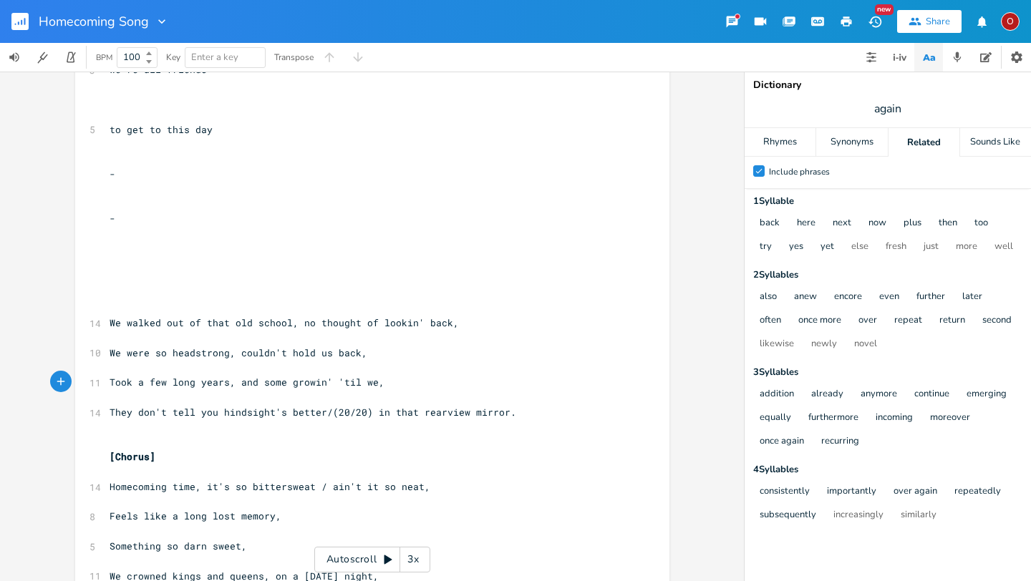
click at [110, 297] on pre "​" at bounding box center [365, 293] width 517 height 15
type textarea "[Verse 4]"
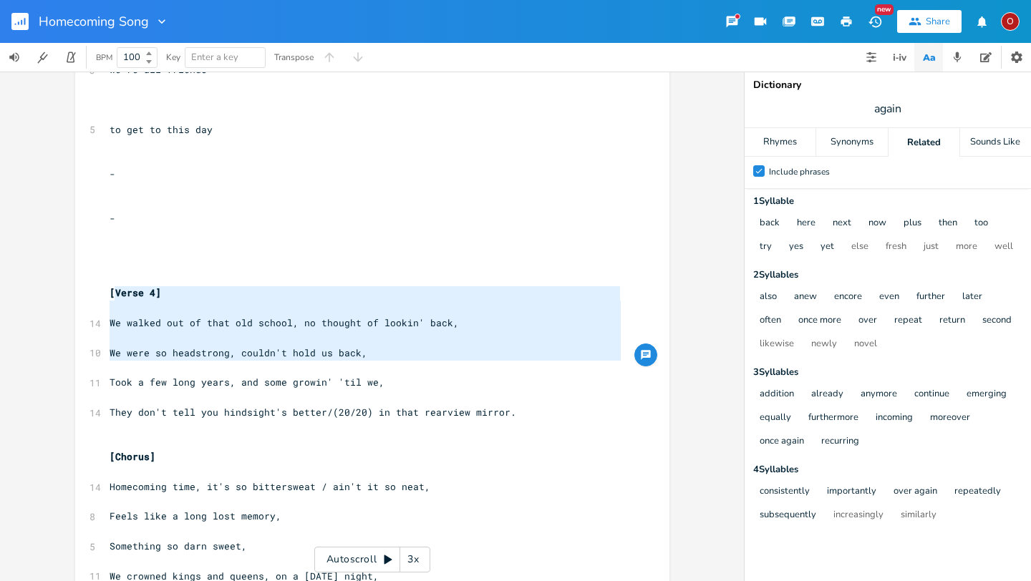
type textarea "Verse 4] We walked out of that old school, no thought of lookin' back, We were …"
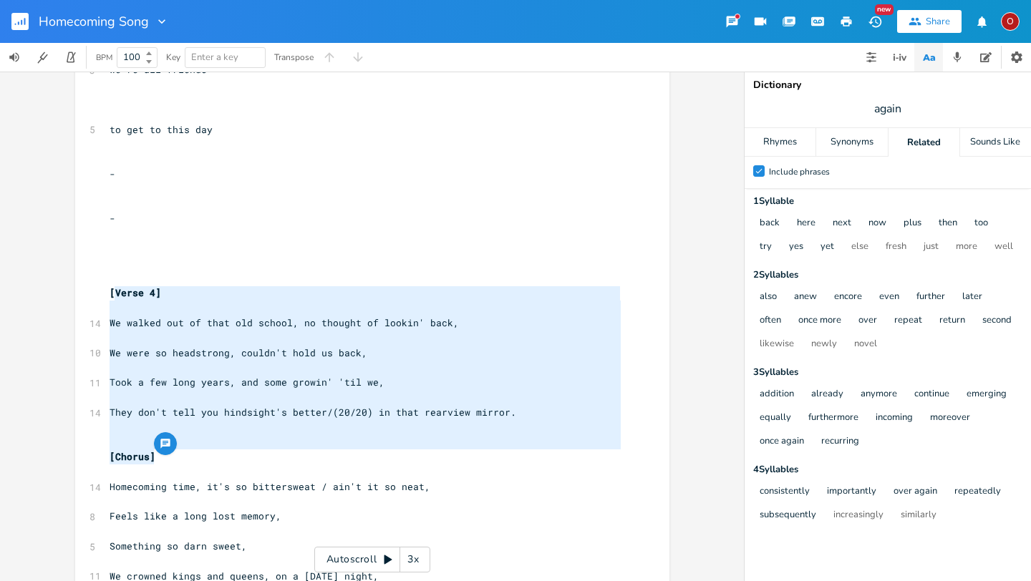
drag, startPoint x: 109, startPoint y: 294, endPoint x: 282, endPoint y: 455, distance: 236.1
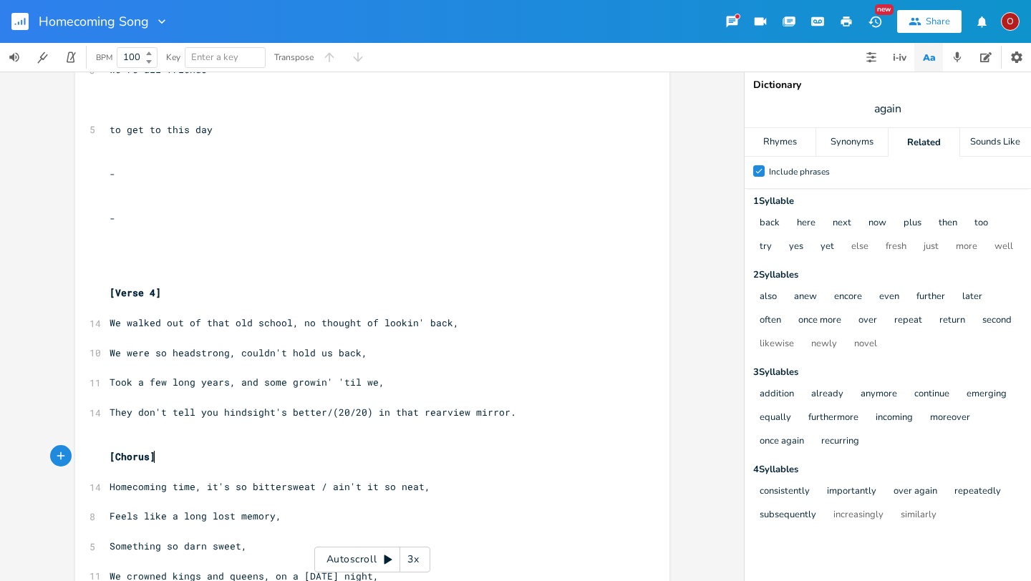
click at [282, 455] on pre "[Chorus]" at bounding box center [365, 457] width 517 height 15
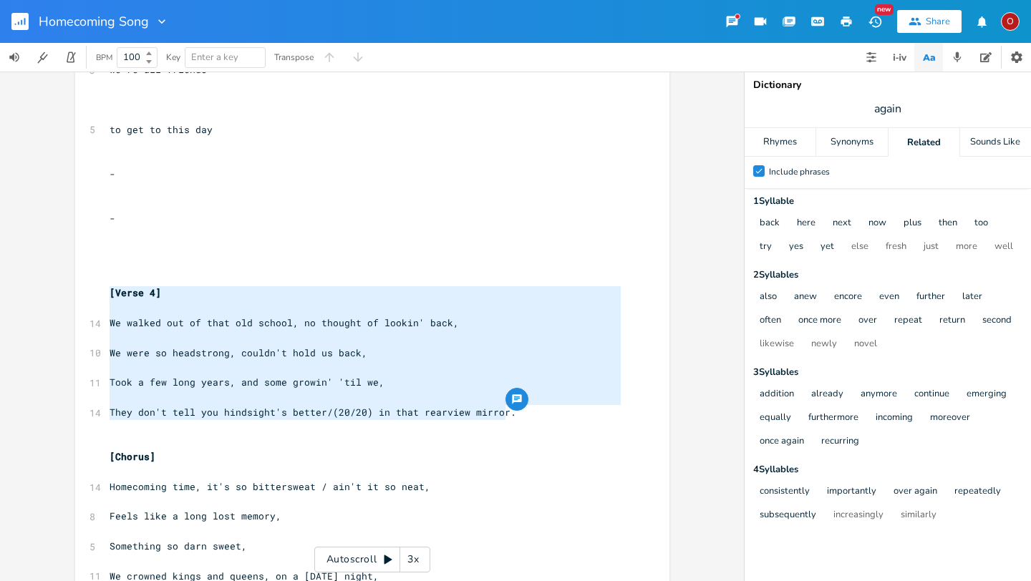
drag, startPoint x: 102, startPoint y: 290, endPoint x: 502, endPoint y: 409, distance: 417.4
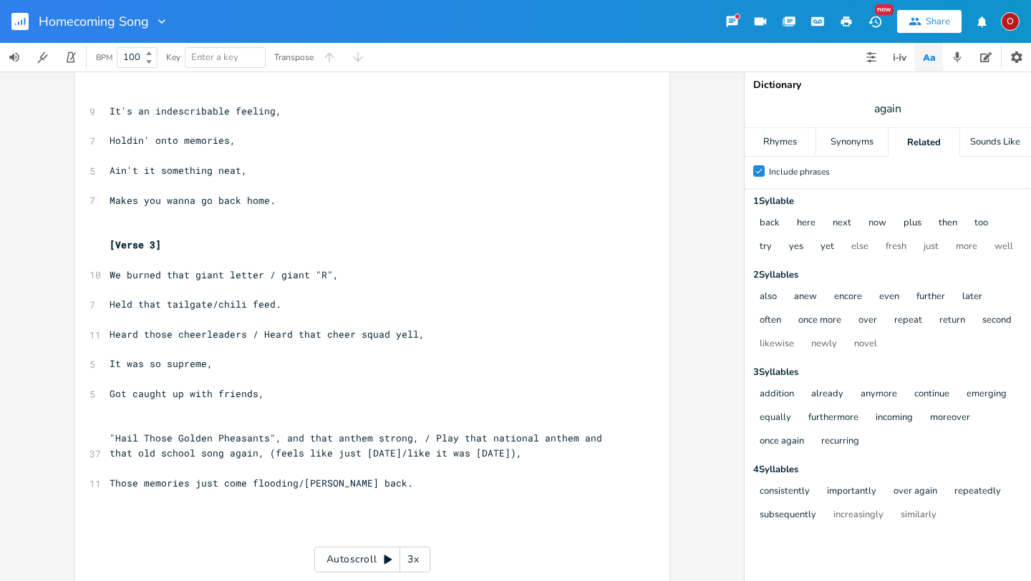
type textarea "[Verse 4] We walked out of that old school, no thought of lookin' back, We were…"
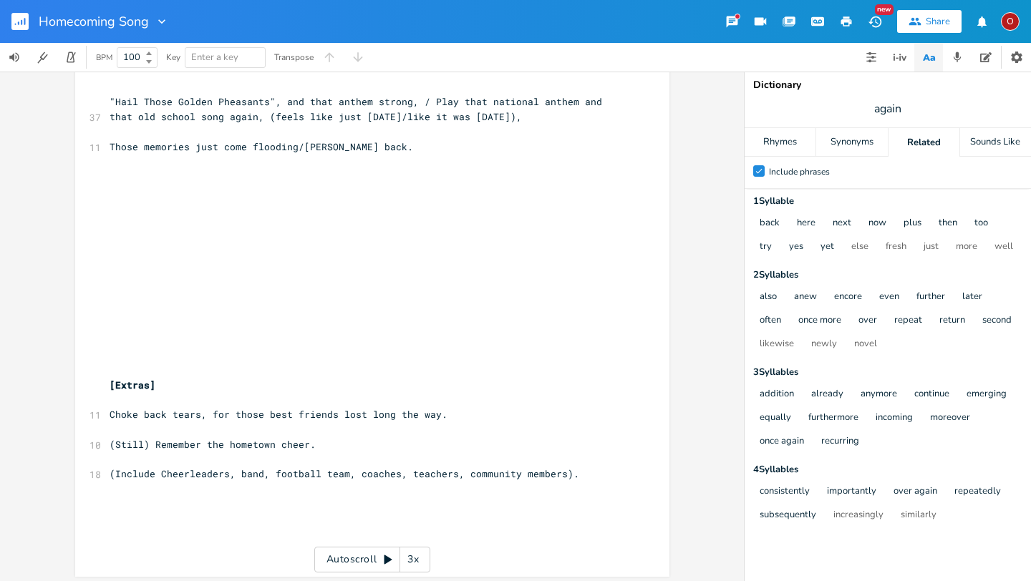
scroll to position [1891, 0]
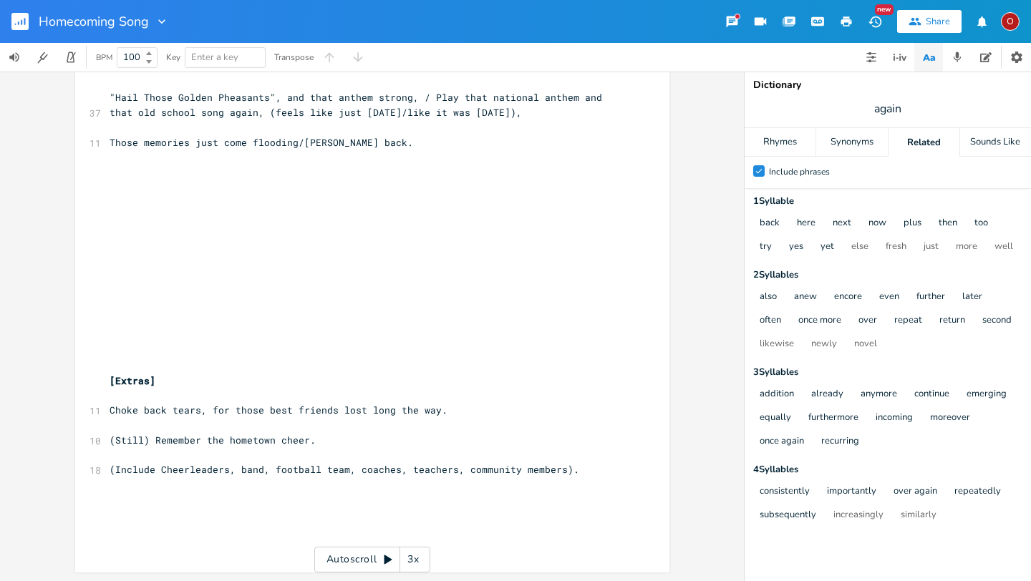
click at [110, 187] on span "​" at bounding box center [110, 186] width 0 height 13
click at [117, 187] on pre "​" at bounding box center [365, 187] width 517 height 15
type textarea "​"
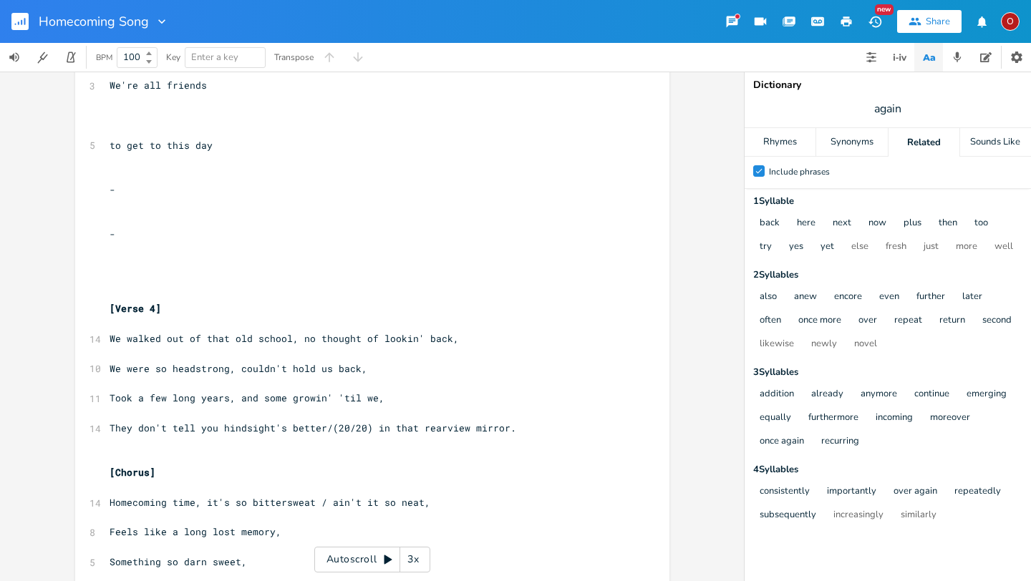
scroll to position [655, 0]
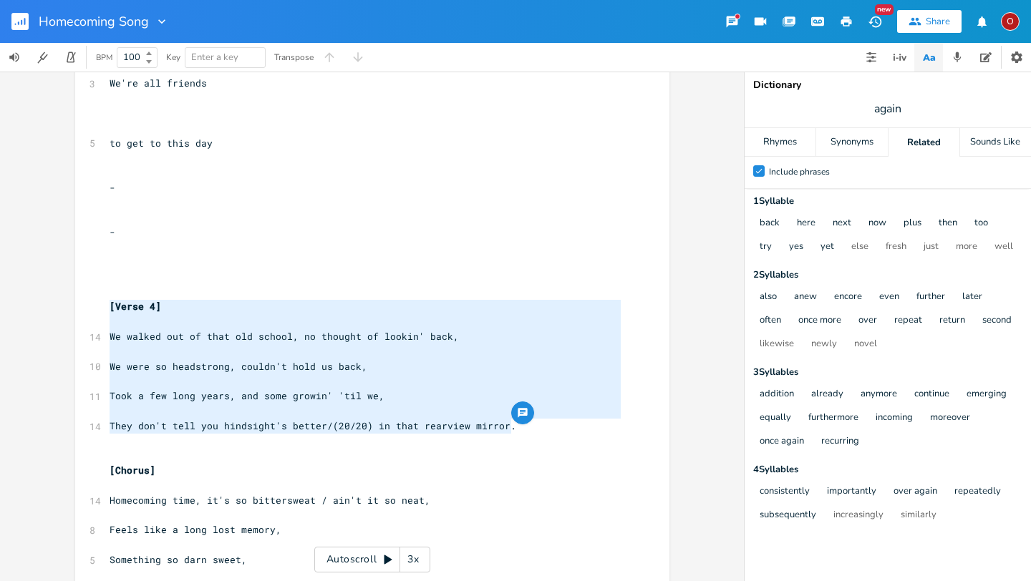
drag, startPoint x: 104, startPoint y: 306, endPoint x: 522, endPoint y: 425, distance: 434.6
type textarea "​"
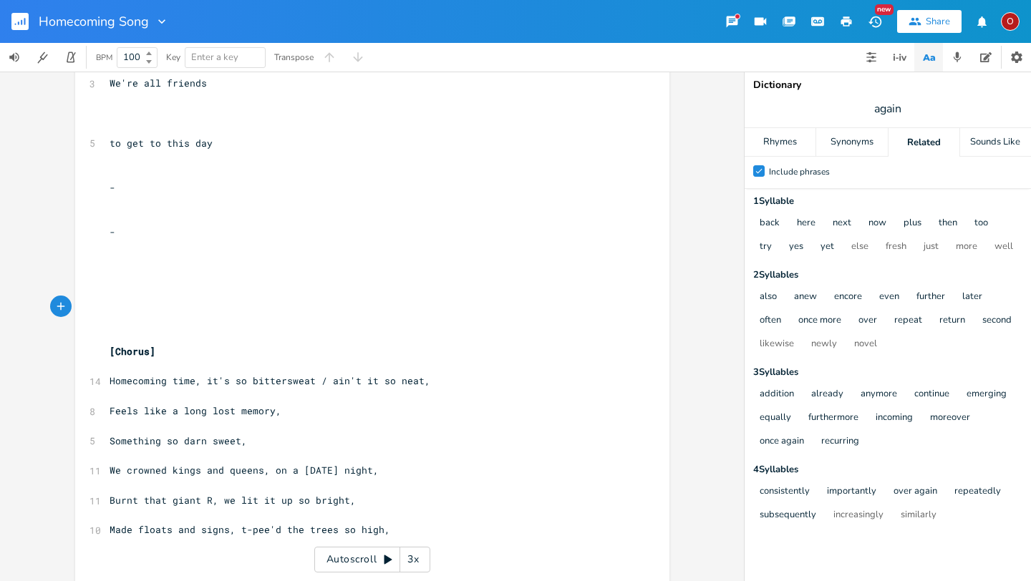
click at [215, 245] on pre "​" at bounding box center [365, 247] width 517 height 15
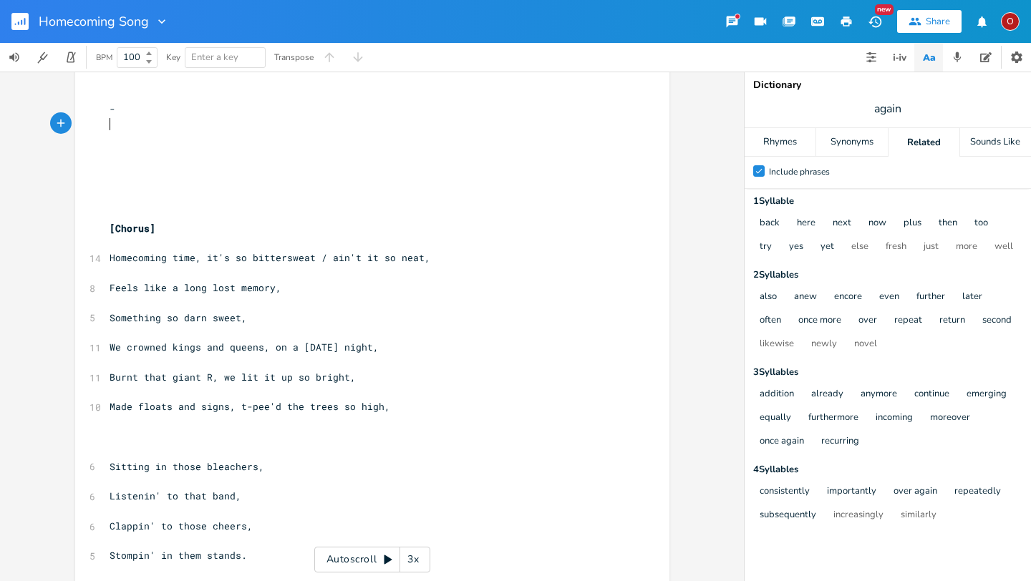
scroll to position [780, 0]
click at [908, 111] on span "again" at bounding box center [888, 109] width 286 height 26
type input "w"
type input "sweat"
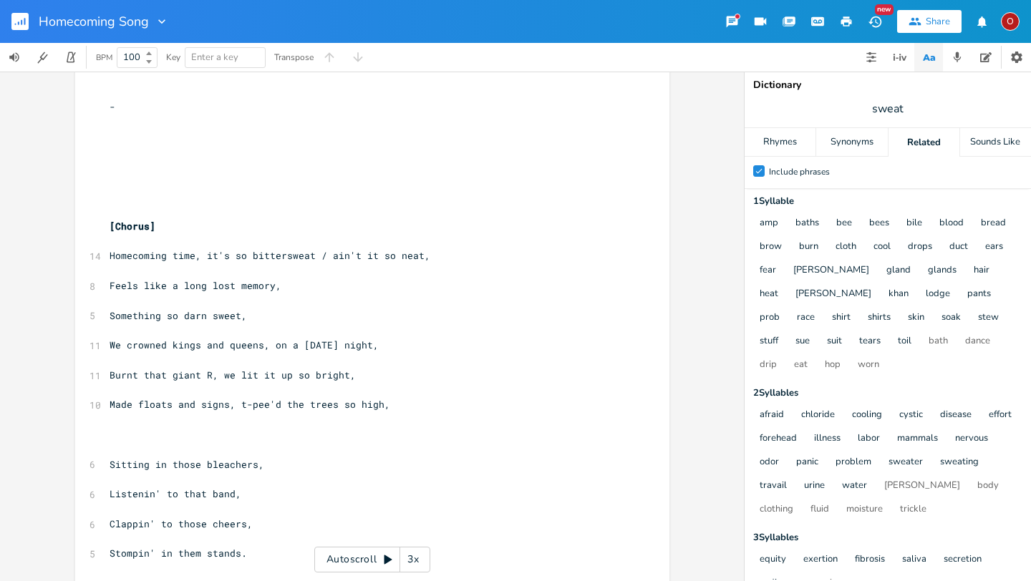
click at [910, 110] on span "sweat" at bounding box center [888, 109] width 286 height 26
type input "sweet"
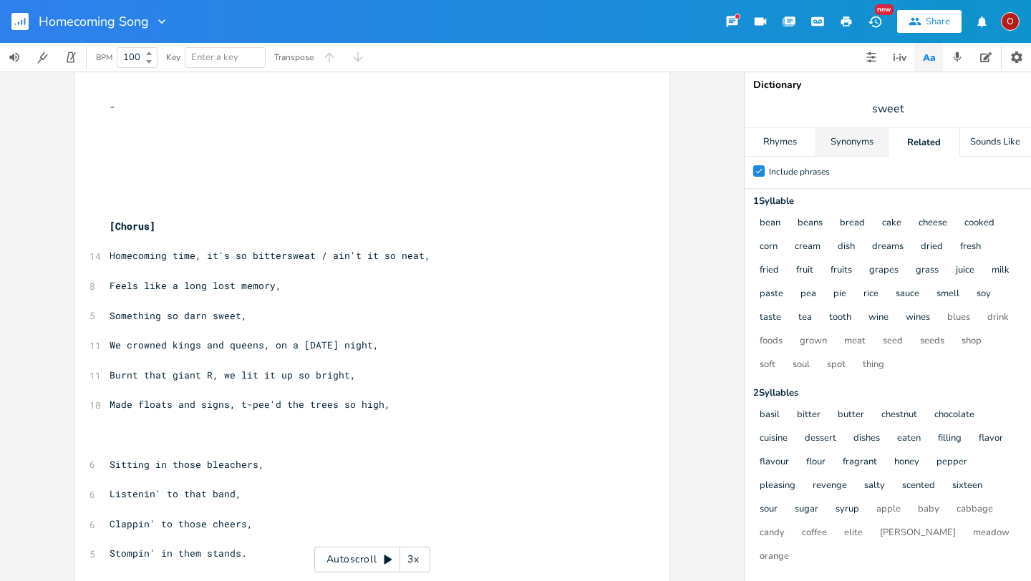
click at [861, 147] on div "Synonyms" at bounding box center [851, 142] width 71 height 29
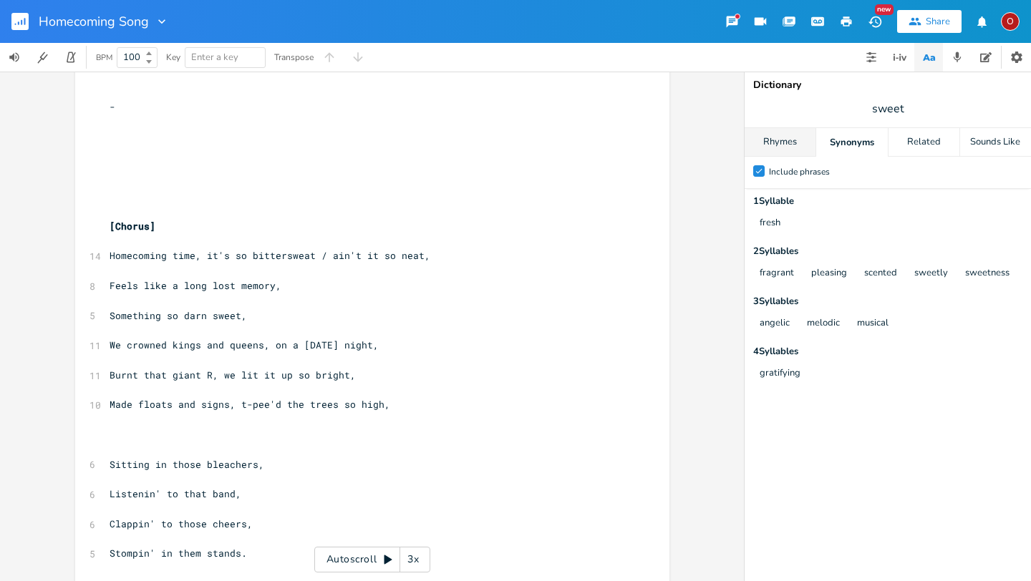
click at [795, 141] on div "Rhymes" at bounding box center [780, 142] width 71 height 29
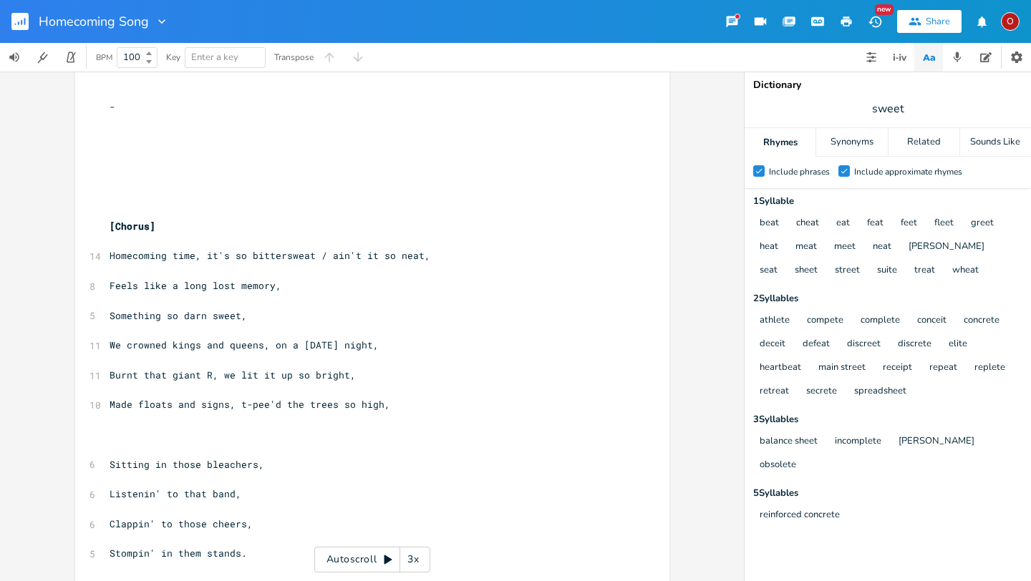
scroll to position [0, 0]
click at [297, 289] on pre "Feels like a long lost memory," at bounding box center [365, 285] width 517 height 15
type textarea "/ [PERSON_NAME]' down that street,"
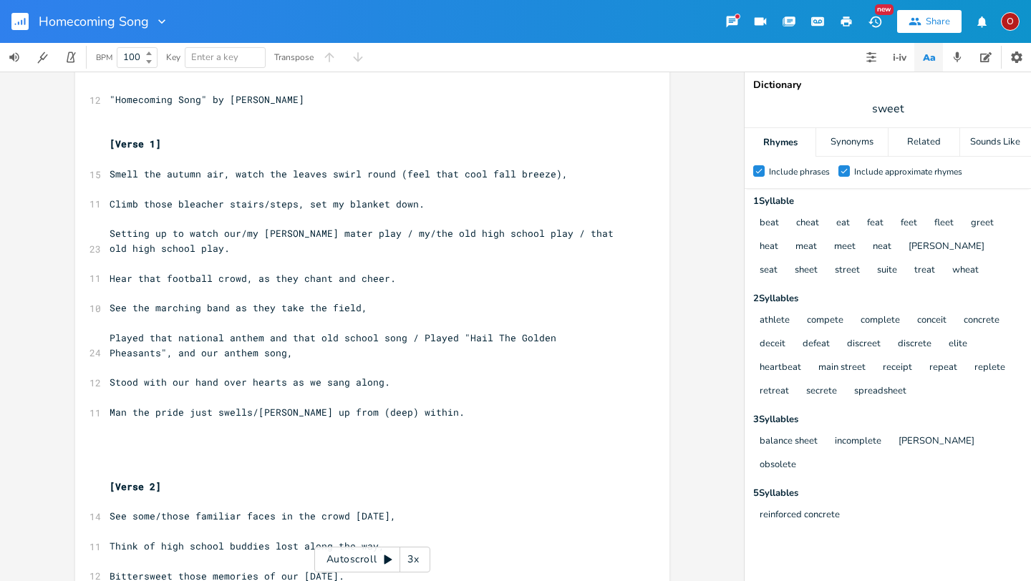
scroll to position [16, 0]
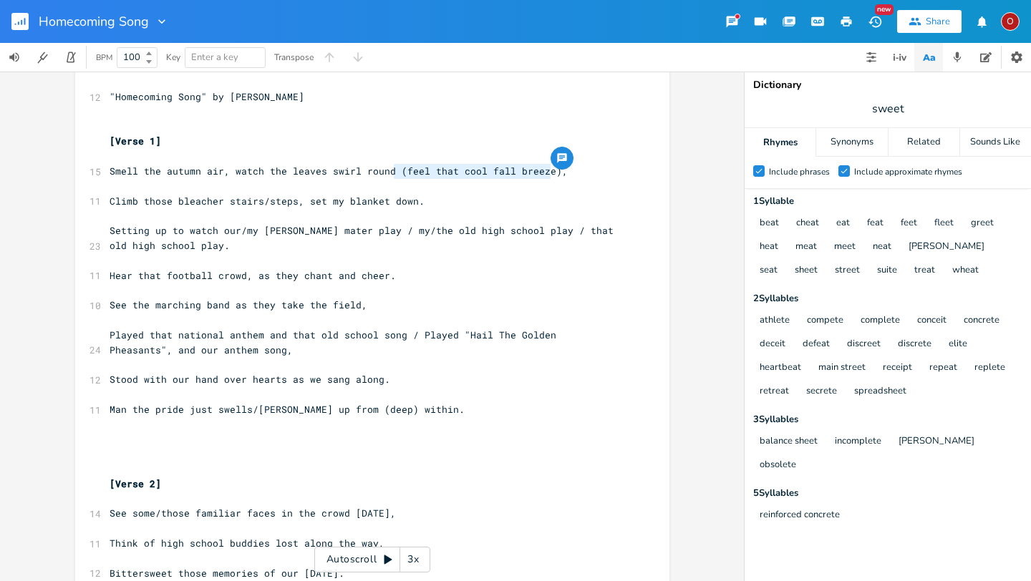
drag, startPoint x: 546, startPoint y: 170, endPoint x: 389, endPoint y: 173, distance: 157.5
click at [389, 173] on span "Smell the autumn air, watch the leaves swirl round (feel that cool fall breeze)," at bounding box center [339, 171] width 458 height 13
type textarea "​"
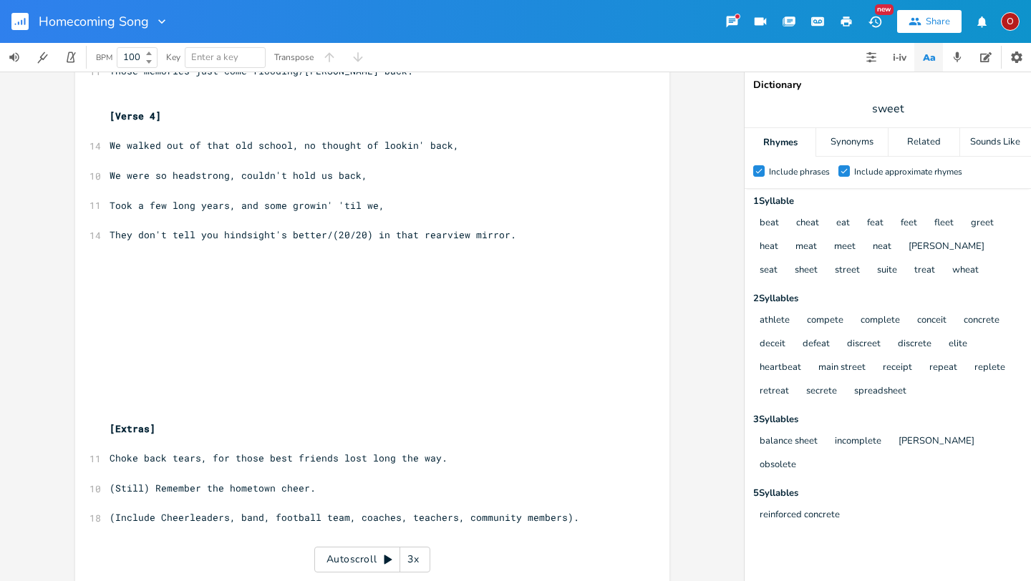
scroll to position [1891, 0]
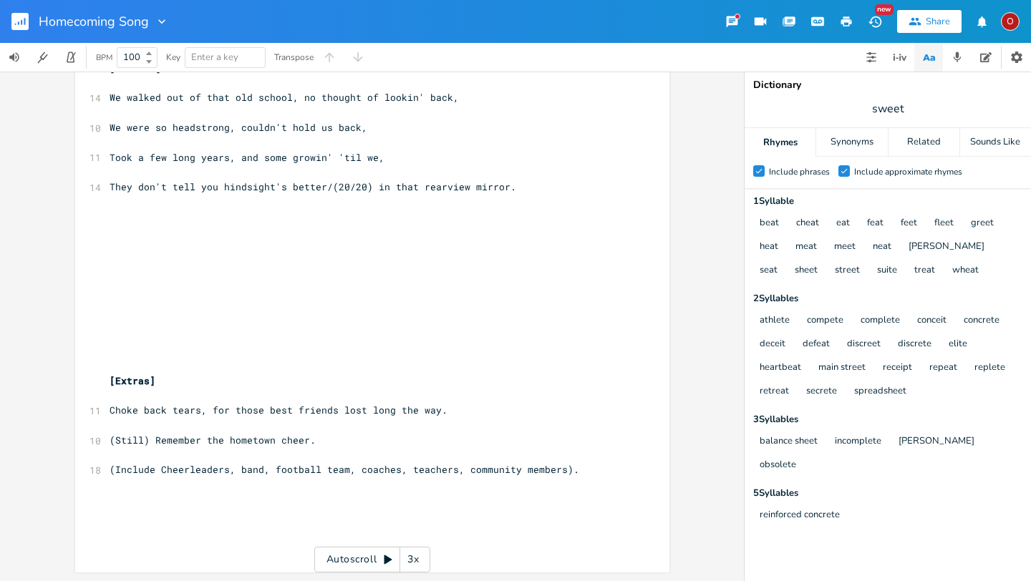
click at [109, 495] on pre "​" at bounding box center [365, 500] width 517 height 15
type textarea "​"
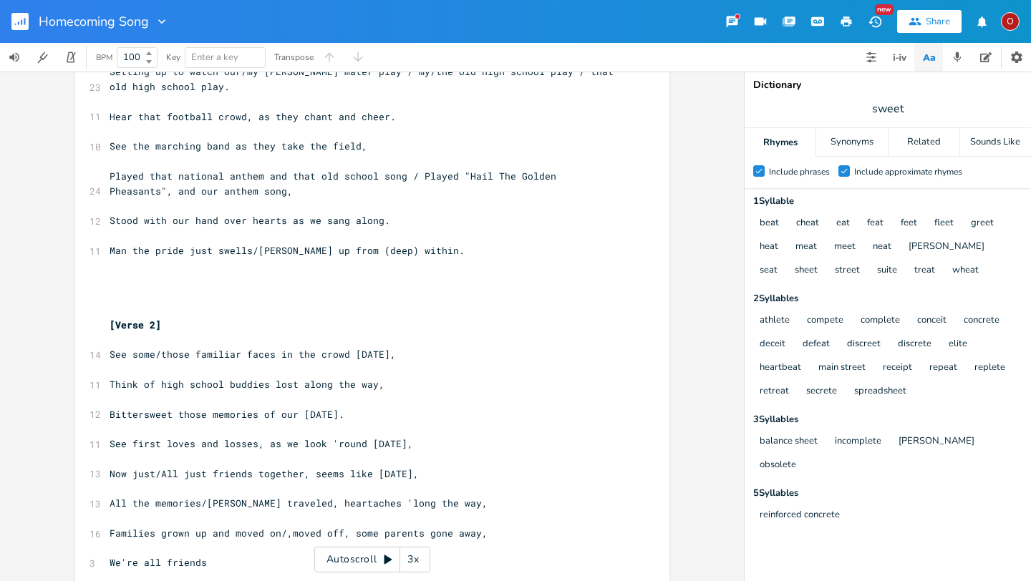
scroll to position [0, 0]
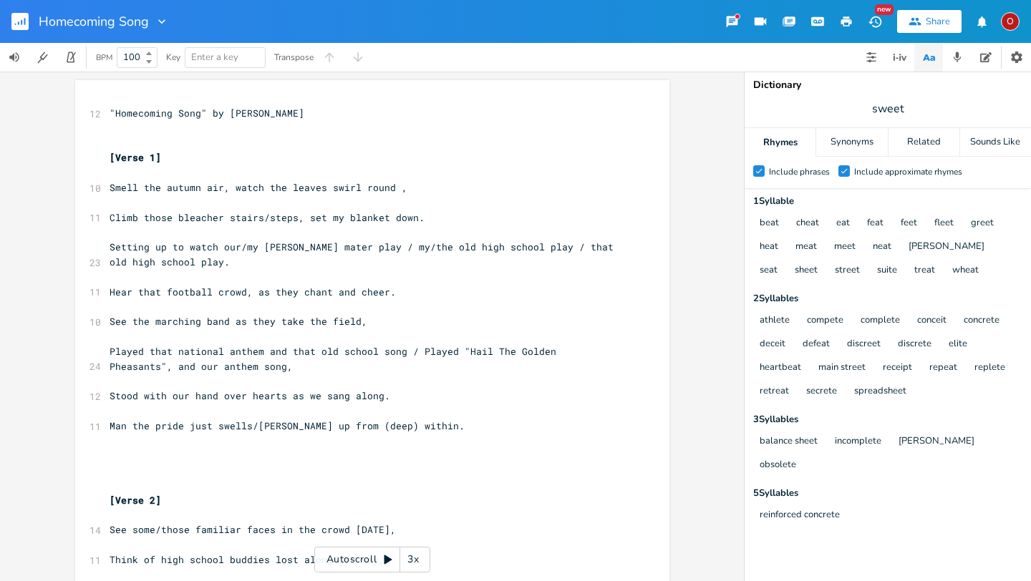
click at [397, 188] on pre "Smell the autumn air, watch the leaves swirl round ," at bounding box center [365, 187] width 517 height 15
type textarea ","
click at [251, 247] on span "Setting up to watch our/my [PERSON_NAME] mater play / my/the old high school pl…" at bounding box center [365, 255] width 510 height 28
click at [339, 249] on span "Setting up to watch our [PERSON_NAME] mater play / my/the old high school play …" at bounding box center [367, 255] width 515 height 28
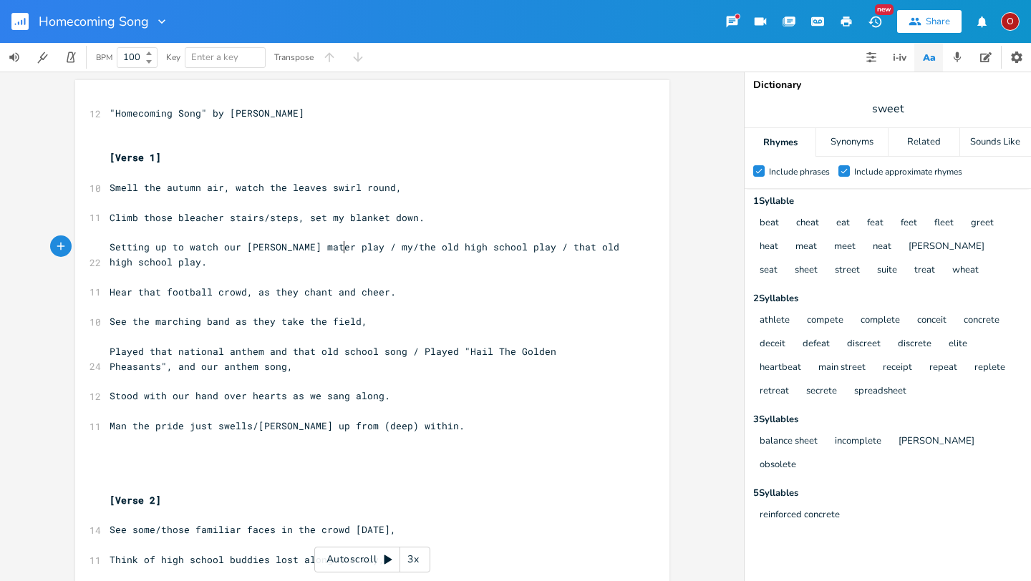
type textarea "("
click at [165, 265] on span "Setting up to watch our [PERSON_NAME] mater play / (my/the old high school play…" at bounding box center [359, 255] width 498 height 28
type textarea ")"
click at [334, 351] on span "Played that national anthem and that old school song / Played "Hail The Golden …" at bounding box center [336, 359] width 452 height 28
type textarea "high"
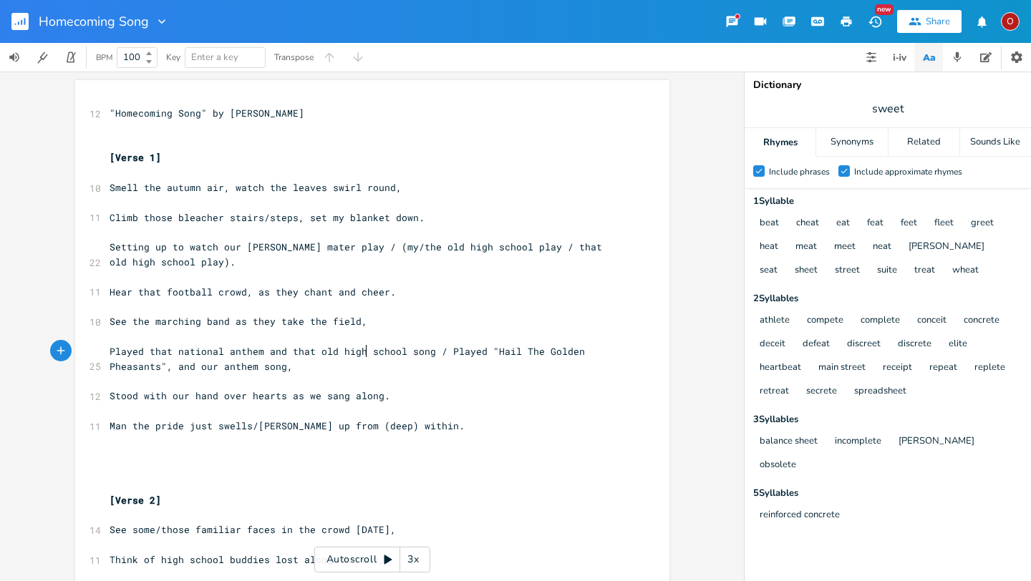
scroll to position [0, 20]
click at [110, 354] on span "Played that national anthem and that old high school song / Played "Hail The Go…" at bounding box center [350, 359] width 481 height 28
type textarea "They p"
click at [194, 353] on span "They played that national anthem and that old high school song / Played "Hail T…" at bounding box center [365, 359] width 510 height 28
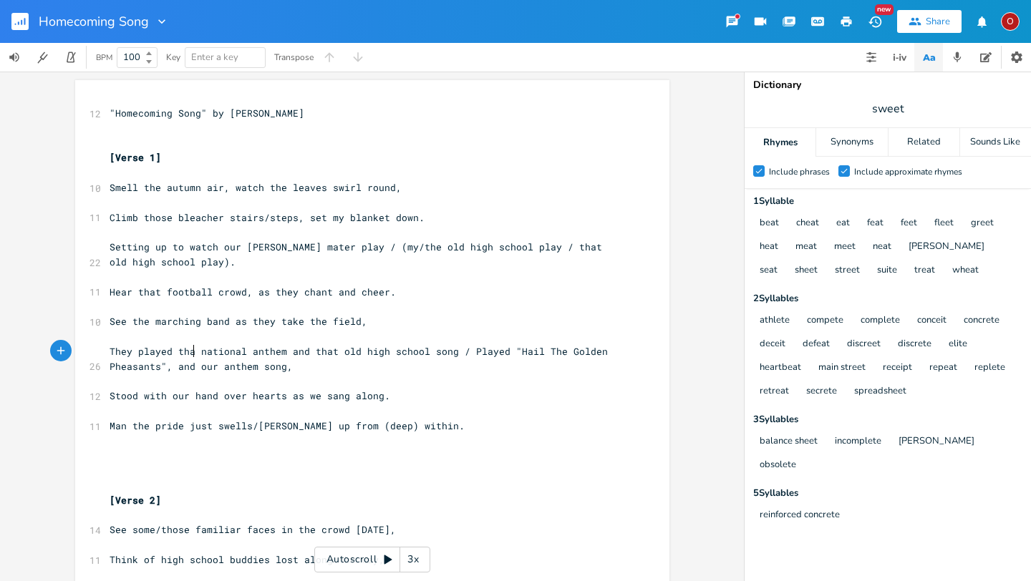
type textarea "e"
click at [217, 369] on span "They played the national anthem and that old high school song / Played "Hail Th…" at bounding box center [362, 359] width 504 height 28
type textarea "national"
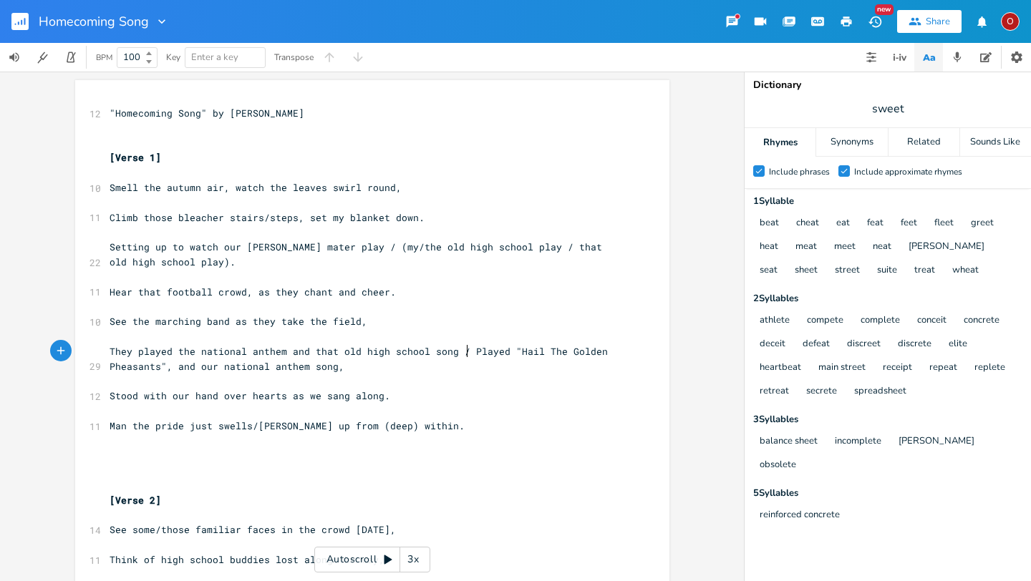
click at [462, 351] on span "They played the national anthem and that old high school song / Played "Hail Th…" at bounding box center [362, 359] width 504 height 28
type textarea "("
click at [327, 366] on span "They played the national anthem and that old high school song / (Played "Hail T…" at bounding box center [365, 359] width 510 height 28
type textarea ")"
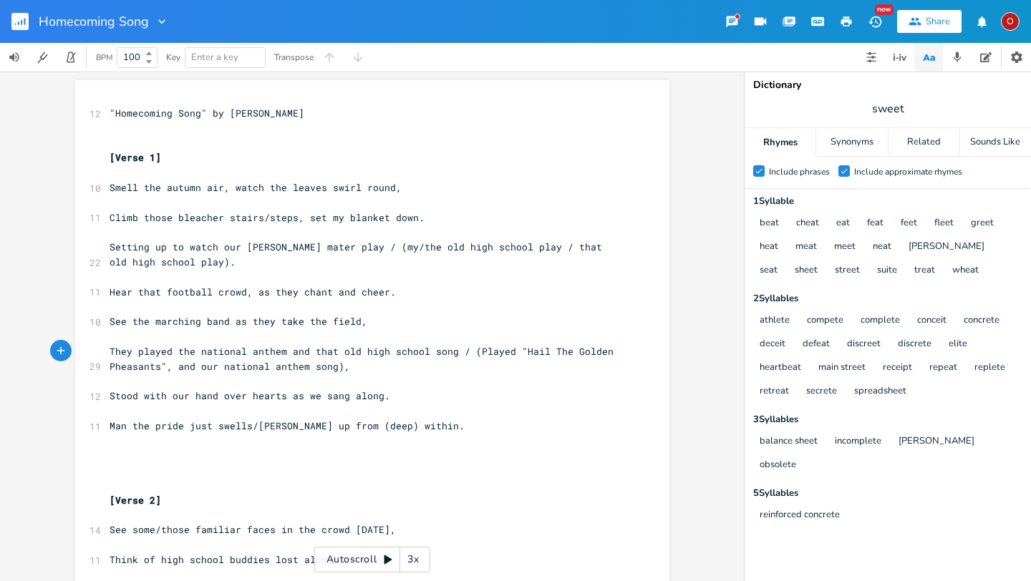
click at [110, 354] on span "They played the national anthem and that old high school song / (Played "Hail T…" at bounding box center [365, 359] width 510 height 28
click at [414, 218] on pre "Climb those bleacher stairs/steps, set my blanket down." at bounding box center [365, 217] width 517 height 15
type textarea ","
click at [384, 295] on pre "Hear that football crowd, as they chant and cheer." at bounding box center [365, 292] width 517 height 15
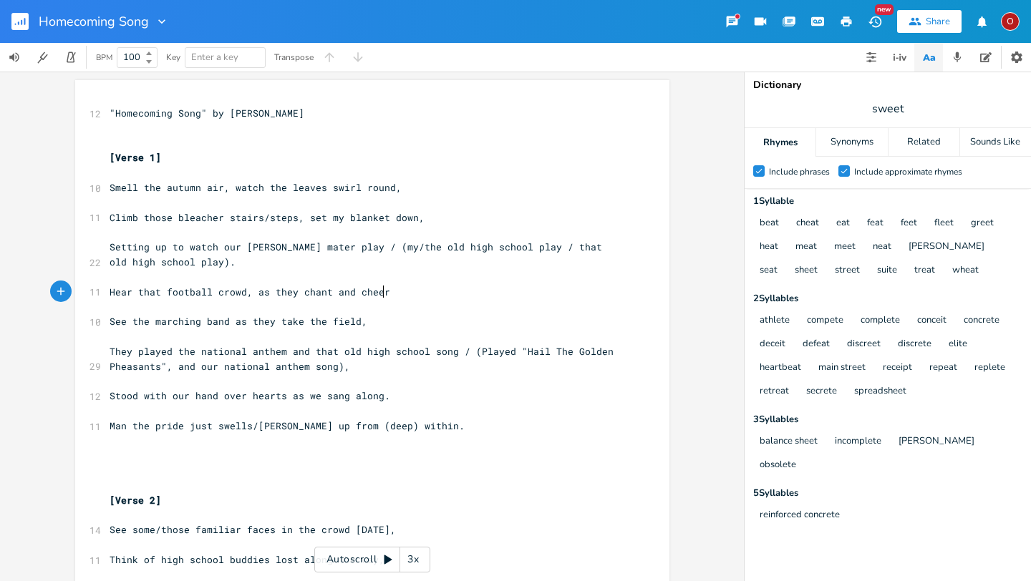
type textarea ","
click at [165, 350] on span "They played the national anthem and that old high school song / (Played "Hail T…" at bounding box center [365, 359] width 510 height 28
type textarea "Playin'"
click at [211, 397] on span "Stood with our hand over hearts as we sang along." at bounding box center [250, 395] width 281 height 13
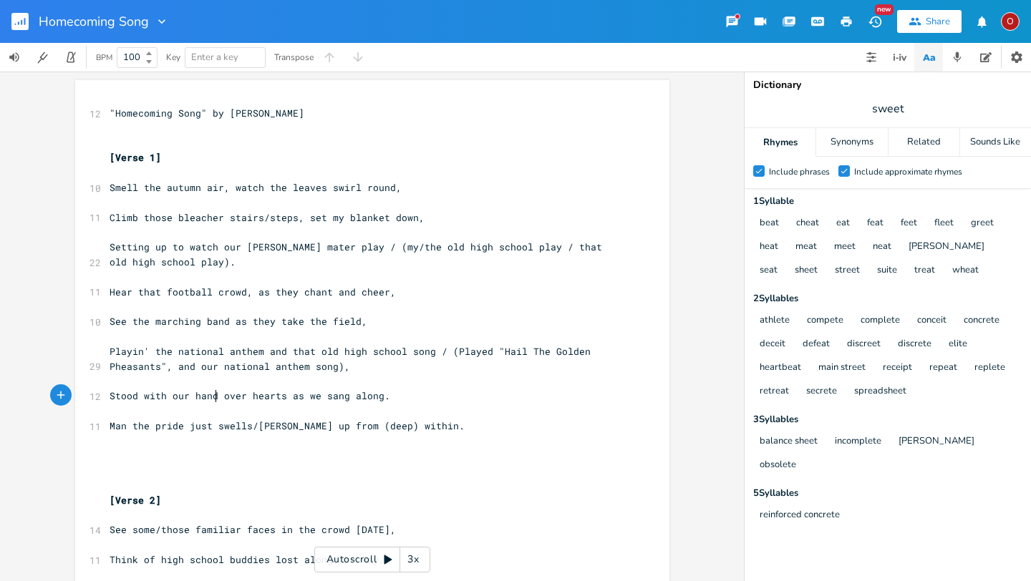
type textarea "s"
click at [387, 392] on pre "Stood with our hands over hearts as we sang along." at bounding box center [365, 396] width 517 height 15
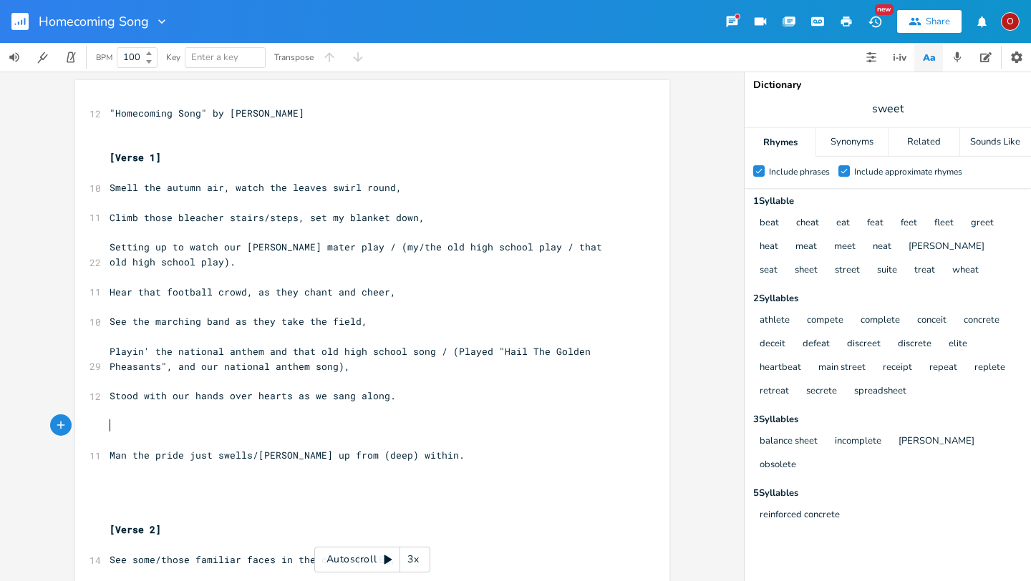
click at [183, 397] on span "Stood with our hands over hearts as we sang along." at bounding box center [253, 395] width 286 height 13
click at [366, 399] on pre "Stood with hands over hearts as we sang along." at bounding box center [365, 396] width 517 height 15
type textarea ","
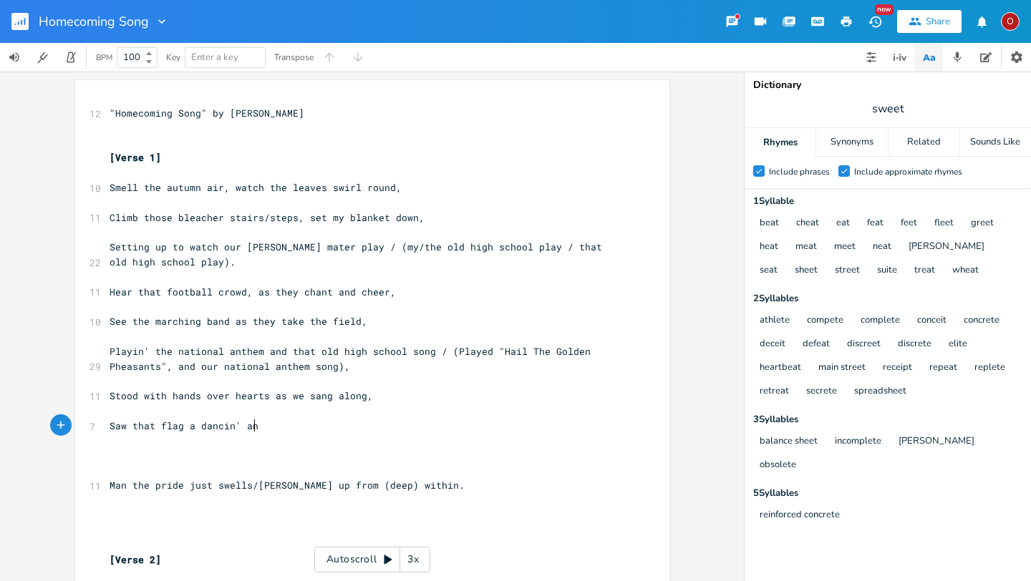
scroll to position [0, 115]
type textarea "Saw that flag a dancin' and wavin' in hte w"
type textarea "the wind"
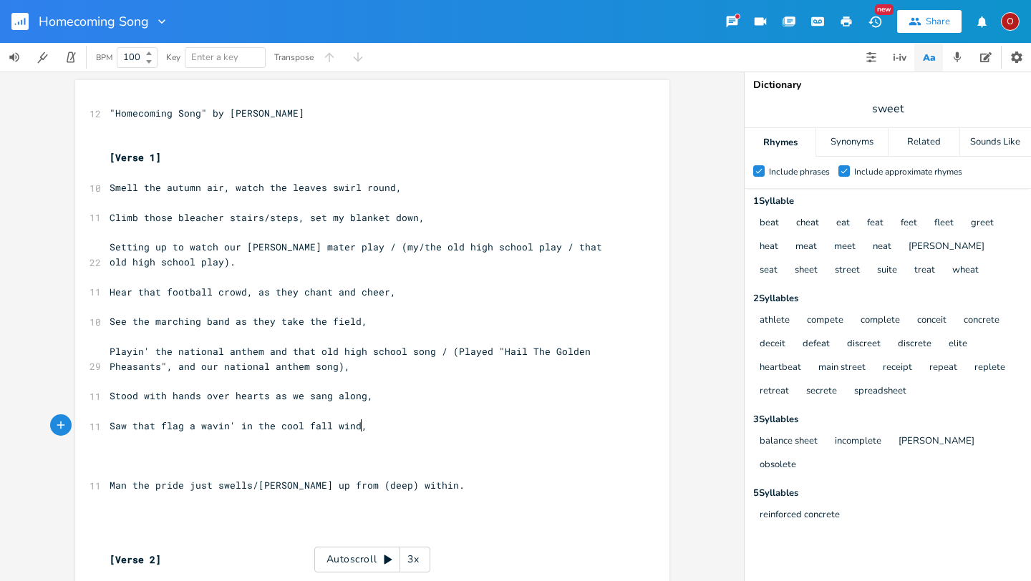
type textarea "wavin' in the cool fall wind,"
click at [163, 456] on pre "​" at bounding box center [365, 455] width 517 height 15
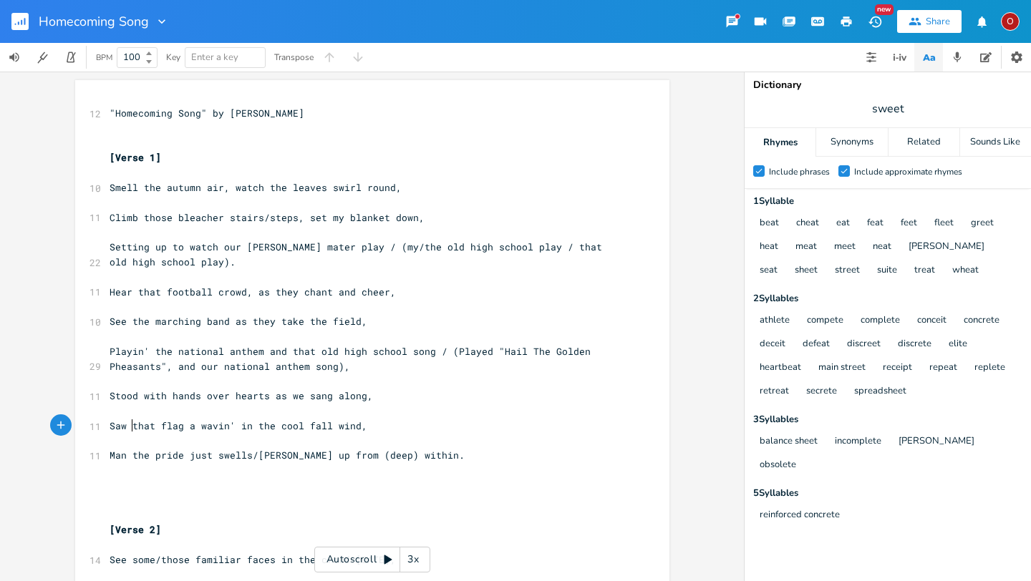
click at [125, 427] on span "Saw that flag a wavin' in the cool fall wind," at bounding box center [239, 425] width 258 height 13
type textarea "Looked at"
click at [367, 457] on span "Man the pride just swells/[PERSON_NAME] up from (deep) within." at bounding box center [287, 455] width 355 height 13
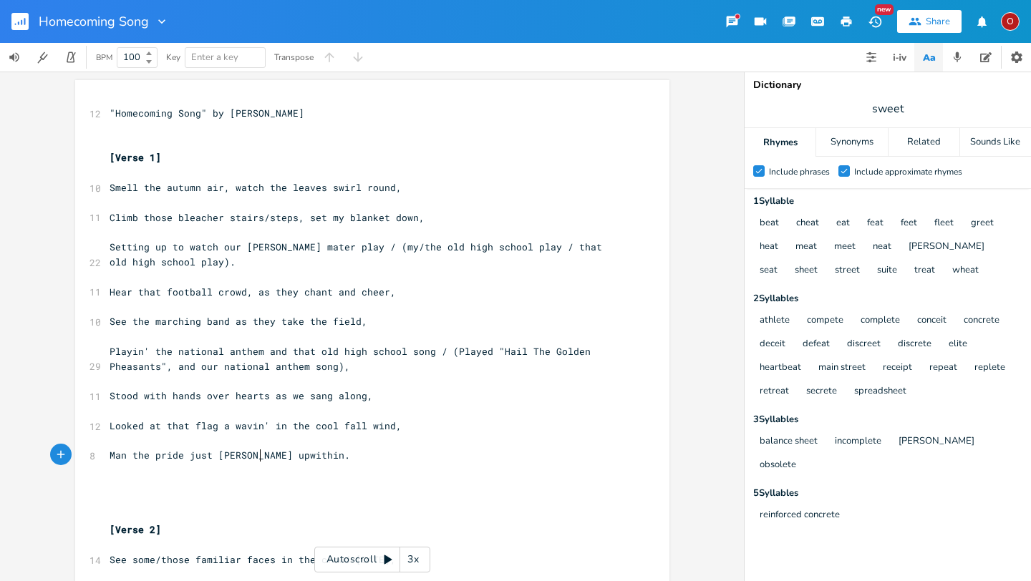
scroll to position [0, 36]
type textarea "[PERSON_NAME] up from somewhere deep"
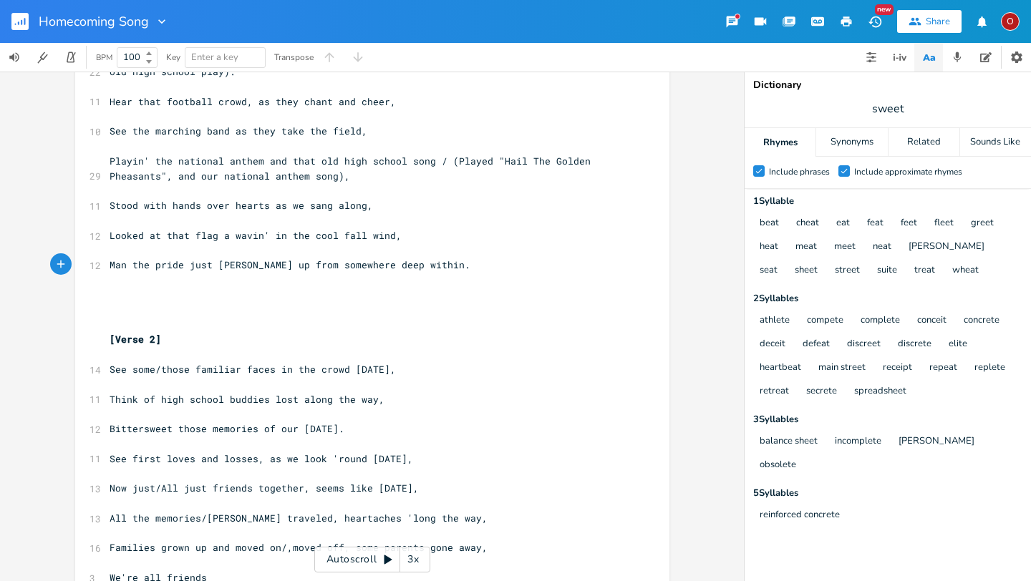
scroll to position [195, 0]
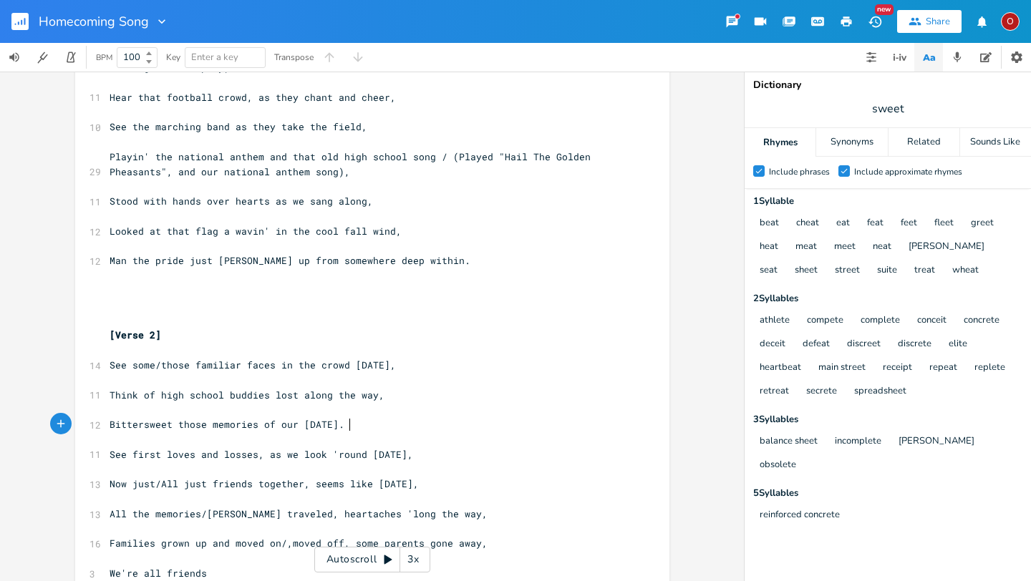
click at [344, 424] on span "Bittersweet those memories of our [DATE]." at bounding box center [227, 424] width 235 height 13
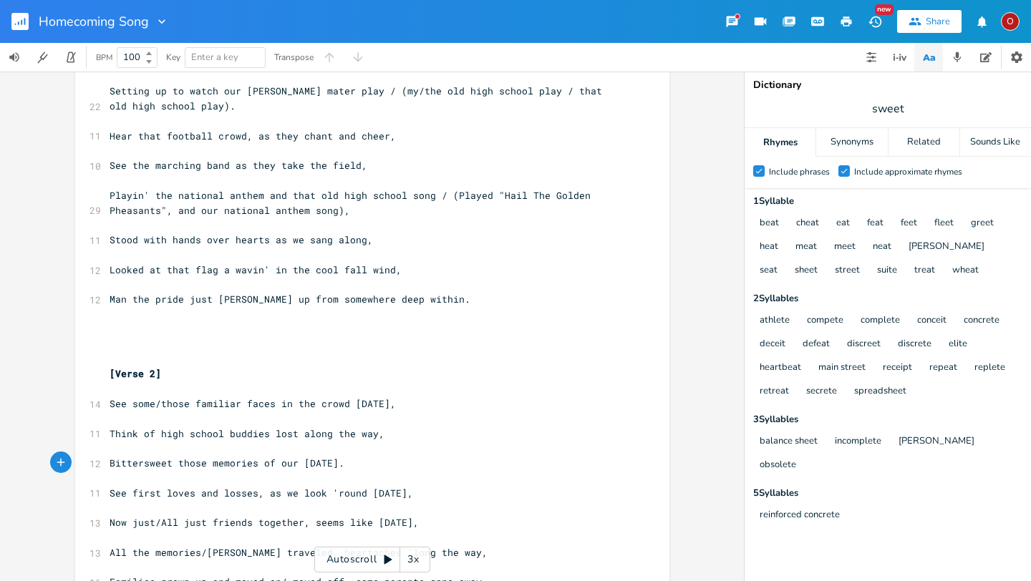
scroll to position [163, 0]
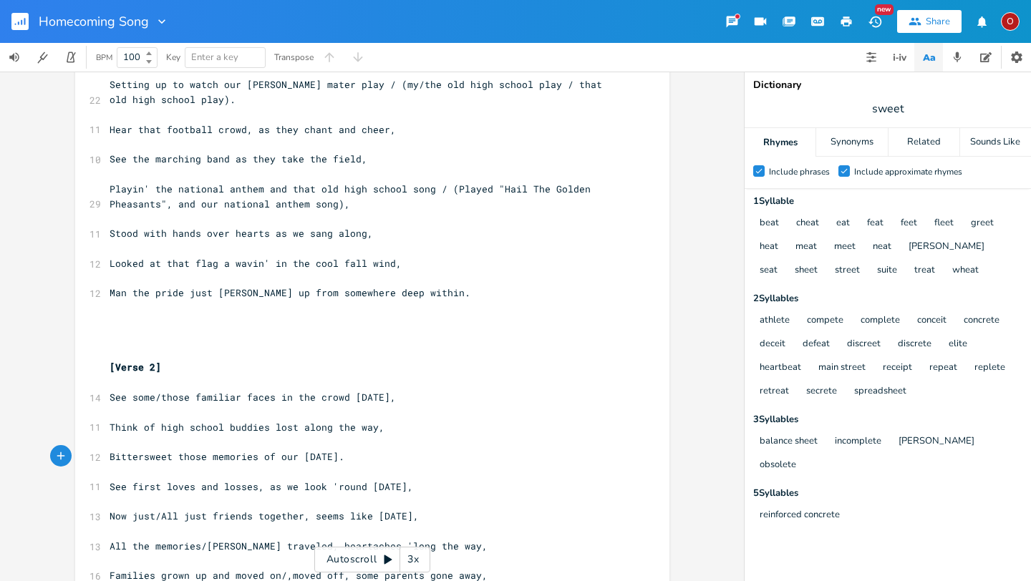
click at [371, 397] on span "See some/those familiar faces in the crowd [DATE]," at bounding box center [253, 397] width 286 height 13
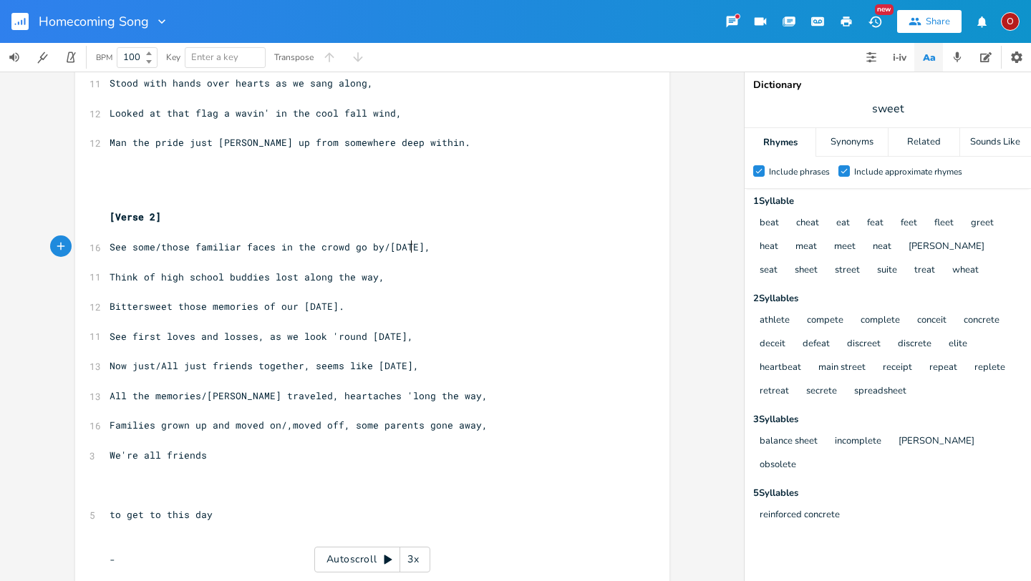
scroll to position [311, 0]
type textarea "go by/[DATE]"
click at [911, 107] on span "sweet" at bounding box center [888, 109] width 286 height 26
type input "round"
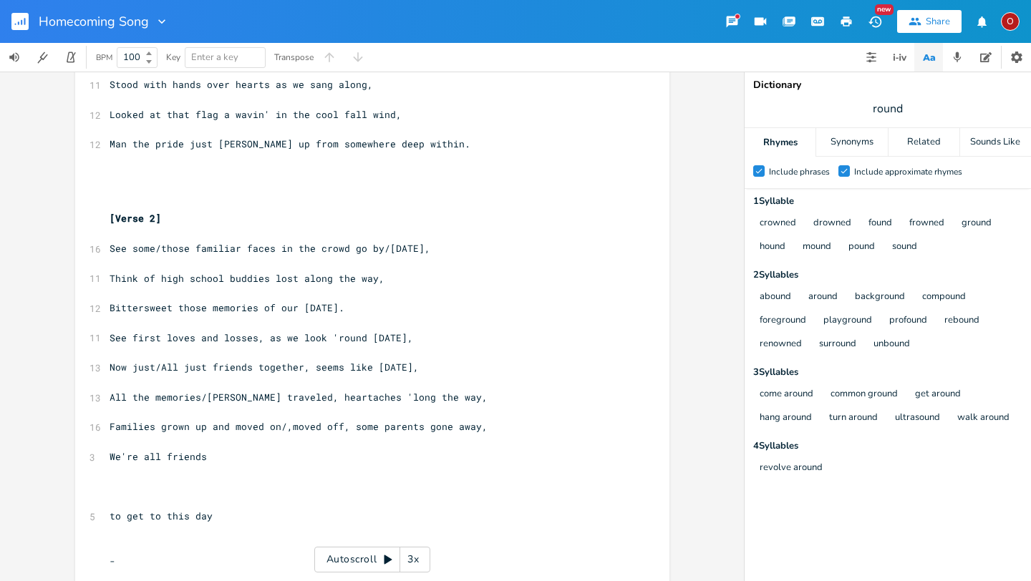
click at [786, 144] on div "Rhymes" at bounding box center [780, 142] width 71 height 29
click at [986, 138] on div "Sounds Like" at bounding box center [995, 142] width 71 height 29
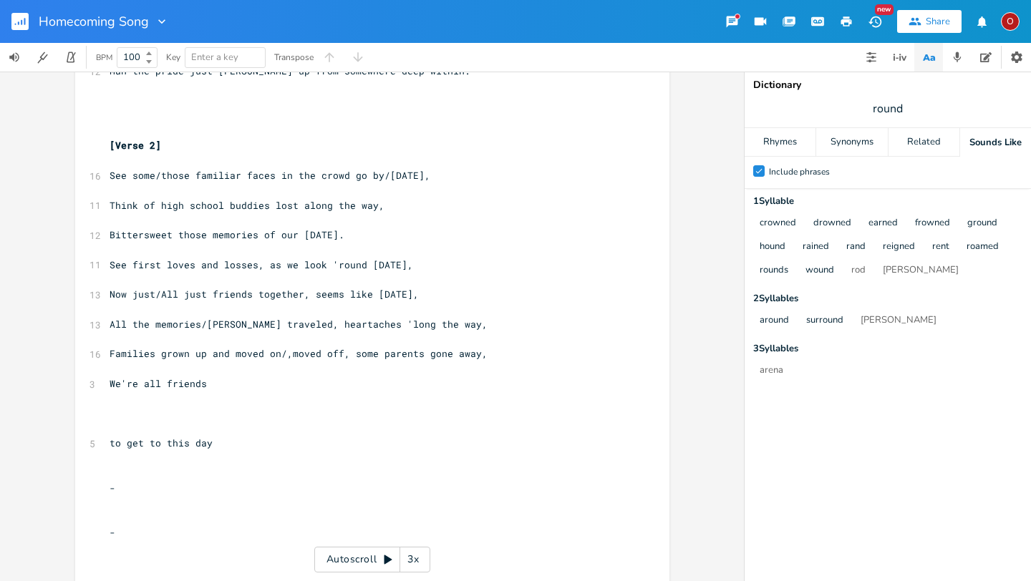
scroll to position [417, 0]
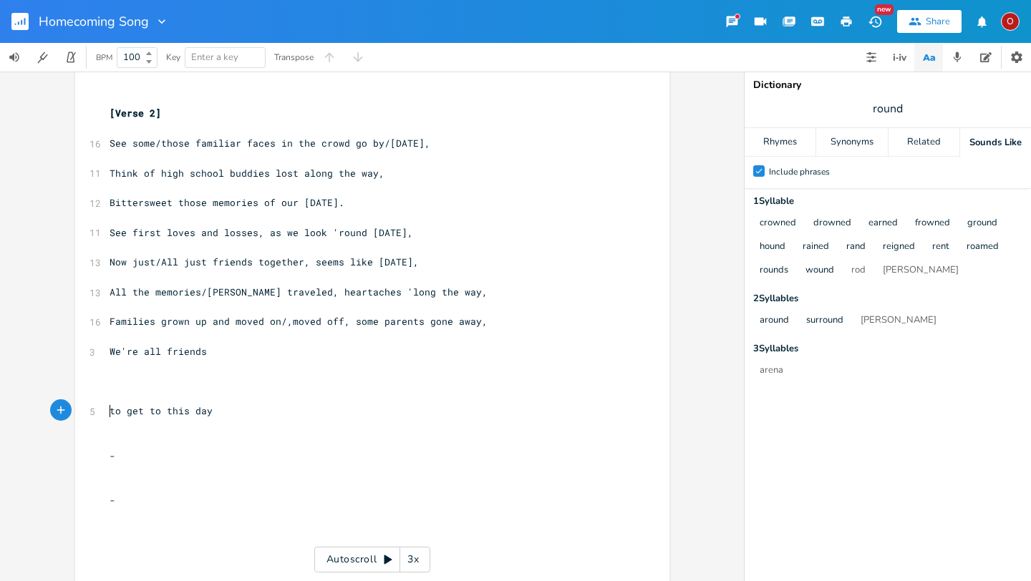
click at [107, 412] on pre "to get to this day" at bounding box center [365, 411] width 517 height 15
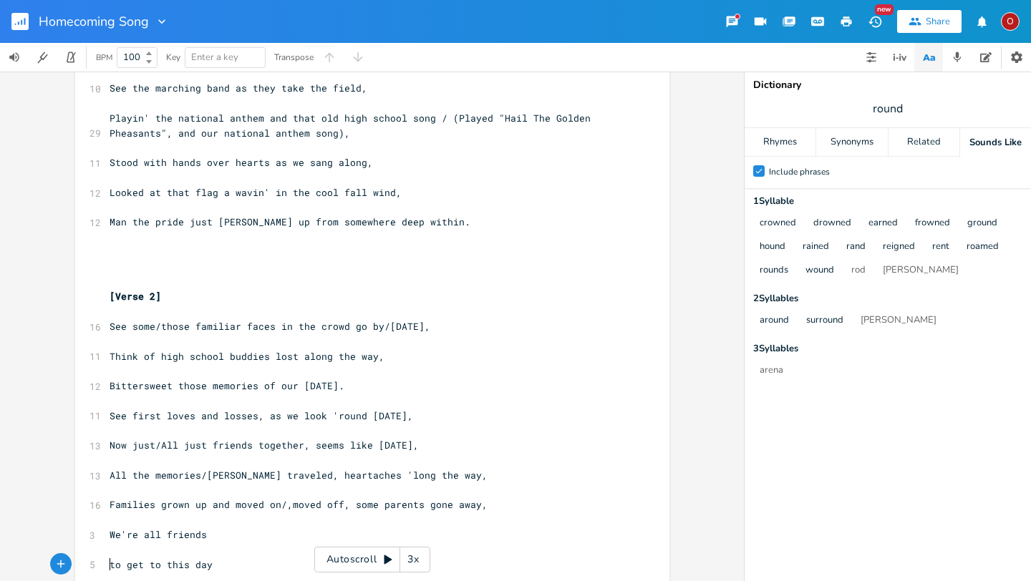
scroll to position [255, 0]
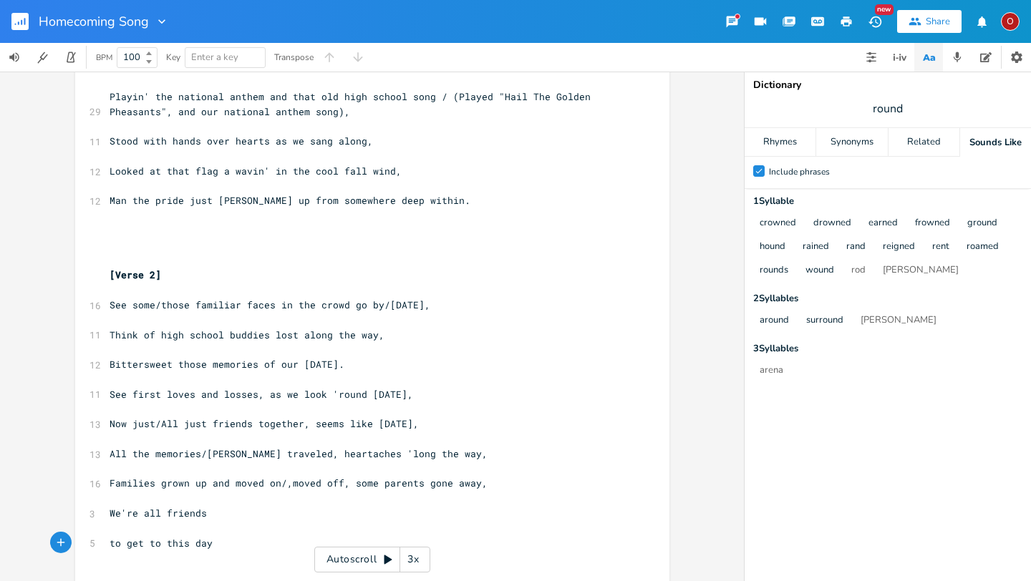
click at [173, 367] on span "Bittersweet those memories of our [DATE]." at bounding box center [227, 364] width 235 height 13
click at [344, 365] on span "Bittersweet those memories of our [DATE]." at bounding box center [227, 364] width 235 height 13
type textarea "r"
click at [909, 109] on span "round" at bounding box center [888, 109] width 286 height 26
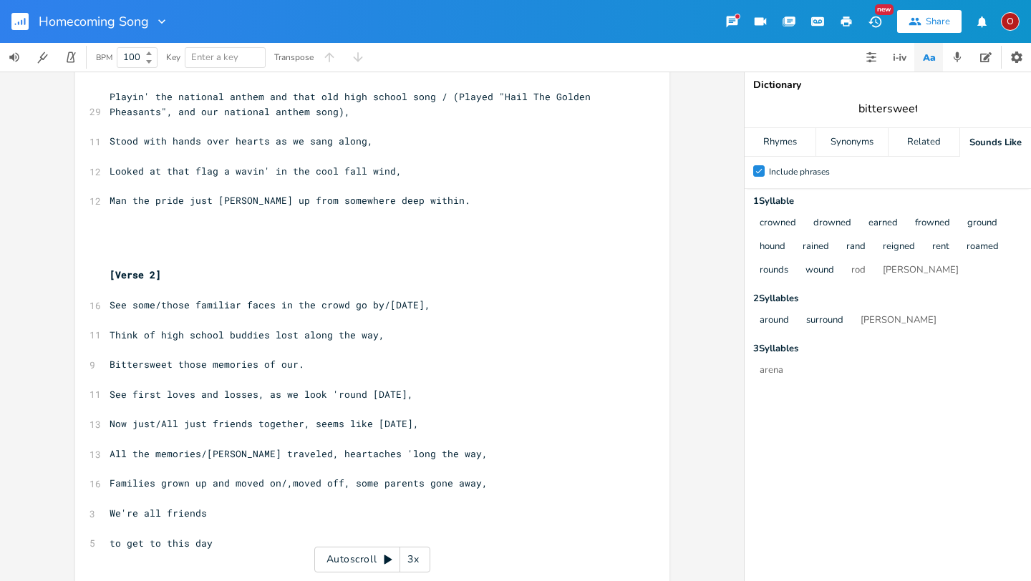
type input "bittersweet"
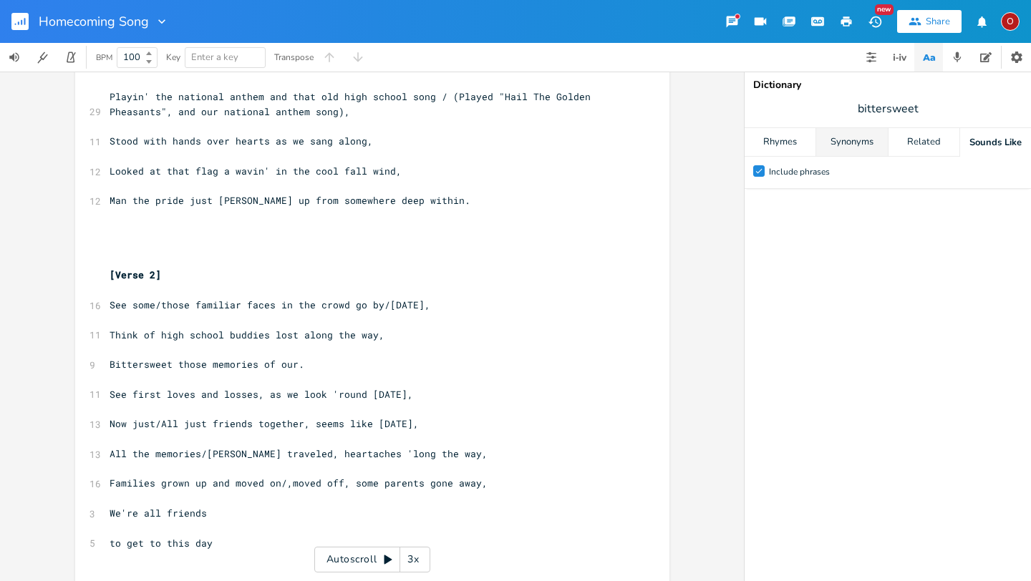
click at [856, 146] on div "Synonyms" at bounding box center [851, 142] width 71 height 29
click at [786, 150] on div "Rhymes" at bounding box center [780, 142] width 71 height 29
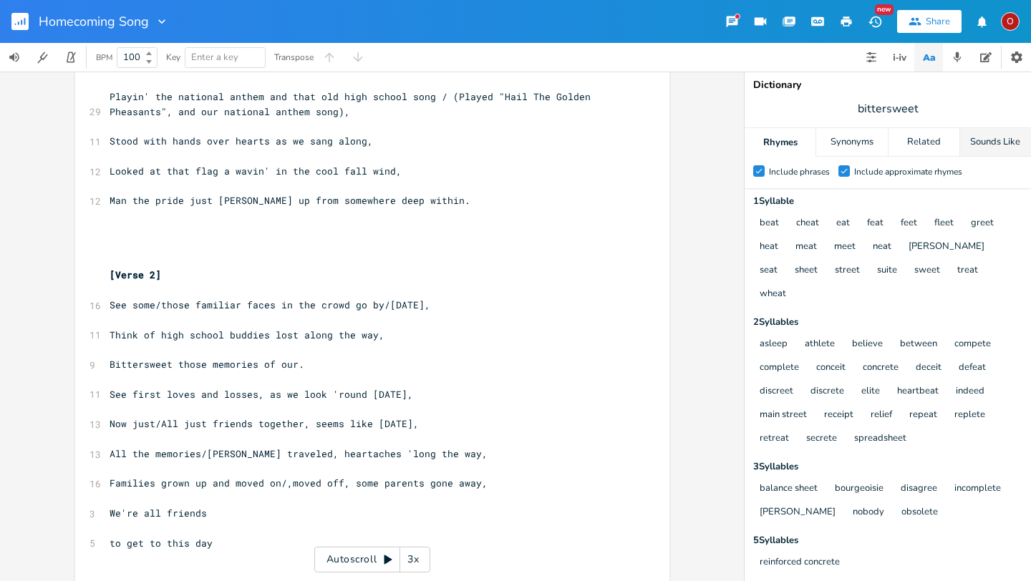
click at [980, 147] on div "Sounds Like" at bounding box center [995, 142] width 71 height 29
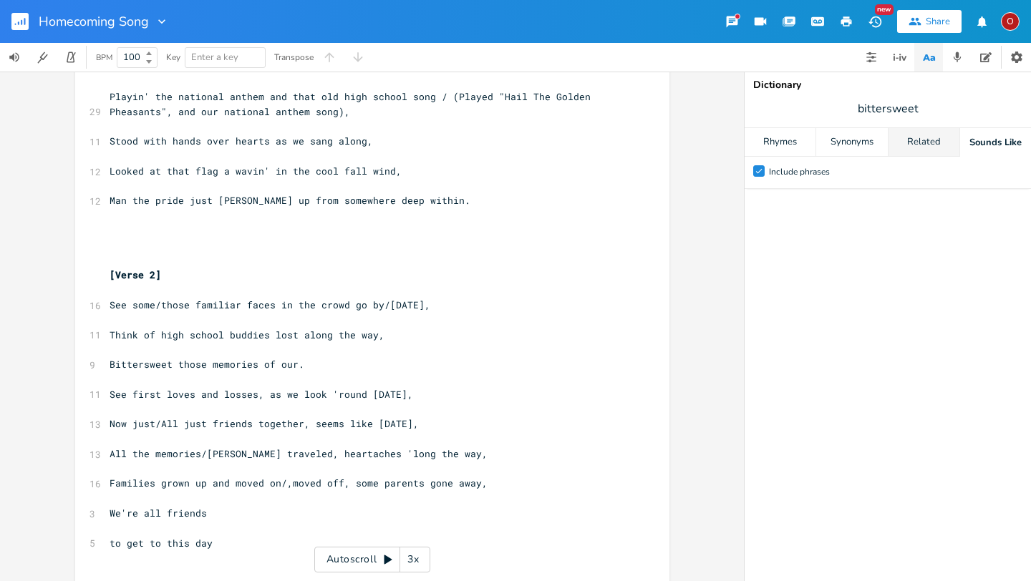
click at [926, 142] on div "Related" at bounding box center [923, 142] width 71 height 29
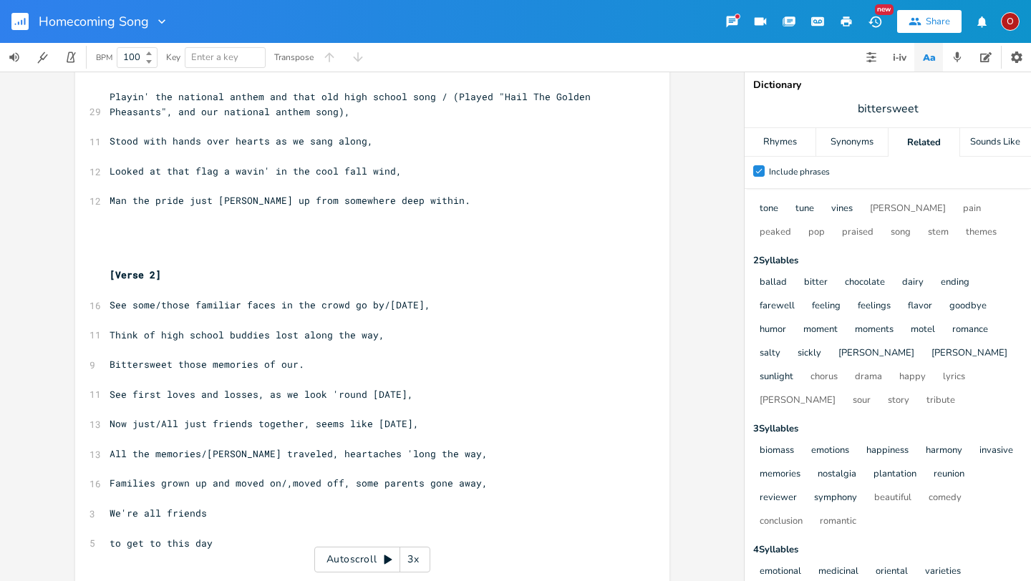
scroll to position [29, 0]
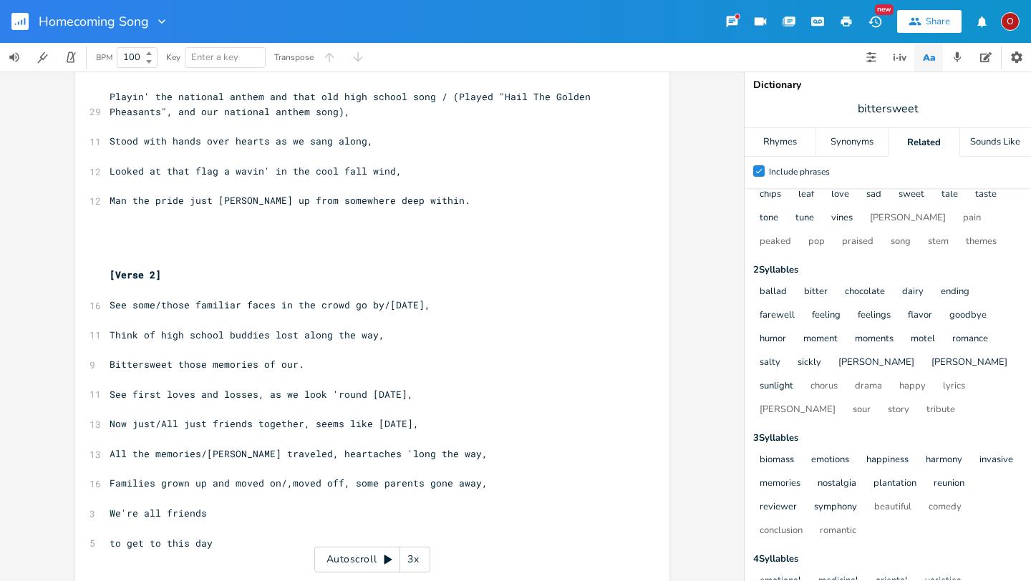
click at [235, 366] on span "Bittersweet those memories of our." at bounding box center [207, 364] width 195 height 13
type textarea "'r"
click at [379, 304] on span "See some/those familiar faces in the crowd go by/[DATE]," at bounding box center [270, 305] width 321 height 13
click at [155, 305] on span "See some/those familiar faces in the crowd [DATE]," at bounding box center [253, 305] width 286 height 13
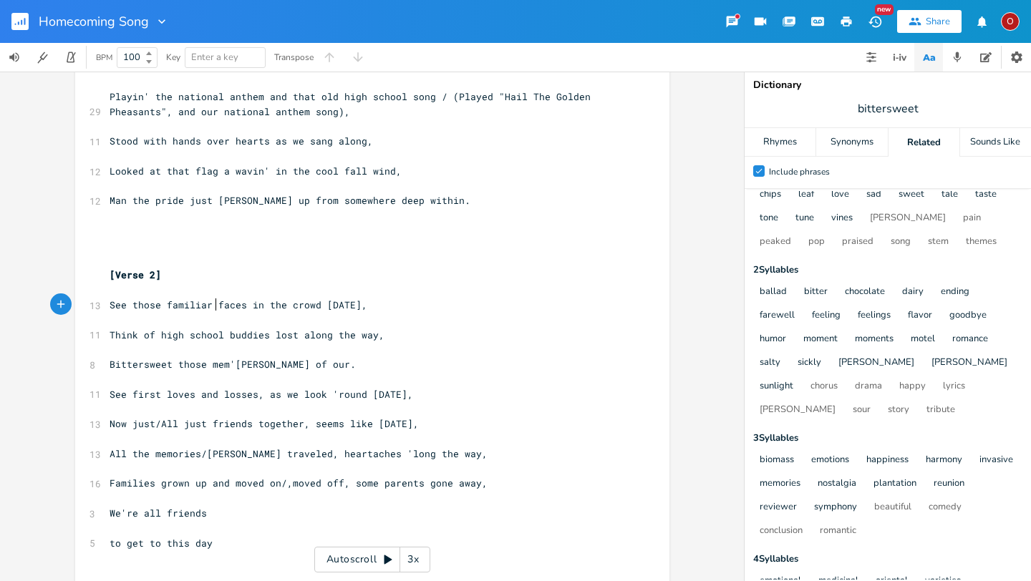
click at [212, 306] on span "See those familiar faces in the crowd [DATE]," at bounding box center [239, 305] width 258 height 13
click at [312, 367] on pre "Bittersweet those mem'[PERSON_NAME] of our." at bounding box center [365, 364] width 517 height 15
